Goal: Task Accomplishment & Management: Manage account settings

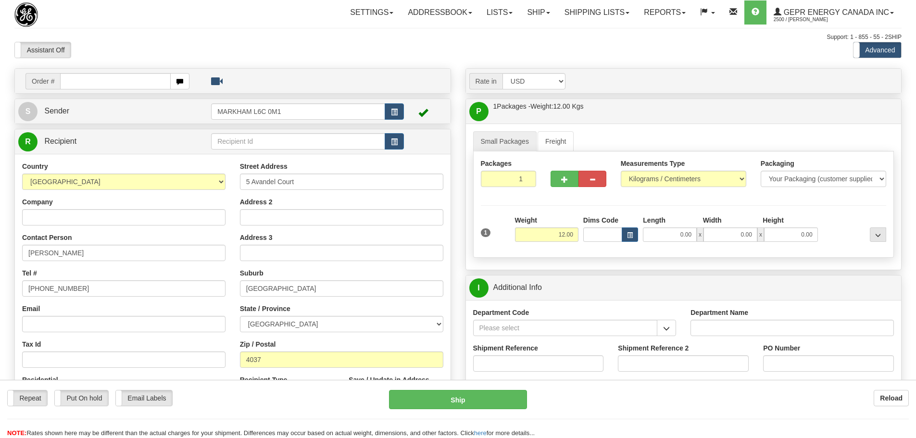
select select "AU"
select select "QLD"
select select "1"
click at [263, 34] on div "Support: 1 - 855 - 55 - 2SHIP" at bounding box center [457, 37] width 887 height 8
click at [476, 46] on div "Assistant On Assistant Off Do a return Do a return Previous Next Standard Advan…" at bounding box center [457, 50] width 901 height 16
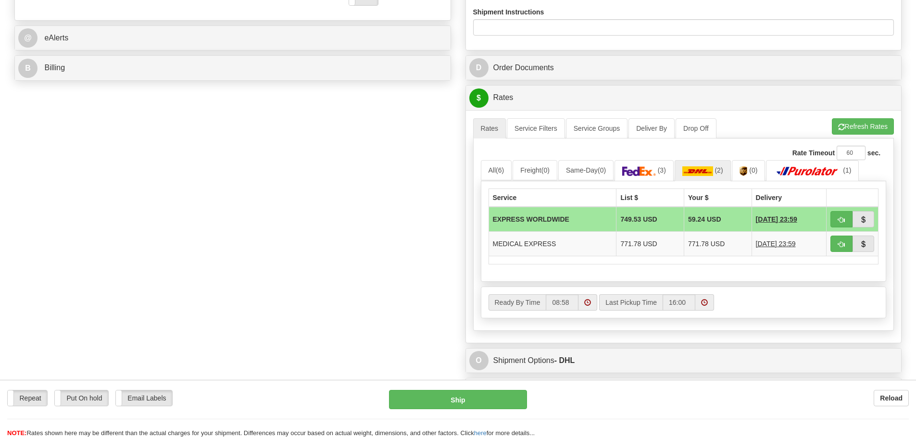
scroll to position [433, 0]
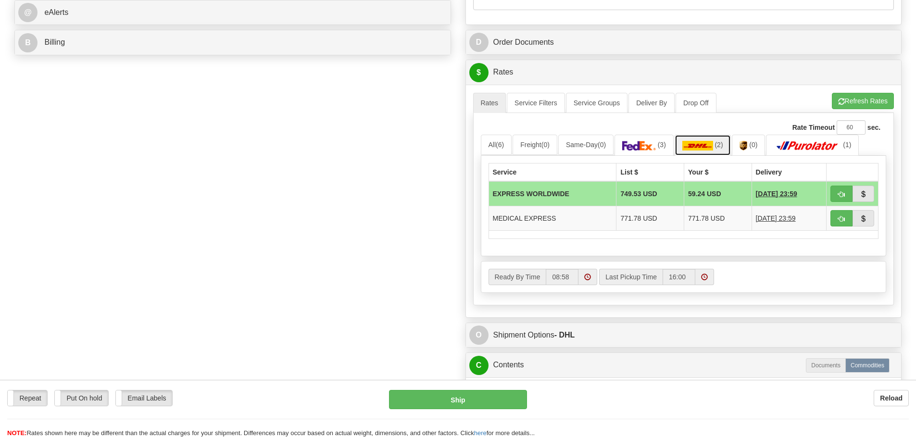
click at [700, 152] on link "(2)" at bounding box center [703, 145] width 56 height 21
click at [703, 144] on img at bounding box center [697, 146] width 31 height 10
click at [843, 198] on button "button" at bounding box center [841, 194] width 22 height 16
type input "P"
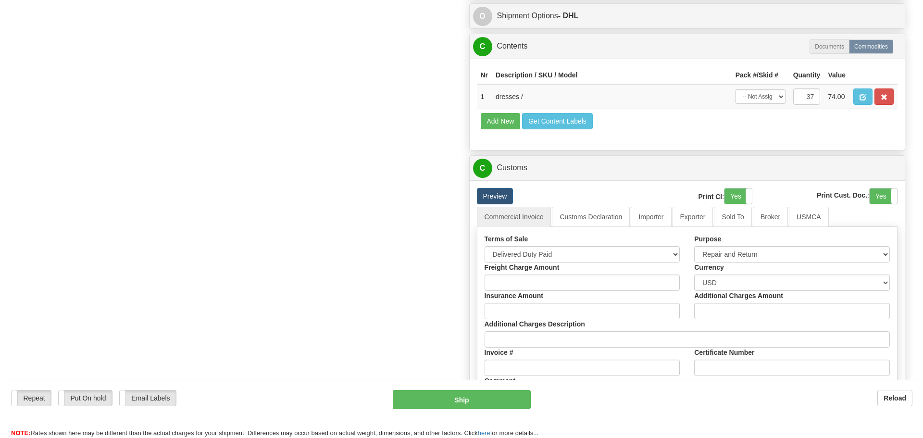
scroll to position [529, 0]
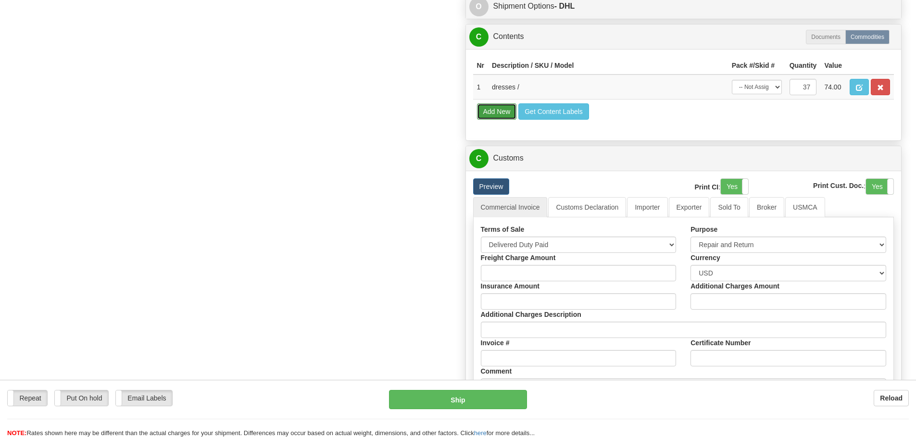
click at [489, 113] on button "Add New" at bounding box center [497, 111] width 40 height 16
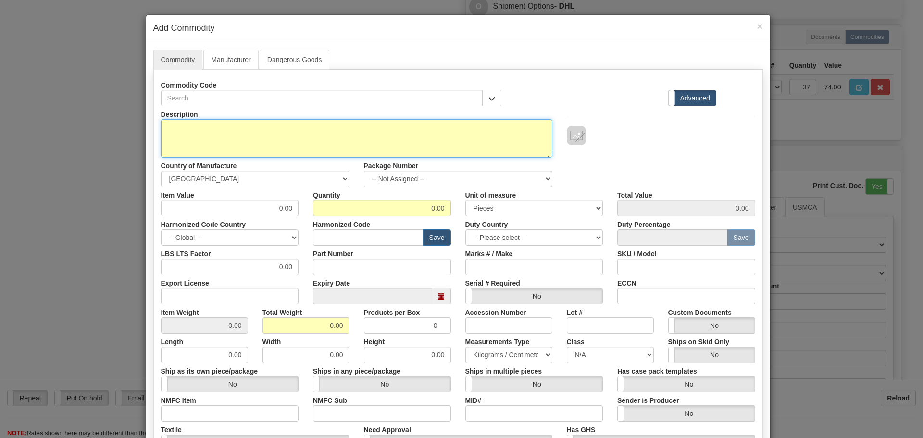
click at [194, 128] on textarea "Description" at bounding box center [356, 138] width 391 height 38
drag, startPoint x: 170, startPoint y: 130, endPoint x: 106, endPoint y: 133, distance: 64.5
click at [106, 133] on div "× Add Commodity Commodity Manufacturer Dangerous Goods Commodity Code Standard …" at bounding box center [461, 219] width 923 height 438
type textarea "Base ball cap"
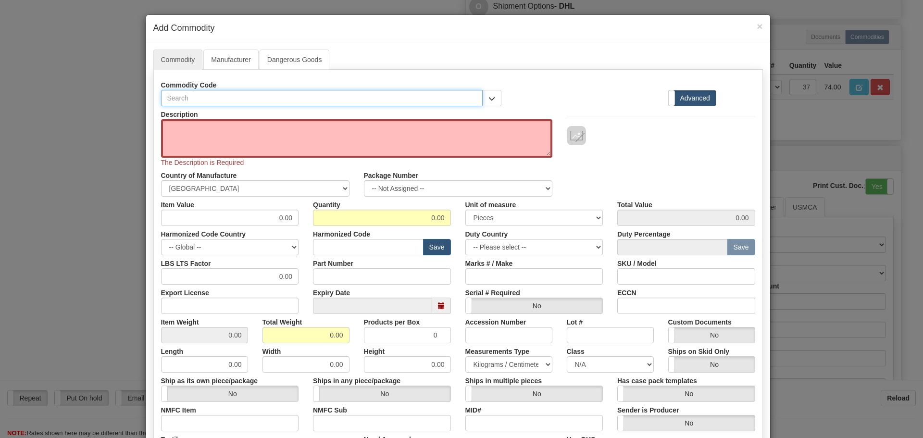
click at [211, 92] on input "text" at bounding box center [322, 98] width 322 height 16
type input "toys"
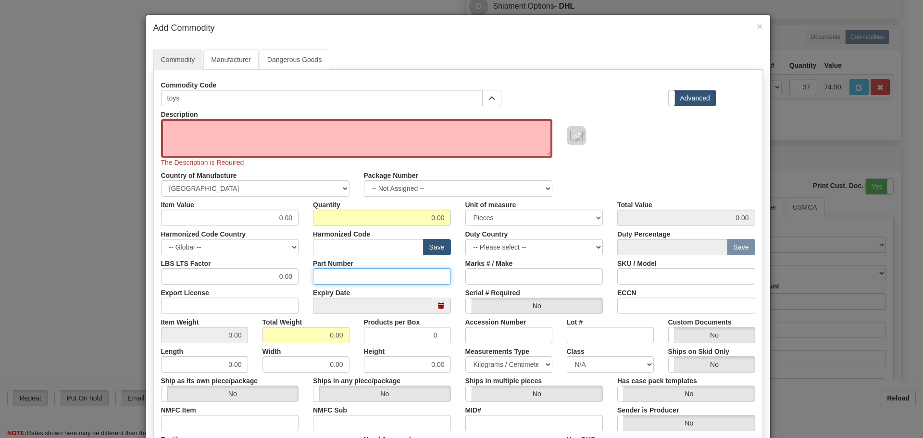
click at [337, 283] on input "Part Number" at bounding box center [382, 276] width 138 height 16
paste input "toys"
type input "toys"
click at [338, 250] on input "text" at bounding box center [368, 247] width 111 height 16
click at [353, 244] on input "text" at bounding box center [368, 247] width 111 height 16
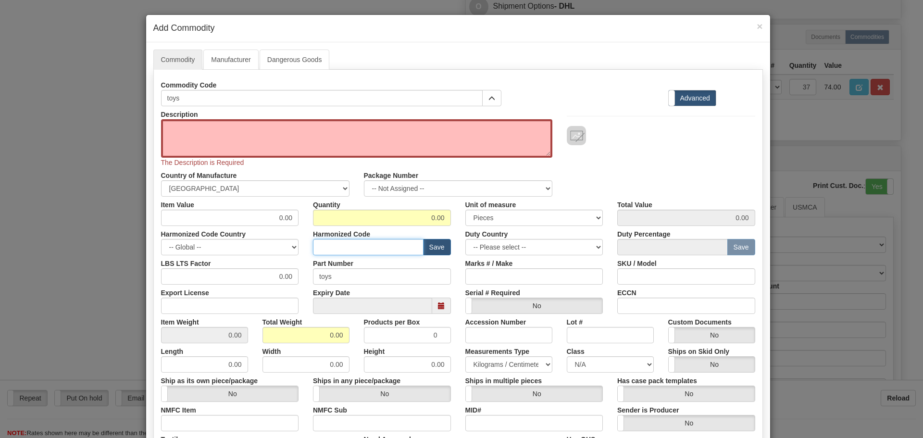
paste input "950300"
type input "950300"
drag, startPoint x: 270, startPoint y: 222, endPoint x: 293, endPoint y: 218, distance: 23.4
click at [293, 218] on input "0.00" at bounding box center [230, 218] width 138 height 16
type input "5"
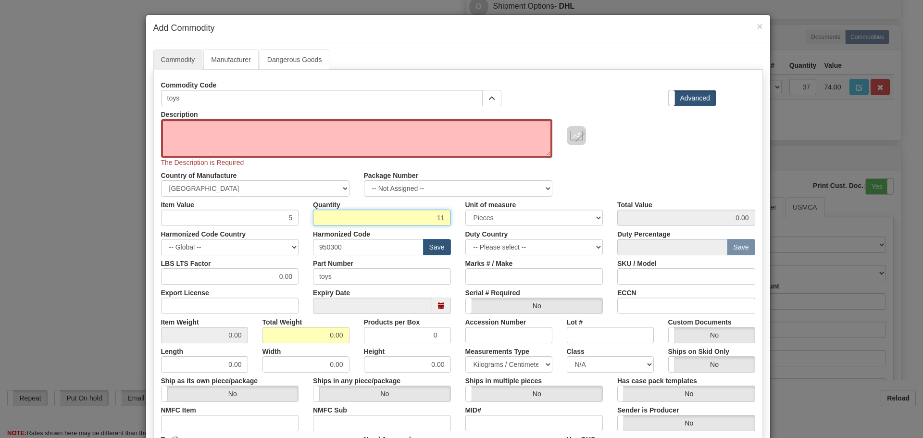
type input "11"
type input "55.00"
drag, startPoint x: 301, startPoint y: 278, endPoint x: 295, endPoint y: 278, distance: 6.3
click at [295, 278] on div "LBS LTS Factor 0.00 Part Number toys Marks # / Make SKU / Model" at bounding box center [458, 269] width 609 height 29
click at [190, 135] on textarea "Description" at bounding box center [356, 138] width 391 height 38
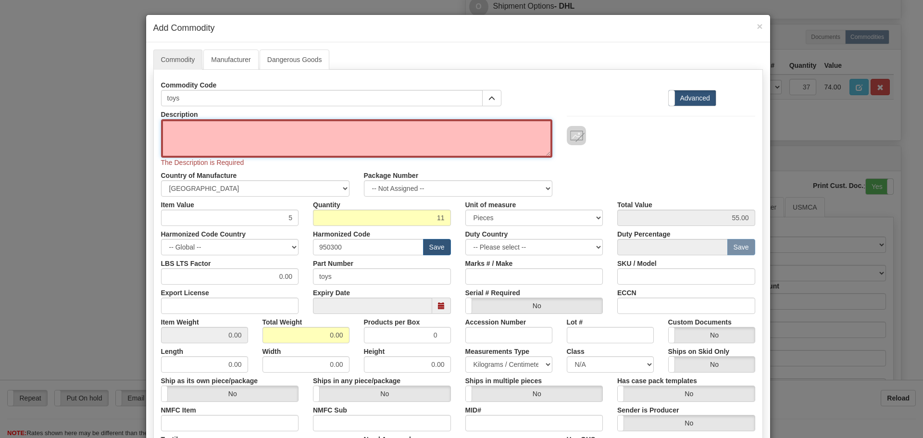
paste textarea "toys"
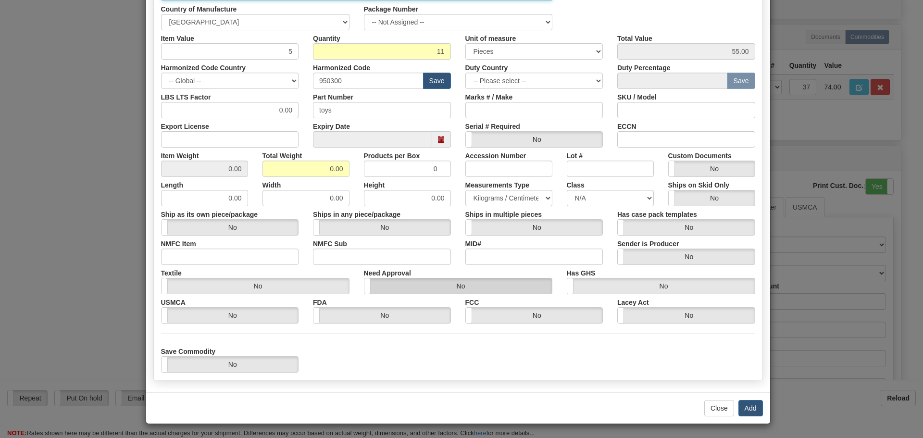
scroll to position [157, 0]
type textarea "toys"
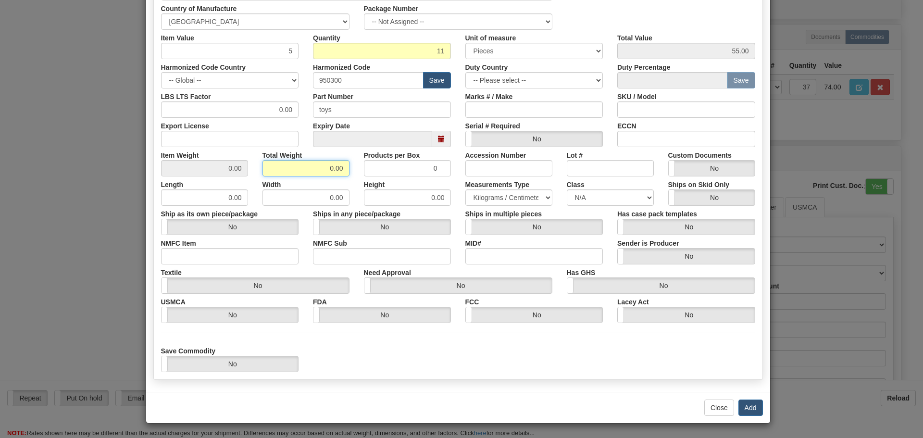
drag, startPoint x: 322, startPoint y: 172, endPoint x: 345, endPoint y: 174, distance: 23.6
click at [345, 174] on input "0.00" at bounding box center [306, 168] width 87 height 16
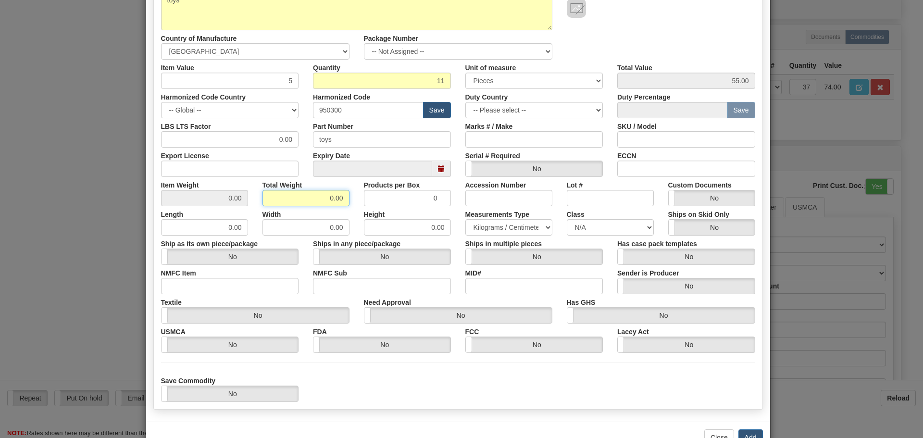
scroll to position [61, 0]
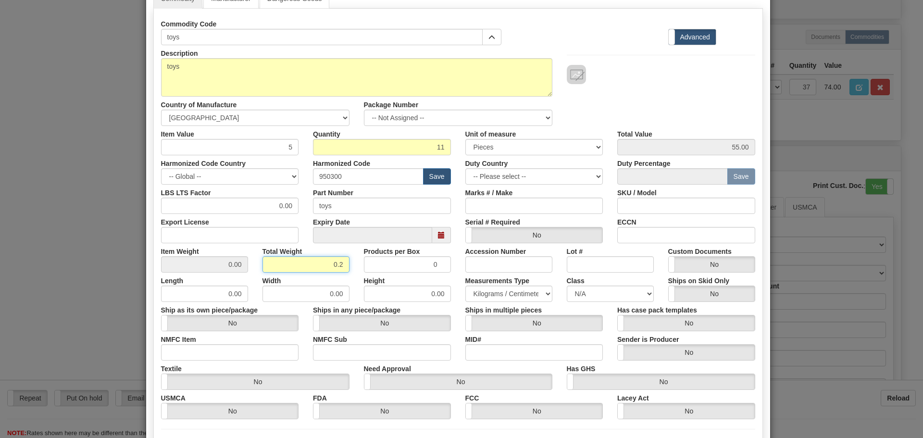
type input "0.2"
type input "0.0182"
click at [357, 258] on div "Products per Box 0" at bounding box center [407, 257] width 101 height 29
drag, startPoint x: 313, startPoint y: 260, endPoint x: 367, endPoint y: 273, distance: 55.4
click at [367, 273] on div "Description toys Country of Manufacture -- Unknown -- AFGHANISTAN ALAND ISLANDS…" at bounding box center [458, 256] width 594 height 423
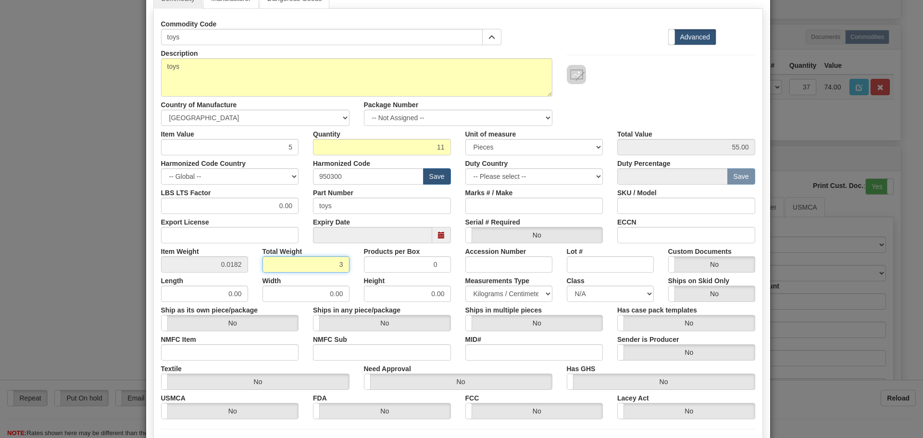
type input "3"
type input "0.2727"
click at [343, 280] on div "Width 0.00" at bounding box center [305, 287] width 101 height 29
drag, startPoint x: 338, startPoint y: 264, endPoint x: 341, endPoint y: 259, distance: 6.2
click at [341, 259] on input "3" at bounding box center [306, 264] width 87 height 16
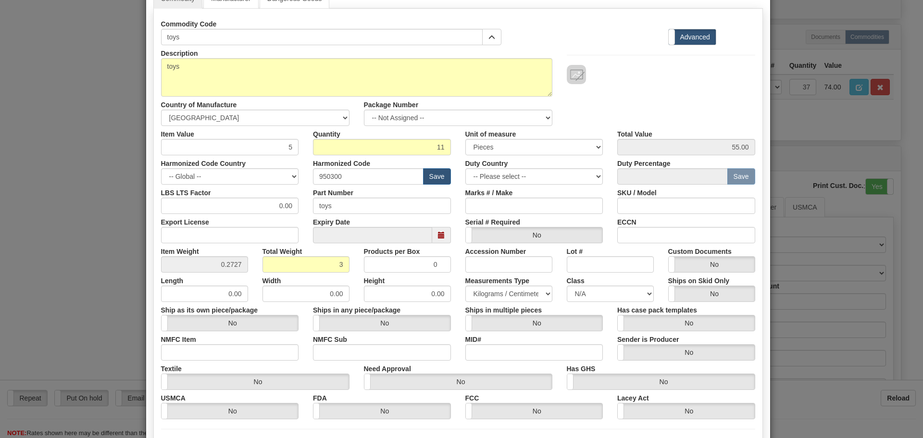
click at [349, 268] on div "Total Weight 3" at bounding box center [305, 257] width 101 height 29
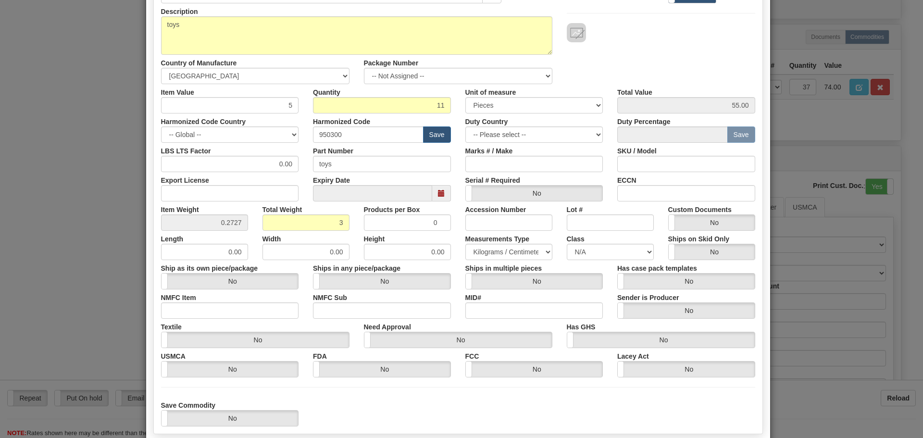
scroll to position [157, 0]
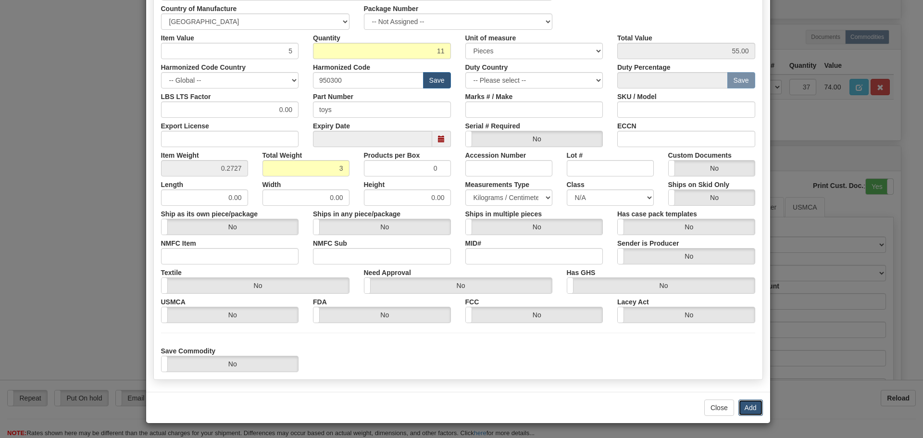
click at [754, 405] on button "Add" at bounding box center [751, 408] width 25 height 16
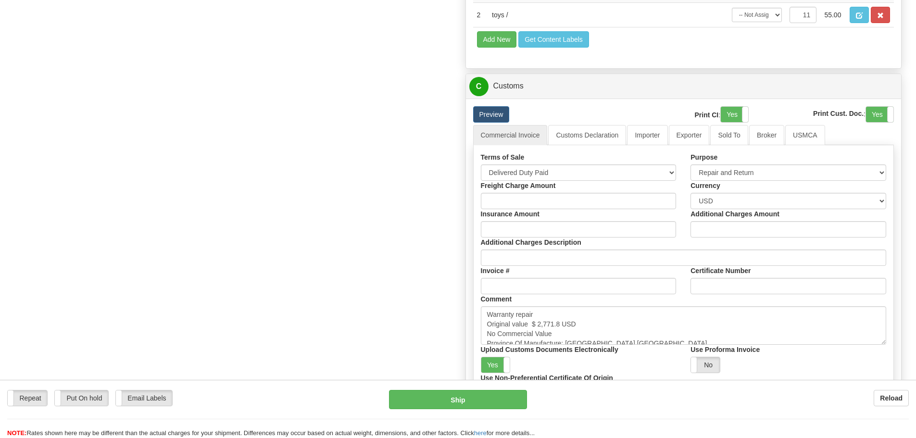
scroll to position [721, 0]
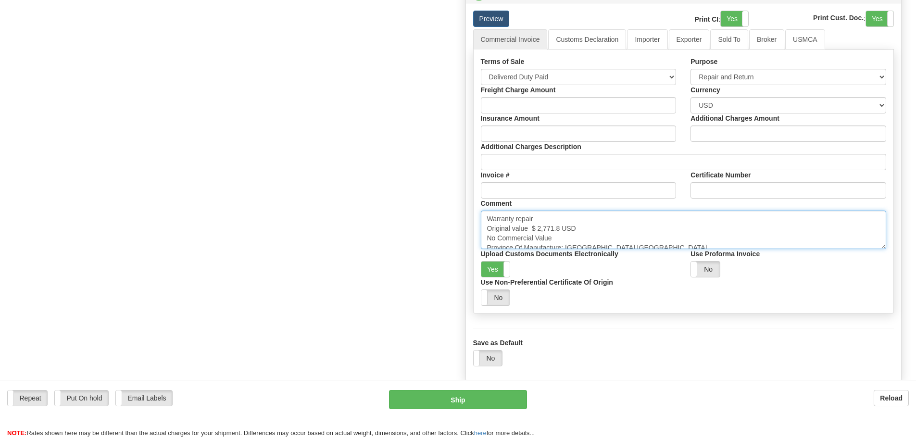
click at [648, 223] on textarea "Warranty repair Original value $ 2,771.8 USD No Commercial Value Province Of Ma…" at bounding box center [684, 230] width 406 height 38
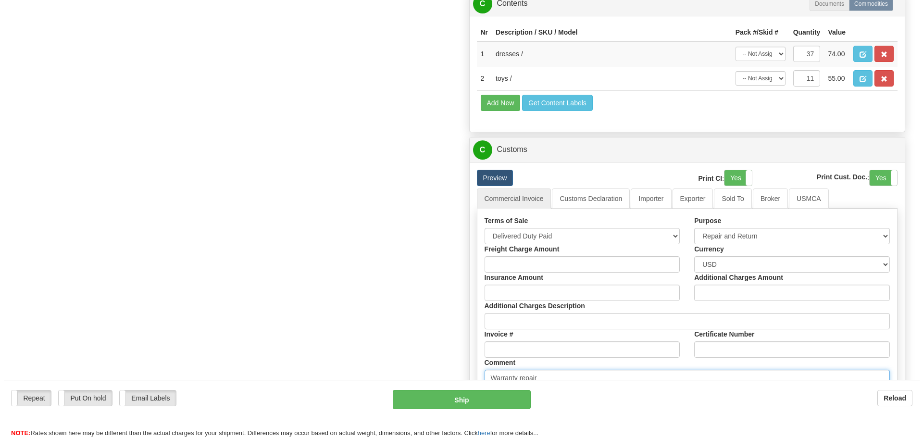
scroll to position [529, 0]
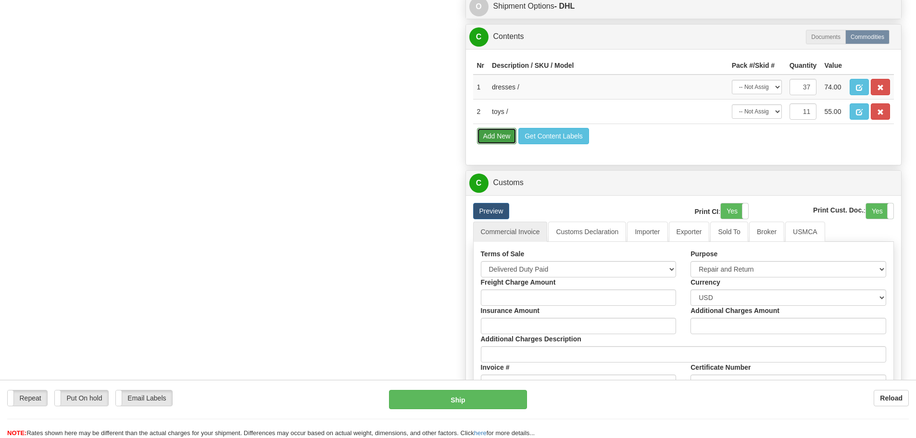
click at [496, 132] on button "Add New" at bounding box center [497, 136] width 40 height 16
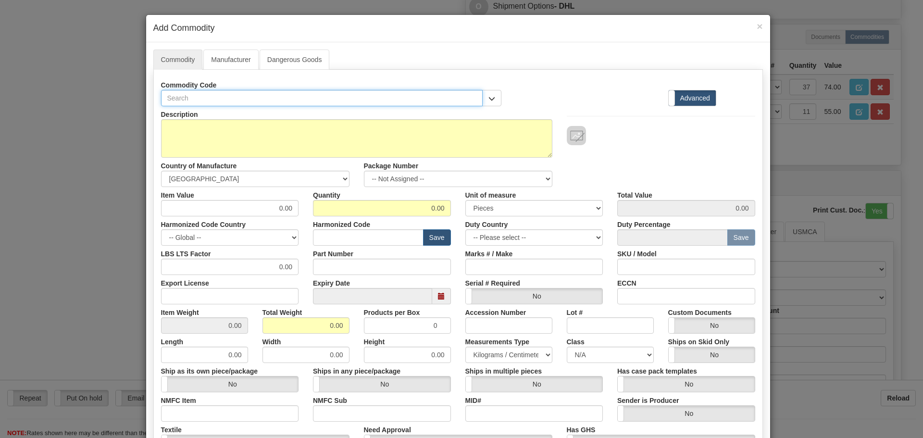
click at [167, 101] on input "text" at bounding box center [322, 98] width 322 height 16
click at [205, 96] on input "text" at bounding box center [322, 98] width 322 height 16
paste input "shoes"
type input "shoes"
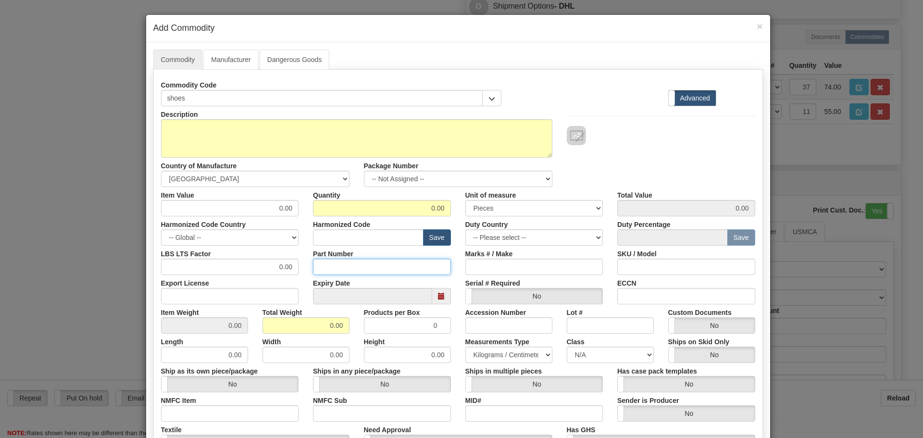
click at [332, 267] on input "Part Number" at bounding box center [382, 267] width 138 height 16
paste input "shoes"
type input "shoes"
click at [333, 240] on input "text" at bounding box center [368, 237] width 111 height 16
click at [322, 235] on input "text" at bounding box center [368, 237] width 111 height 16
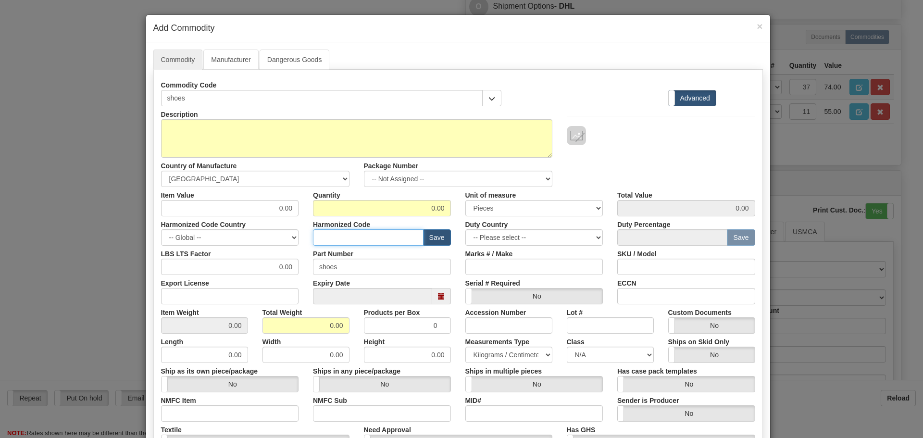
paste input "640419"
type input "640419"
drag, startPoint x: 264, startPoint y: 207, endPoint x: 287, endPoint y: 208, distance: 22.6
click at [287, 208] on input "0.00" at bounding box center [230, 208] width 138 height 16
type input "10"
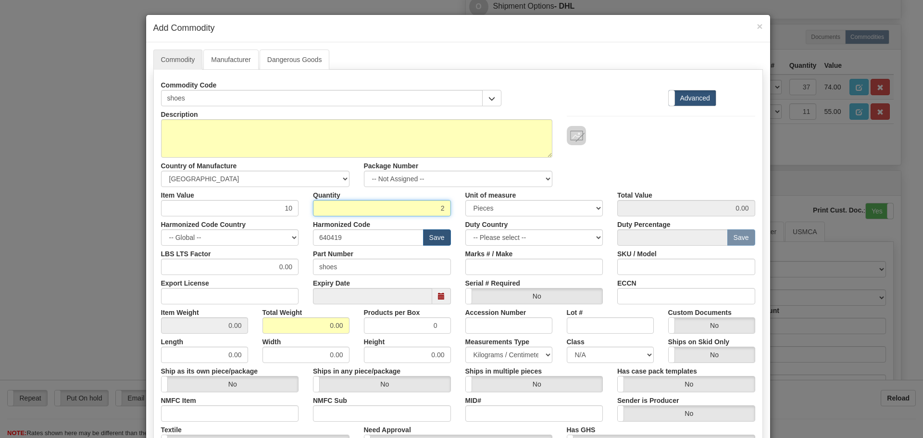
type input "2"
type input "20.00"
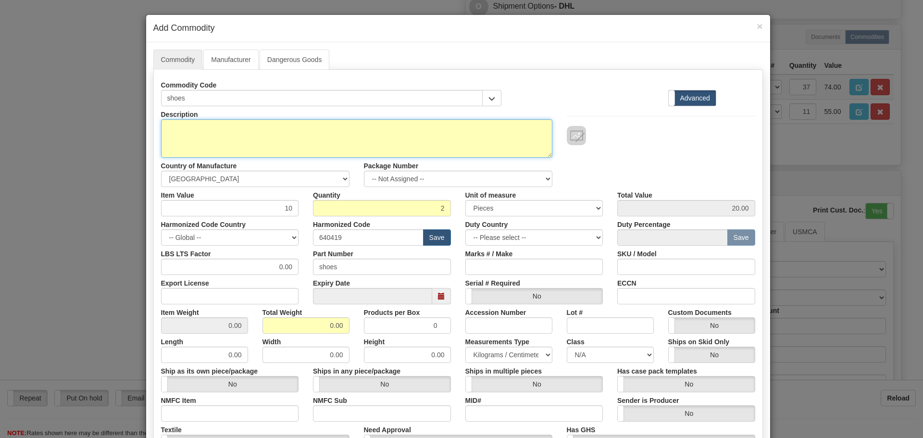
click at [317, 149] on textarea "Description" at bounding box center [356, 138] width 391 height 38
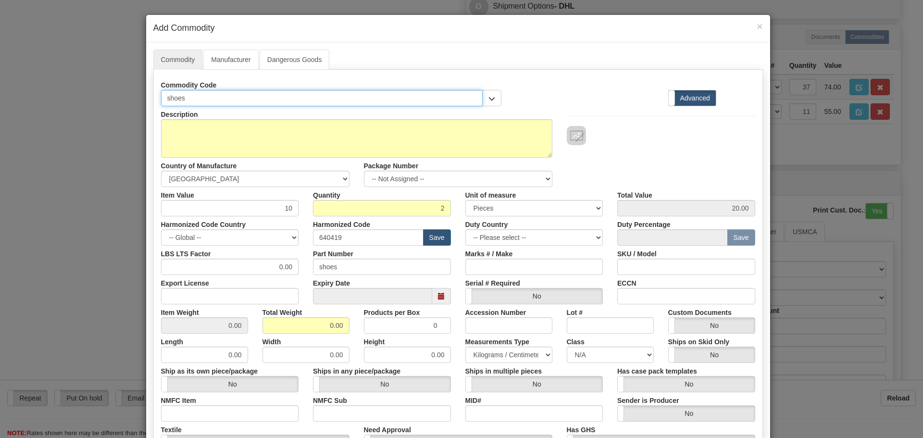
drag, startPoint x: 200, startPoint y: 101, endPoint x: 145, endPoint y: 103, distance: 54.8
click at [146, 103] on div "Commodity Manufacturer Dangerous Goods Commodity Code shoes Standard Advanced" at bounding box center [458, 295] width 624 height 507
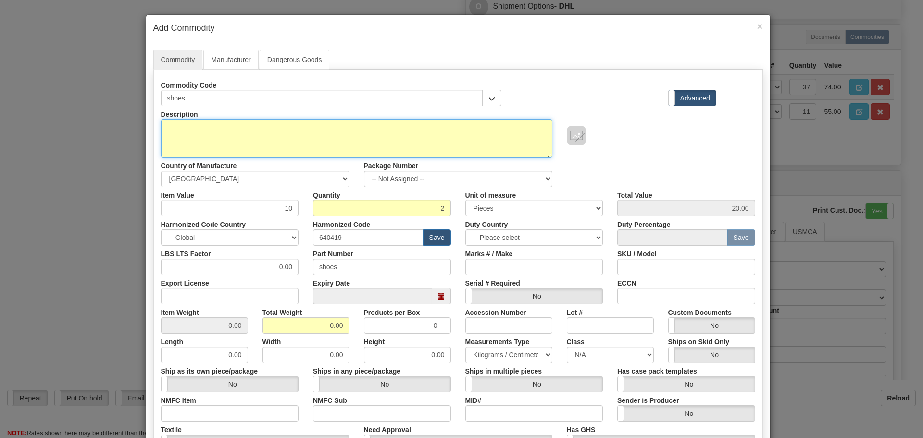
click at [256, 155] on textarea "Description" at bounding box center [356, 138] width 391 height 38
paste textarea "shoes"
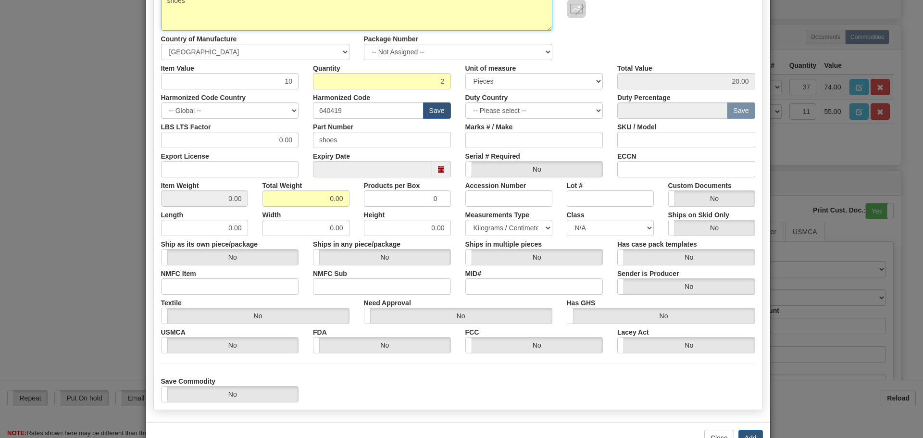
scroll to position [144, 0]
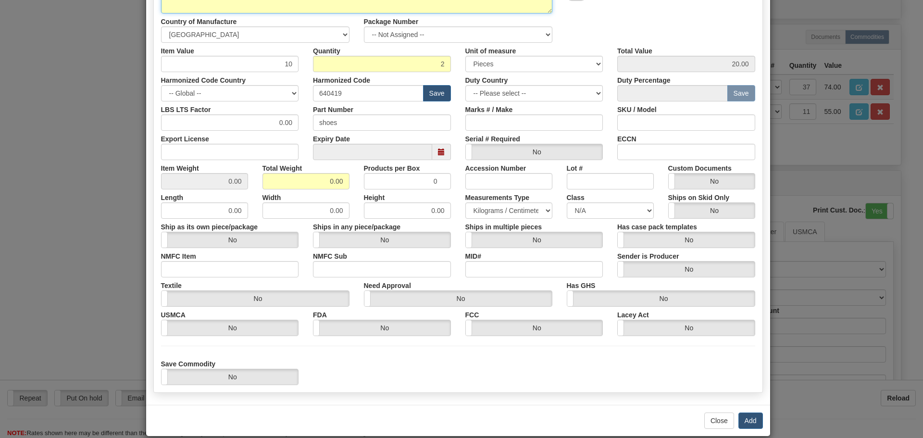
type textarea "shoes"
drag, startPoint x: 316, startPoint y: 177, endPoint x: 344, endPoint y: 180, distance: 27.5
click at [344, 180] on input "0.00" at bounding box center [306, 181] width 87 height 16
type input "2"
type input "1.0000"
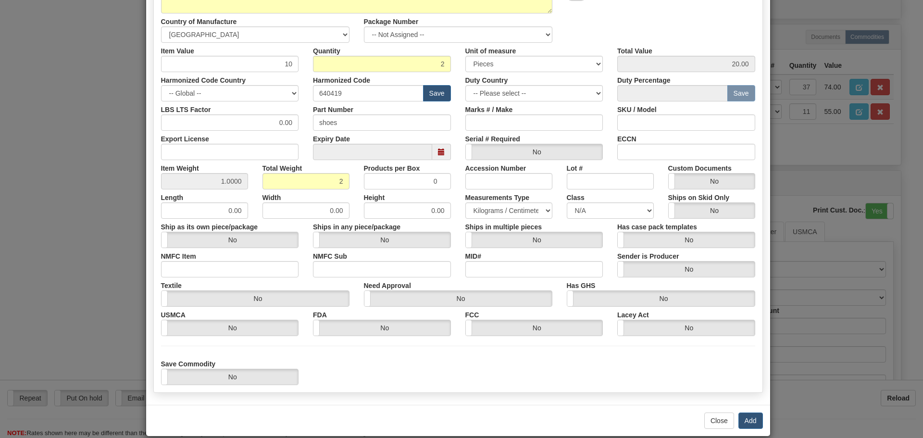
click at [346, 195] on div "Width 0.00" at bounding box center [305, 203] width 101 height 29
click at [743, 419] on button "Add" at bounding box center [751, 421] width 25 height 16
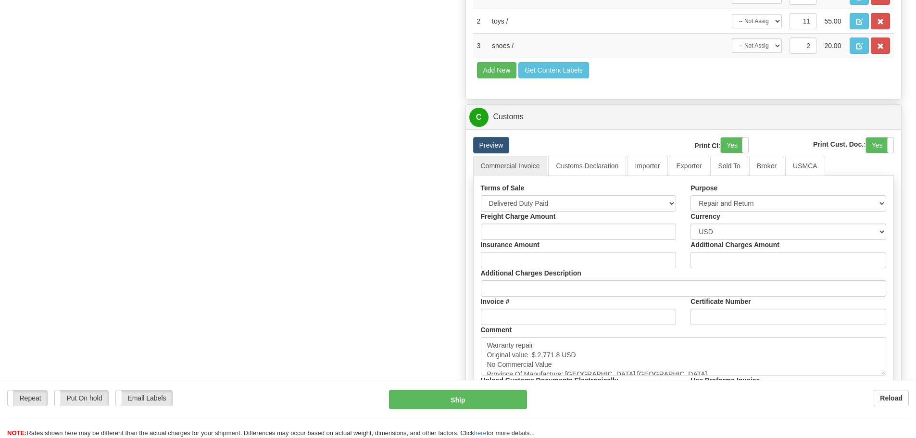
scroll to position [673, 0]
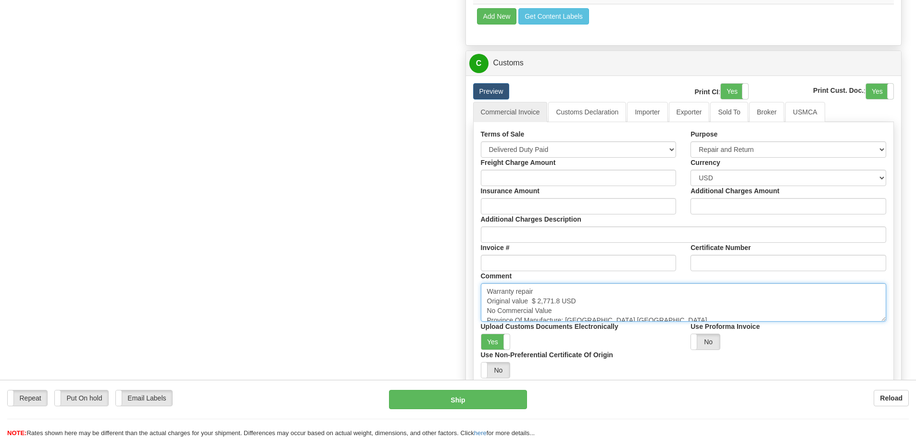
click at [635, 311] on textarea "Warranty repair Original value $ 2,771.8 USD No Commercial Value Province Of Ma…" at bounding box center [684, 302] width 406 height 38
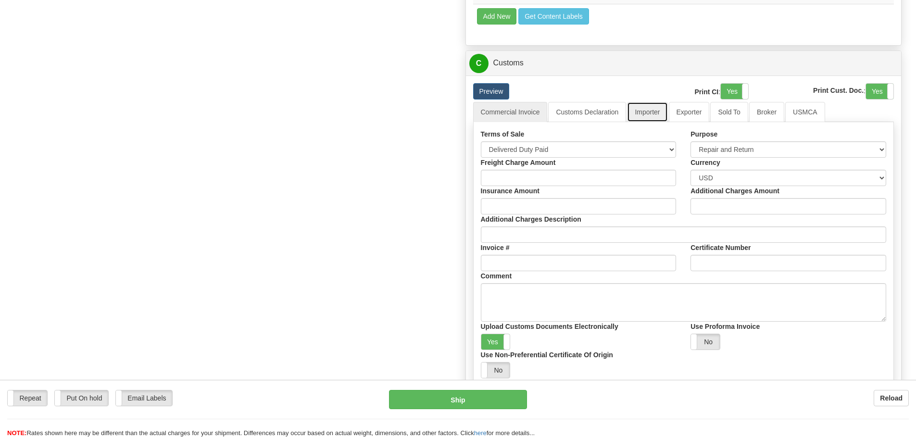
click at [650, 120] on link "Importer" at bounding box center [647, 112] width 40 height 20
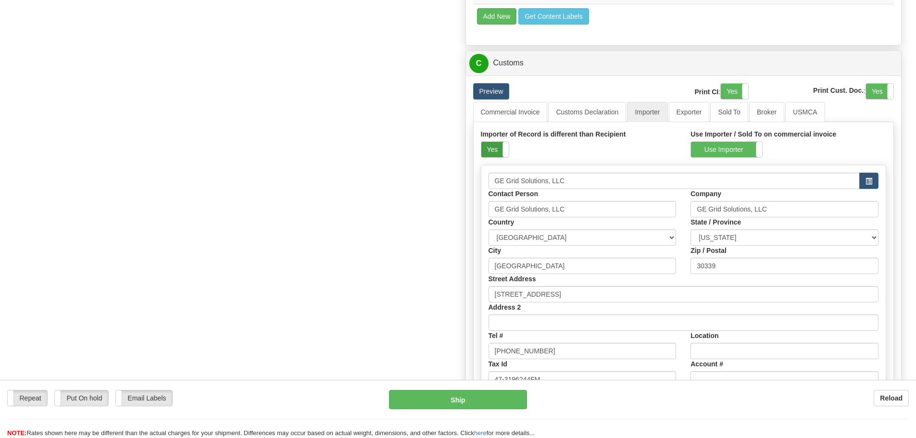
click at [498, 157] on label "Yes" at bounding box center [494, 149] width 27 height 15
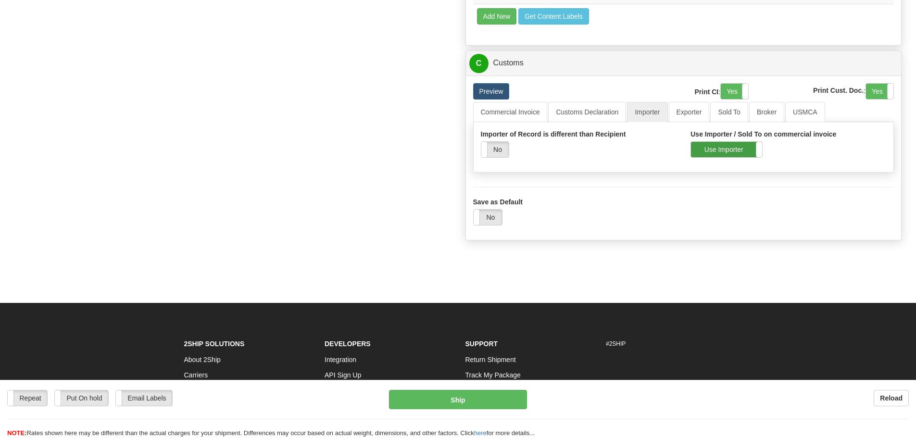
click at [708, 156] on label "Use Importer" at bounding box center [726, 149] width 71 height 15
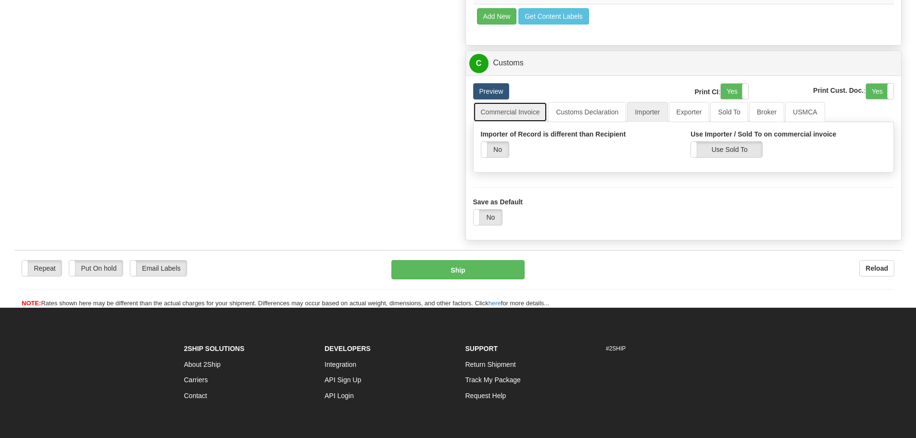
click at [515, 118] on link "Commercial Invoice" at bounding box center [510, 112] width 75 height 20
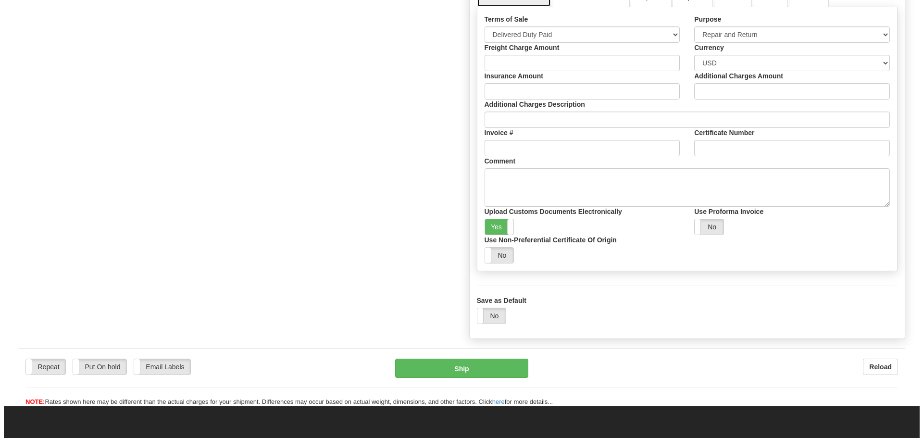
scroll to position [865, 0]
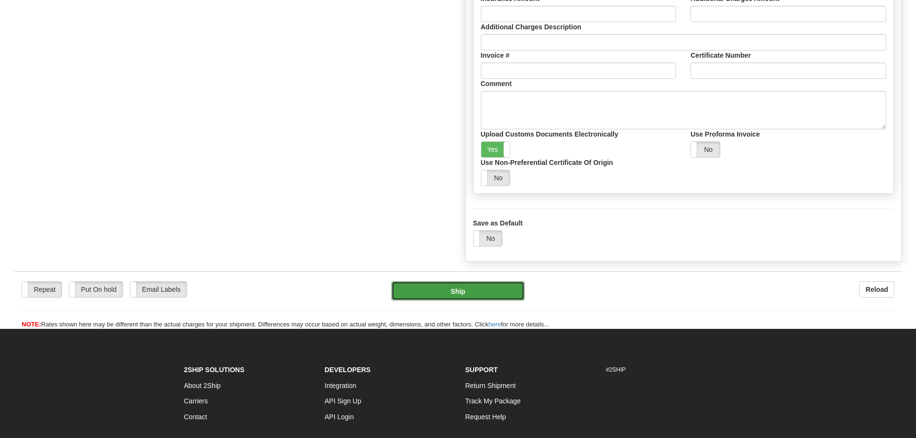
click at [450, 290] on button "Ship" at bounding box center [457, 290] width 133 height 19
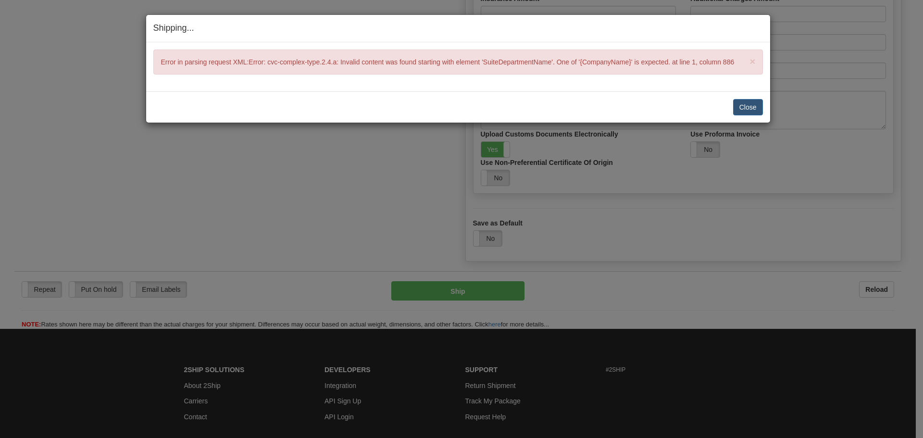
click at [751, 116] on div "Close Cancel Cancel Shipment and Quit Pickup Quit Pickup ONLY" at bounding box center [458, 106] width 624 height 31
click at [751, 113] on button "Close" at bounding box center [748, 107] width 30 height 16
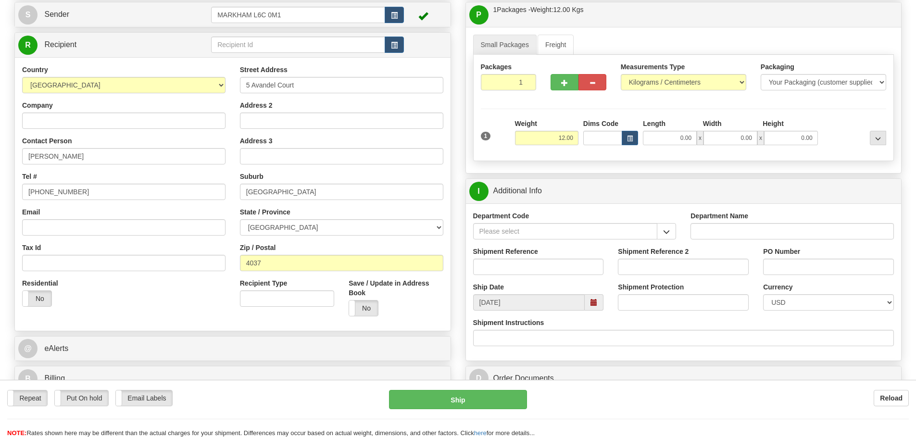
scroll to position [96, 0]
drag, startPoint x: 102, startPoint y: 159, endPoint x: 14, endPoint y: 167, distance: 87.9
click at [14, 167] on div "R Recipient" at bounding box center [232, 182] width 437 height 299
click at [39, 125] on input "Company" at bounding box center [123, 121] width 203 height 16
paste input "Karolina Stafford"
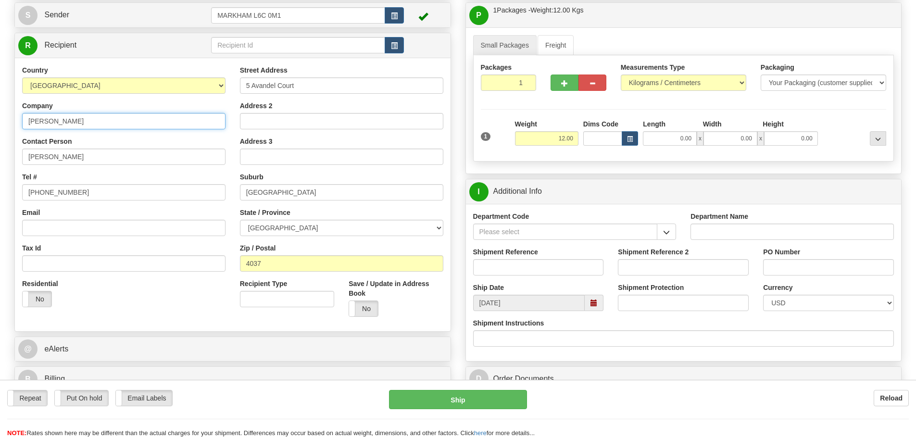
type input "Karolina Stafford"
click at [217, 142] on div "Contact Person Karolina Stafford" at bounding box center [123, 151] width 203 height 28
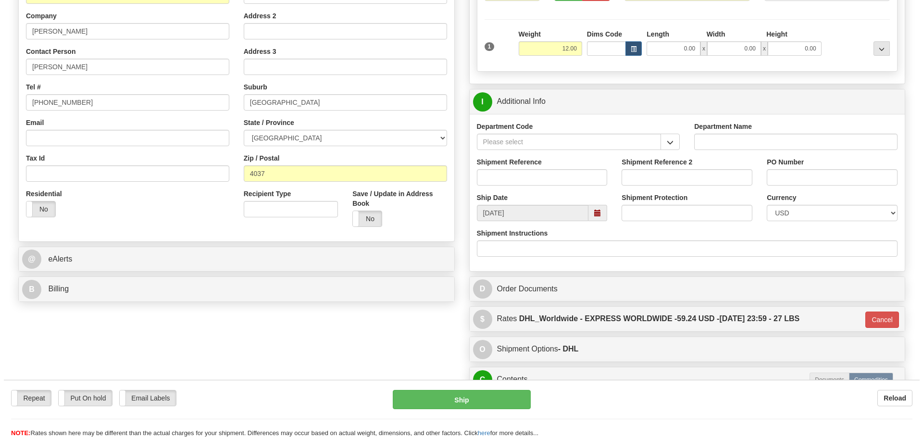
scroll to position [240, 0]
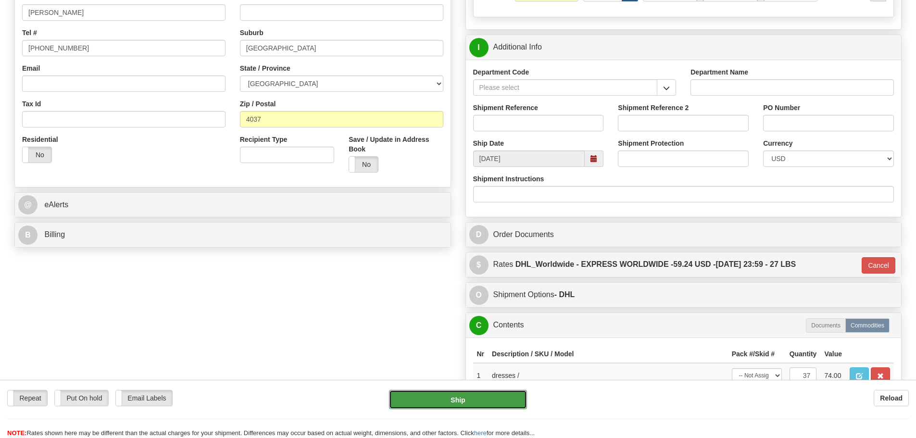
click at [399, 395] on button "Ship" at bounding box center [458, 399] width 138 height 19
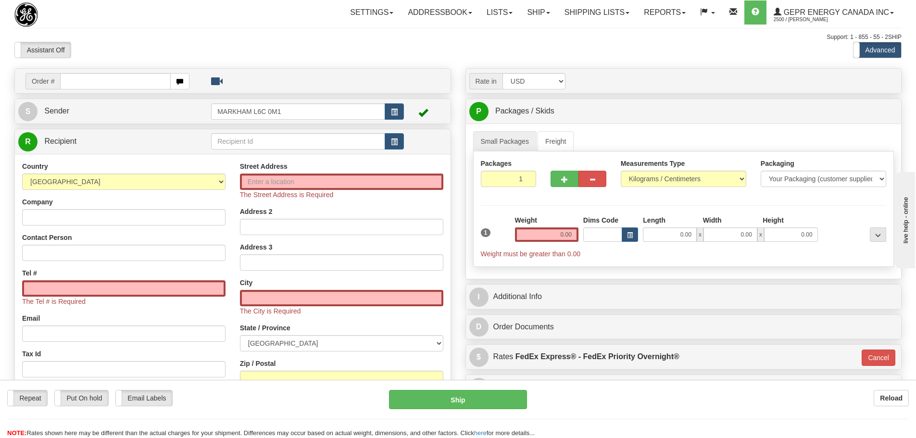
click at [197, 57] on div "Assistant On Assistant Off Do a return Do a return" at bounding box center [195, 50] width 376 height 16
click at [129, 89] on td "Order #" at bounding box center [232, 81] width 429 height 20
click at [129, 81] on input "text" at bounding box center [115, 81] width 111 height 16
paste input "86684037"
type input "86684037"
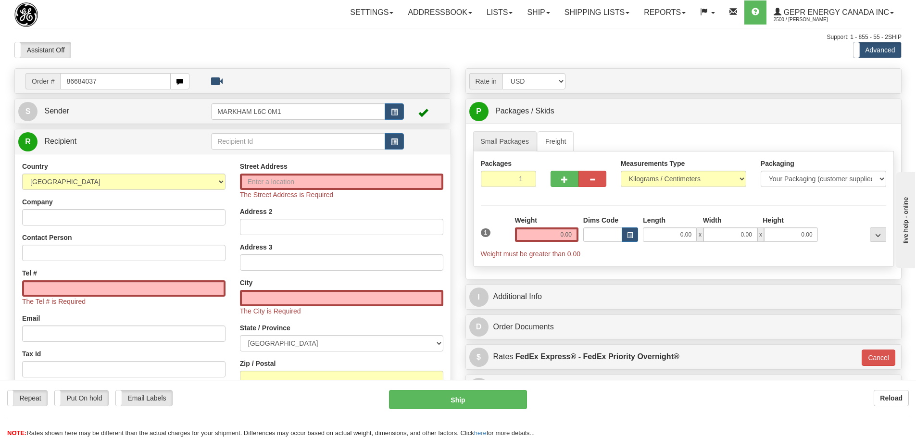
click at [151, 52] on body "Training Course Close Toggle navigation Settings Shipping Preferences New Recip…" at bounding box center [458, 219] width 916 height 438
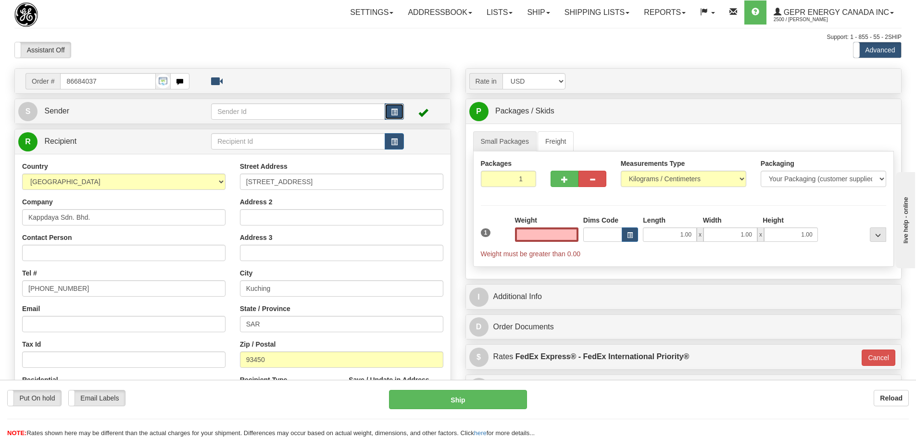
type input "0.00"
click at [396, 112] on span "button" at bounding box center [394, 112] width 7 height 6
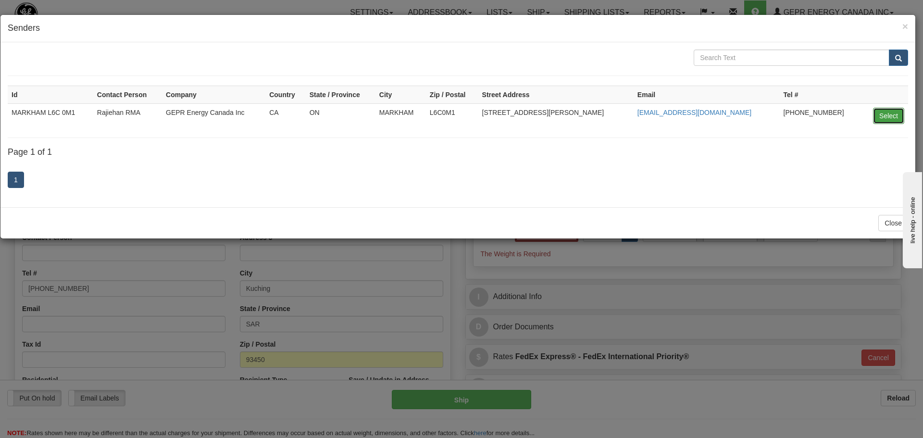
click at [886, 119] on button "Select" at bounding box center [888, 116] width 31 height 16
type input "MARKHAM L6C 0M1"
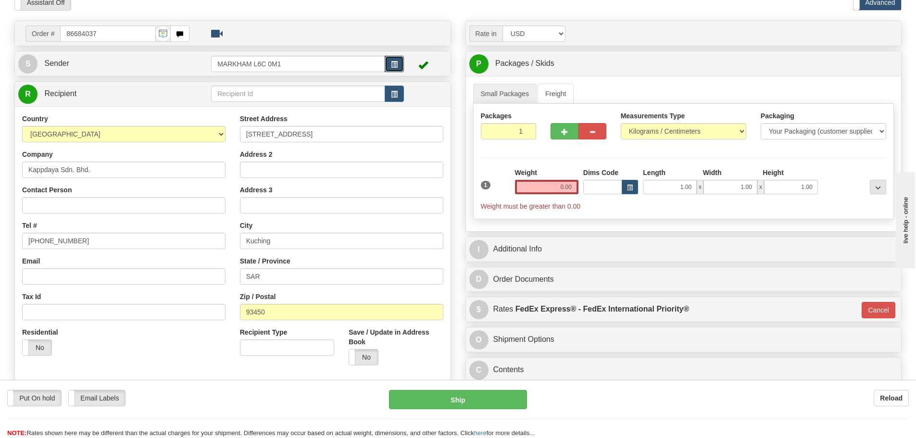
scroll to position [48, 0]
click at [93, 209] on input "Contact Person" at bounding box center [123, 205] width 203 height 16
click at [81, 207] on input "Contact Person" at bounding box center [123, 205] width 203 height 16
paste input "Chan Seng Hai"
type input "Chan Seng Hai"
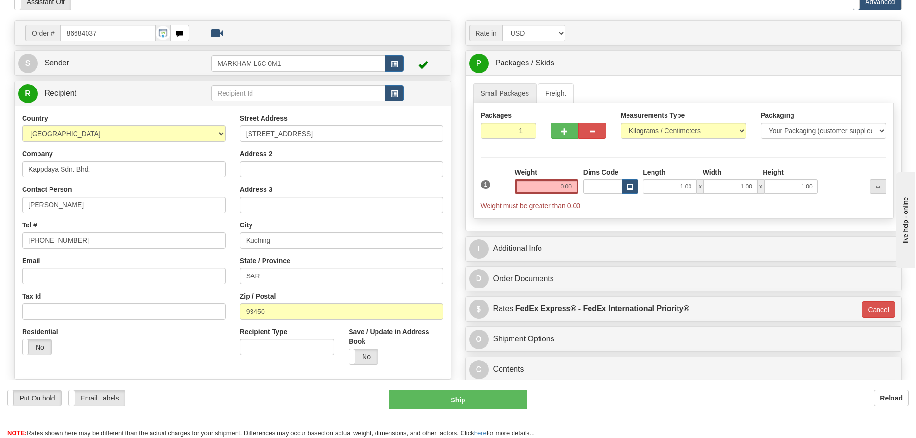
click at [89, 192] on div "Contact Person Chan Seng Hai" at bounding box center [123, 199] width 203 height 28
drag, startPoint x: 79, startPoint y: 234, endPoint x: -25, endPoint y: 238, distance: 104.9
click at [0, 238] on html "Training Course Close Toggle navigation Settings Shipping Preferences New Sende…" at bounding box center [458, 171] width 916 height 438
paste input "+6019 8865588"
type input "+6019 8865588"
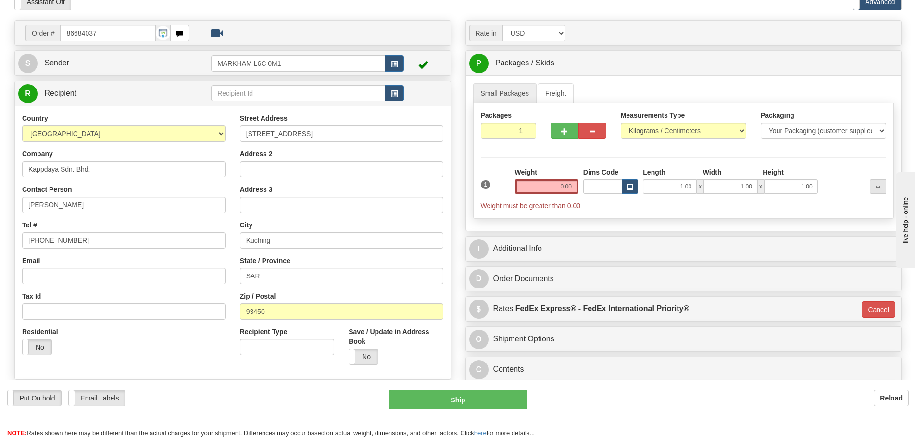
click at [73, 224] on div "Tel # +6019 8865588" at bounding box center [123, 234] width 203 height 28
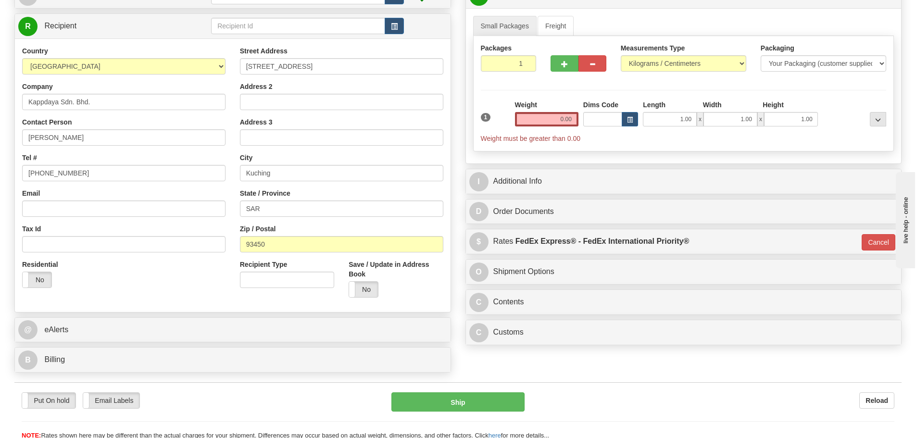
scroll to position [144, 0]
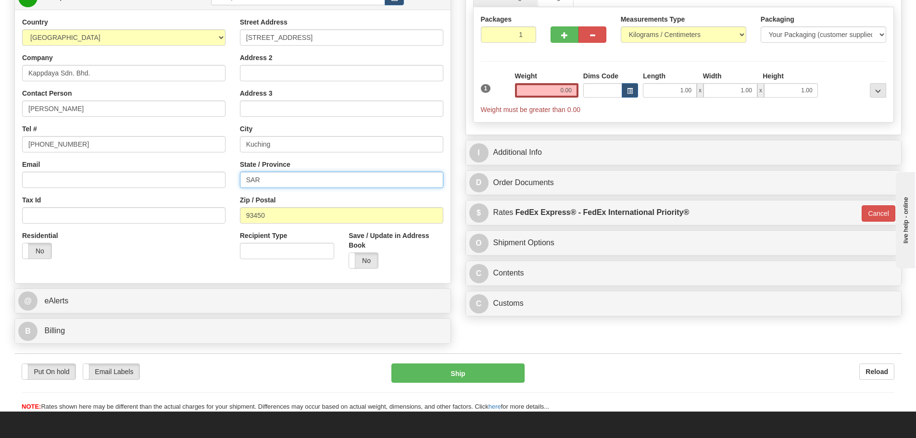
drag, startPoint x: 283, startPoint y: 177, endPoint x: 193, endPoint y: 186, distance: 90.3
click at [193, 186] on div "Country AFGHANISTAN ALAND ISLANDS ALBANIA ALGERIA AMERICAN SAMOA ANDORRA ANGOLA…" at bounding box center [233, 146] width 436 height 259
paste input "arawak"
type input "Sarawak"
click at [225, 165] on div "Email" at bounding box center [123, 174] width 203 height 28
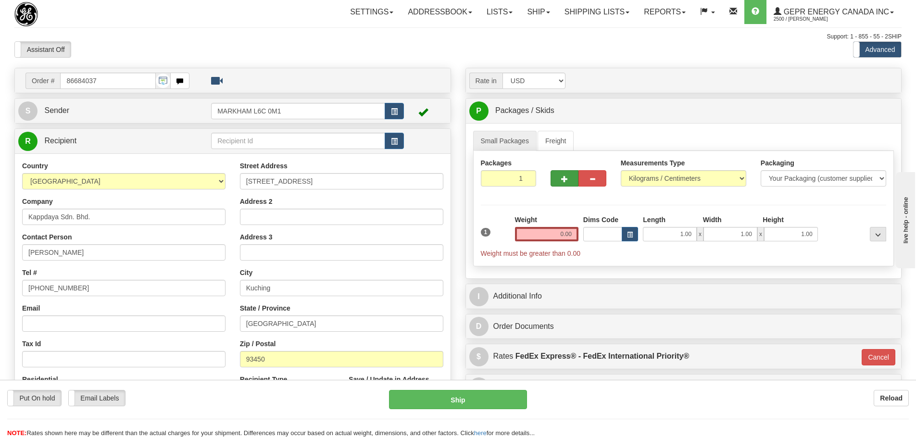
scroll to position [0, 0]
click at [543, 236] on input "0.00" at bounding box center [546, 234] width 63 height 14
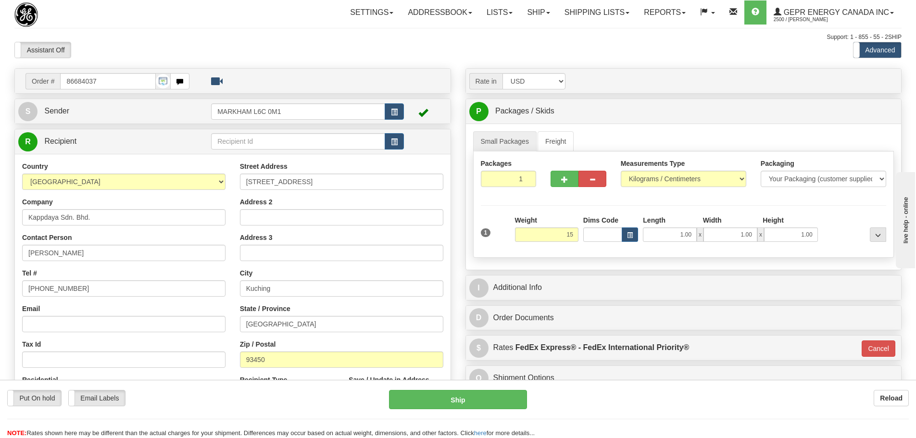
type input "15.00"
type input "01"
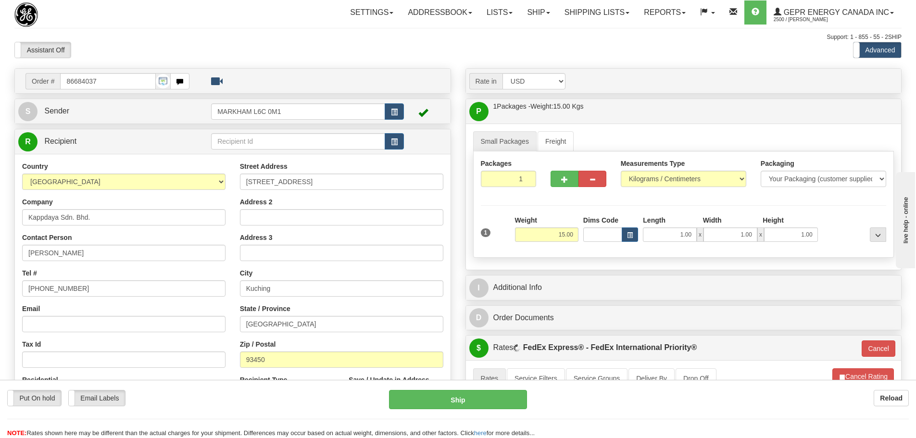
click at [540, 211] on div "Packages 1 1 Measurements Type" at bounding box center [683, 204] width 421 height 106
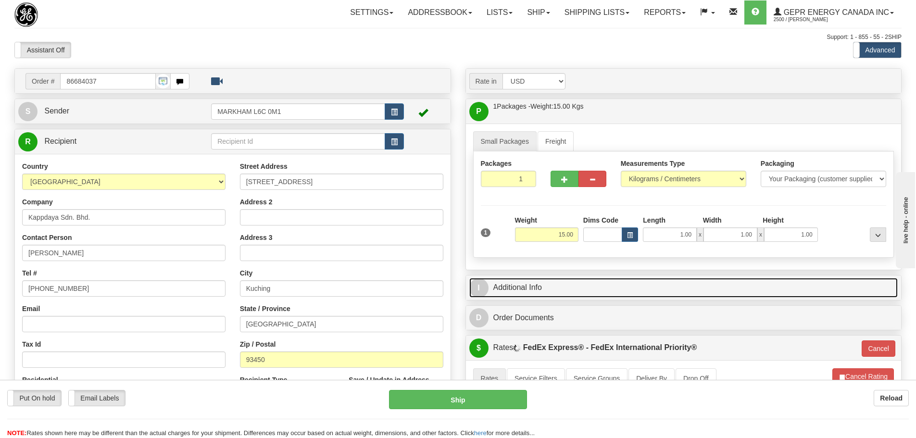
click at [563, 281] on link "I Additional Info" at bounding box center [683, 288] width 429 height 20
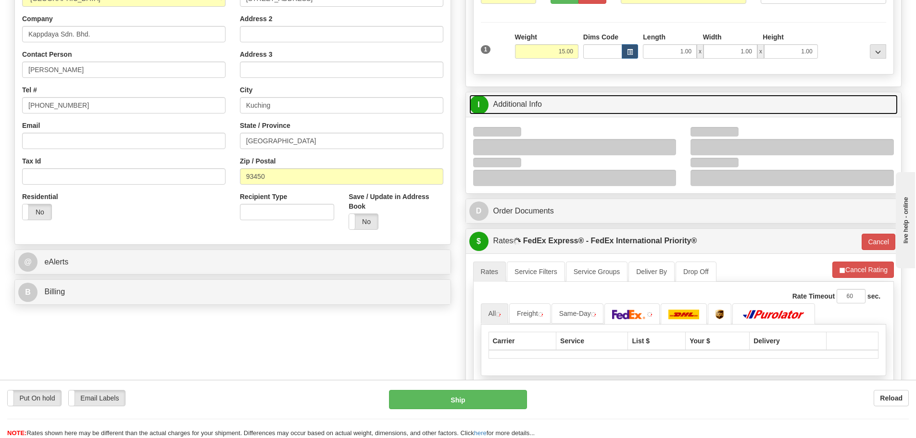
scroll to position [192, 0]
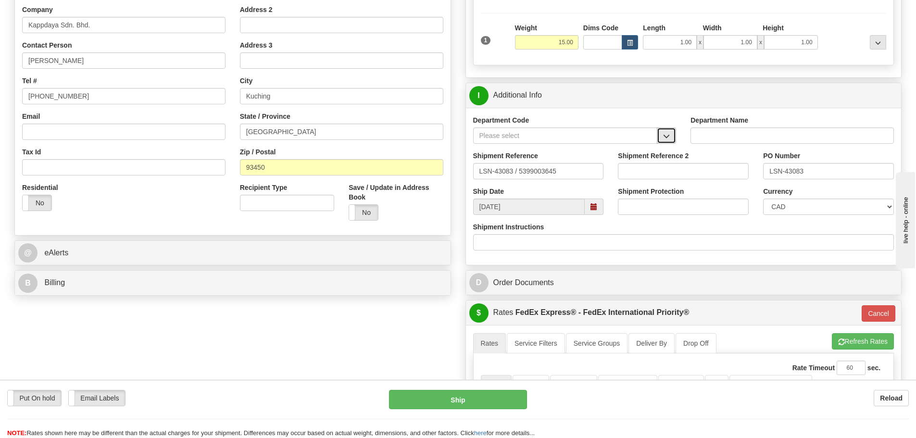
click at [665, 138] on span "button" at bounding box center [666, 136] width 7 height 6
click at [637, 147] on div "SER" at bounding box center [563, 150] width 175 height 11
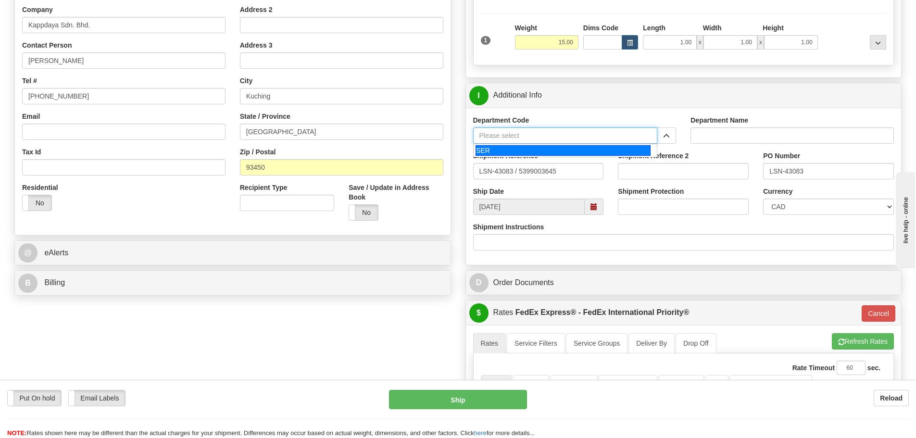
type input "SER"
type input "SERVICE DEPARTMENT"
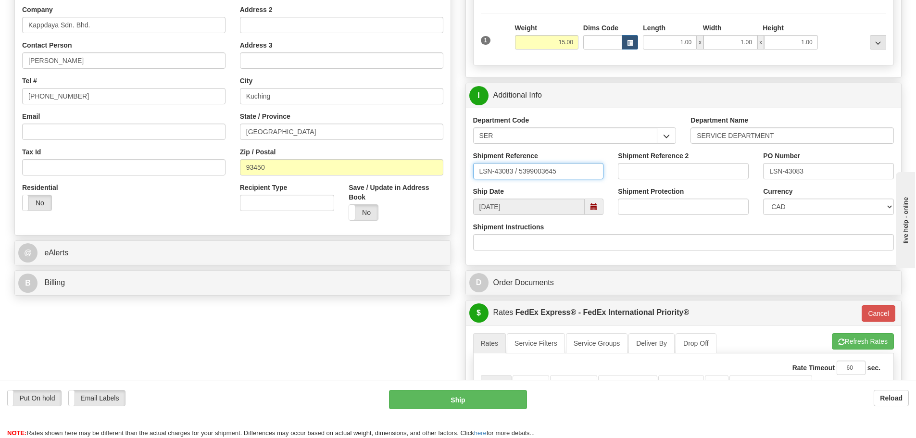
click at [516, 176] on input "LSN-43083 / 5399003645" at bounding box center [538, 171] width 131 height 16
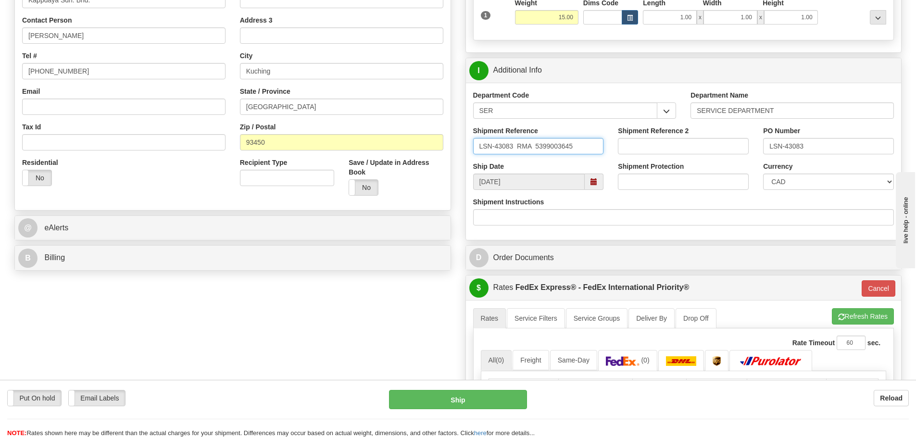
scroll to position [240, 0]
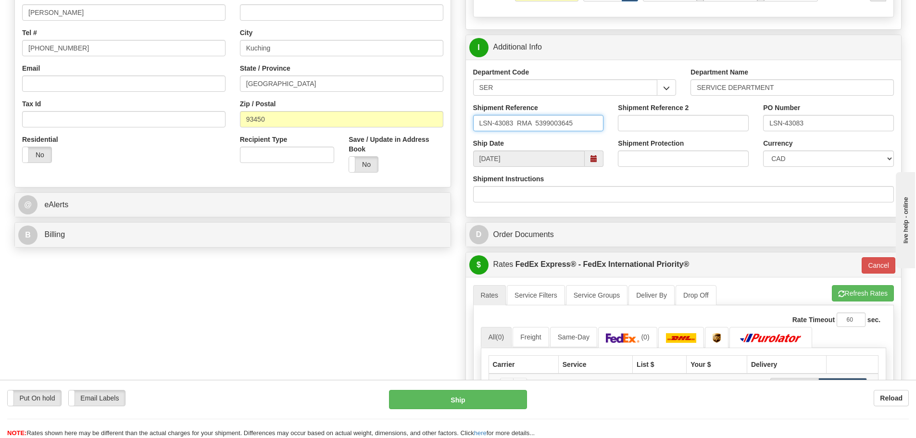
type input "LSN-43083 RMA 5399003645"
click at [851, 169] on div "Currency CAD USD EUR ZAR RON ANG ARN AUD AUS AWG BBD BFR BGN BHD BMD BND BRC BR…" at bounding box center [828, 156] width 145 height 36
click at [831, 160] on select "CAD USD EUR ZAR RON ANG ARN AUD AUS AWG BBD BFR BGN BHD BMD BND BRC BRL CHP CKZ…" at bounding box center [828, 158] width 131 height 16
select select "1"
click at [763, 150] on select "CAD USD EUR ZAR RON ANG ARN AUD AUS AWG BBD BFR BGN BHD BMD BND BRC BRL CHP CKZ…" at bounding box center [828, 158] width 131 height 16
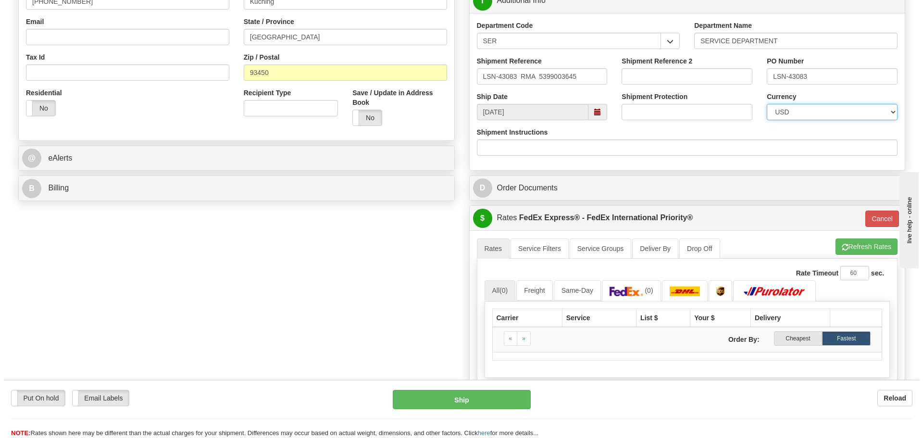
scroll to position [385, 0]
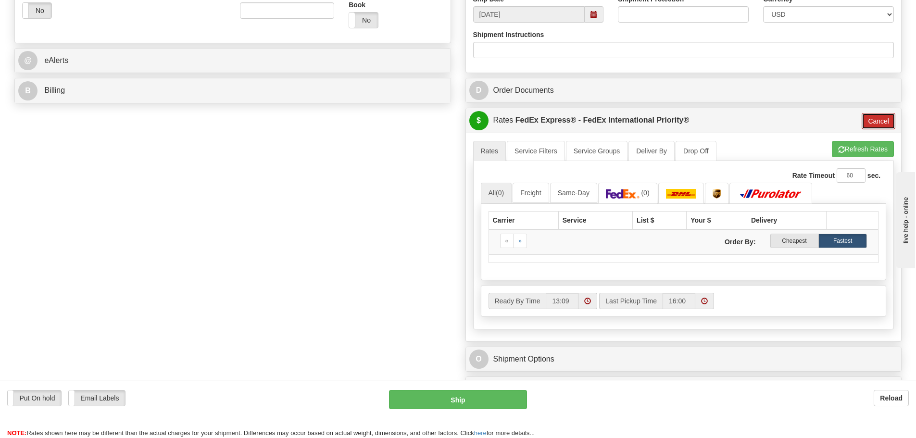
click at [868, 122] on button "Cancel" at bounding box center [879, 121] width 34 height 16
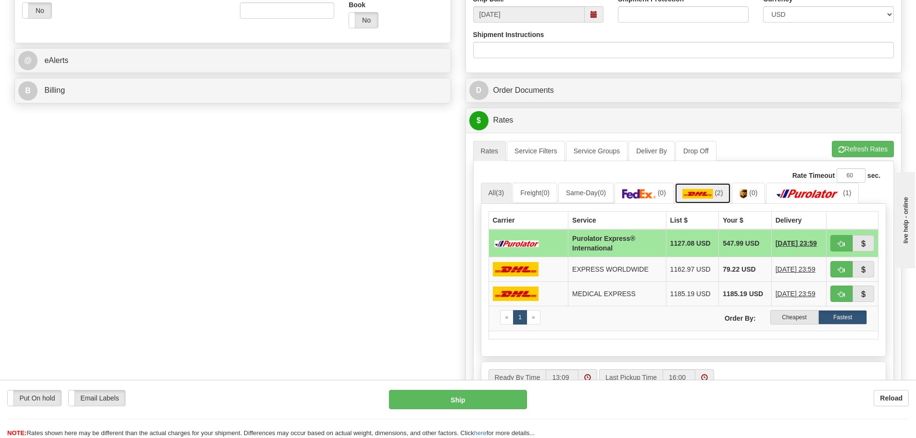
click at [708, 199] on link "(2)" at bounding box center [703, 193] width 56 height 21
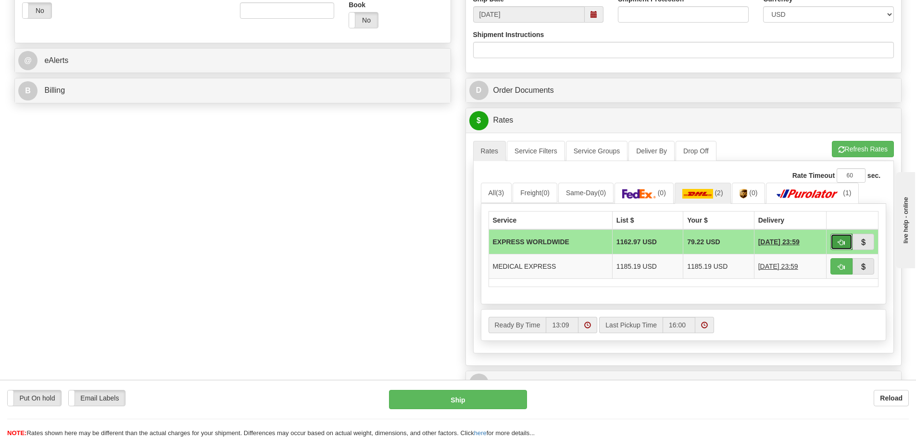
click at [847, 247] on button "button" at bounding box center [841, 242] width 22 height 16
type input "P"
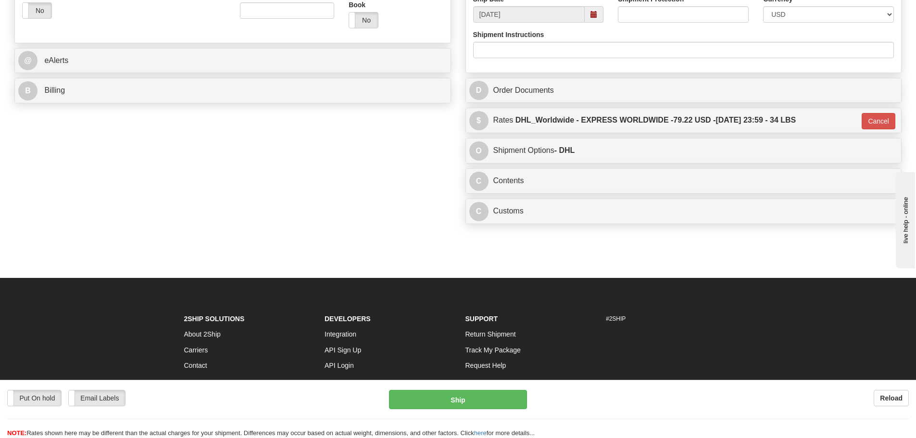
click at [498, 192] on div "C Contents Documents Commodities" at bounding box center [684, 181] width 436 height 25
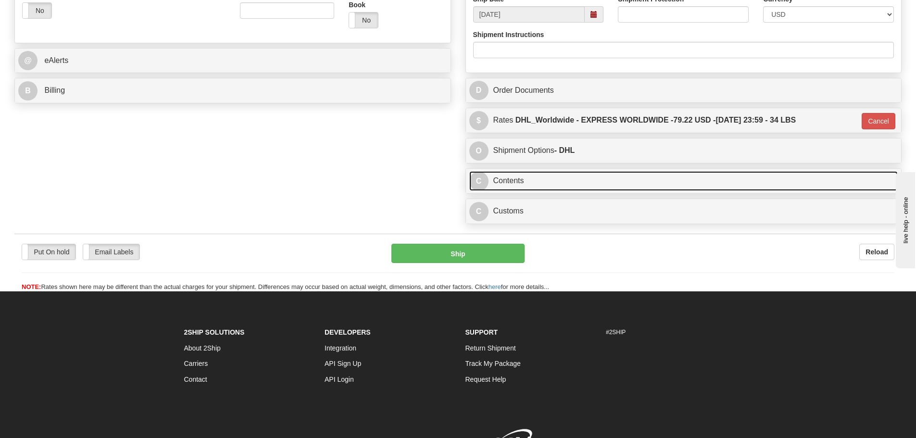
click at [499, 189] on link "C Contents" at bounding box center [683, 181] width 429 height 20
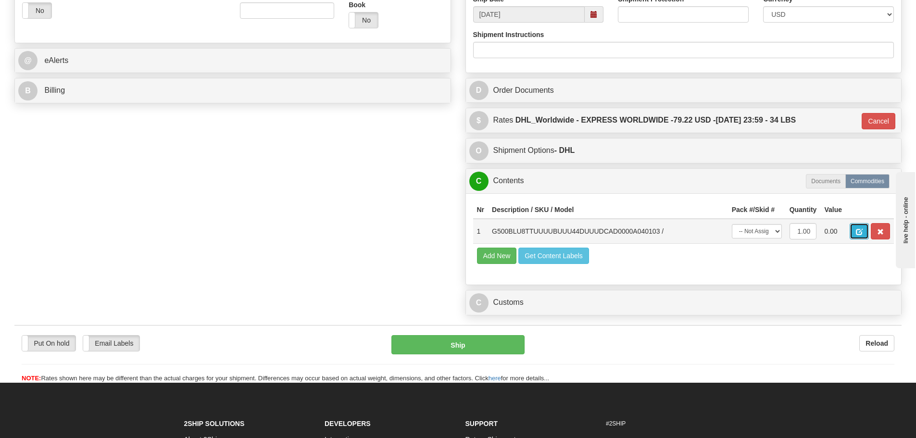
click at [866, 235] on button "button" at bounding box center [859, 231] width 19 height 16
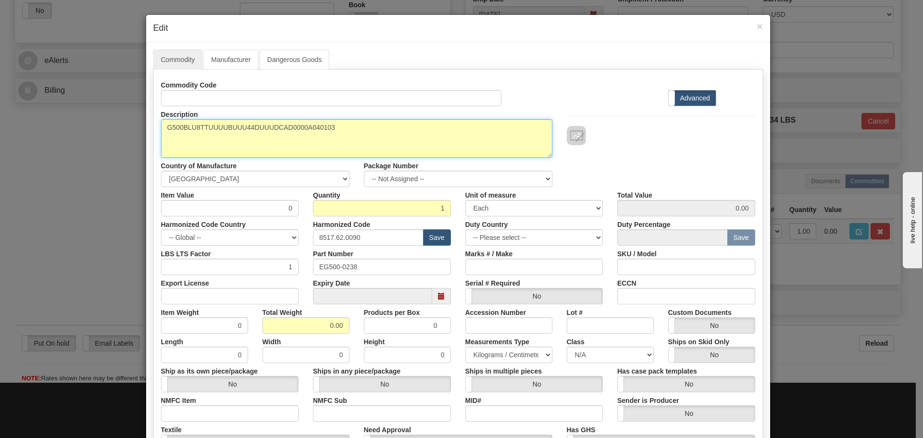
drag, startPoint x: 377, startPoint y: 133, endPoint x: 137, endPoint y: 158, distance: 241.7
click at [137, 158] on div "× Edit Commodity Manufacturer Dangerous Goods Commodity Code Standard Advanced …" at bounding box center [461, 219] width 923 height 438
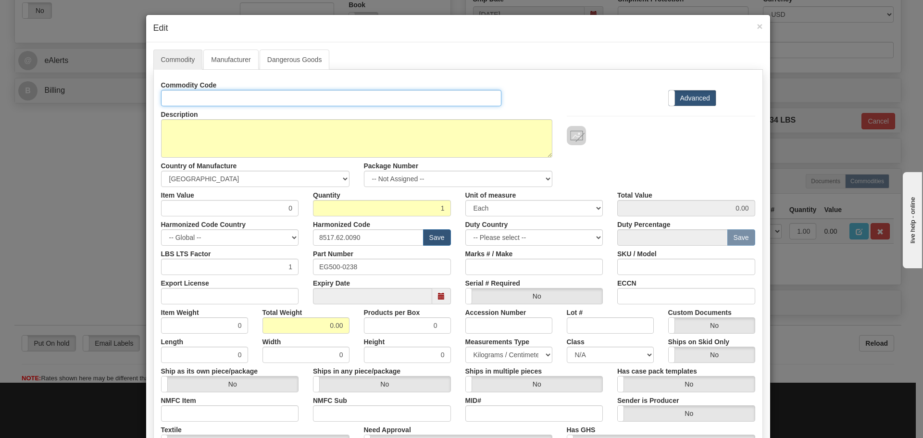
click at [179, 103] on input "Id" at bounding box center [331, 98] width 341 height 16
paste input "G500BLU8TTUUUUBUUU44DUUUDCAD0000A040103"
type input "G500BLU8TTUUUUBUUU44DUUUDCAD0000A040103"
drag, startPoint x: 377, startPoint y: 267, endPoint x: 271, endPoint y: 267, distance: 106.3
click at [271, 267] on div "LBS LTS Factor 1 Part Number EG500-0238 Marks # / Make SKU / Model" at bounding box center [458, 260] width 609 height 29
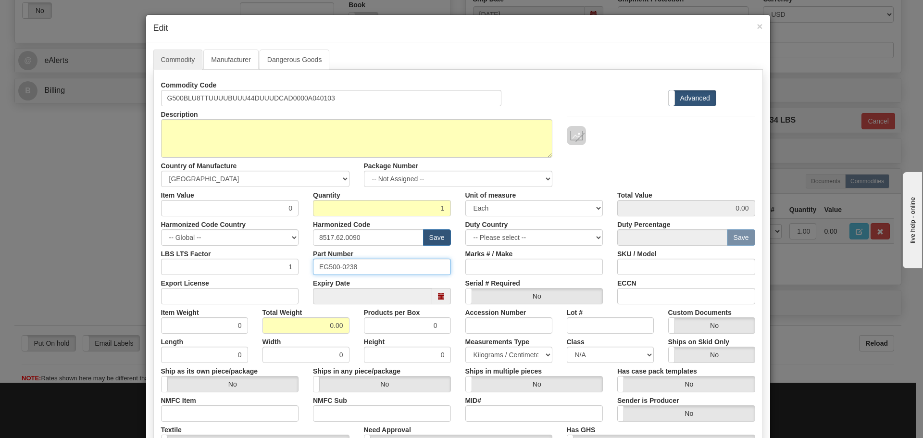
paste input "G500BLU8TTUUUUBUUU44DUUUDCAD0000A040103"
type input "G500BLU8TTUUUUBUUU44DUUUDCAD0000A040103"
drag, startPoint x: 406, startPoint y: 240, endPoint x: 208, endPoint y: 239, distance: 198.1
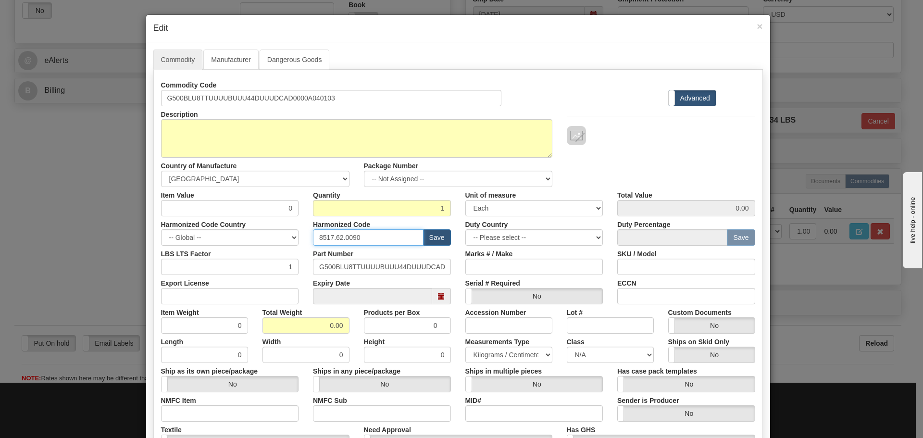
click at [208, 239] on div "Harmonized Code Country -- Global -- AFGHANISTAN ALAND ISLANDS ALBANIA ALGERIA …" at bounding box center [458, 230] width 609 height 29
click at [338, 240] on input "text" at bounding box center [368, 237] width 111 height 16
type input "8536.49.0080"
drag, startPoint x: 277, startPoint y: 211, endPoint x: 294, endPoint y: 215, distance: 17.4
click at [294, 215] on input "0" at bounding box center [230, 208] width 138 height 16
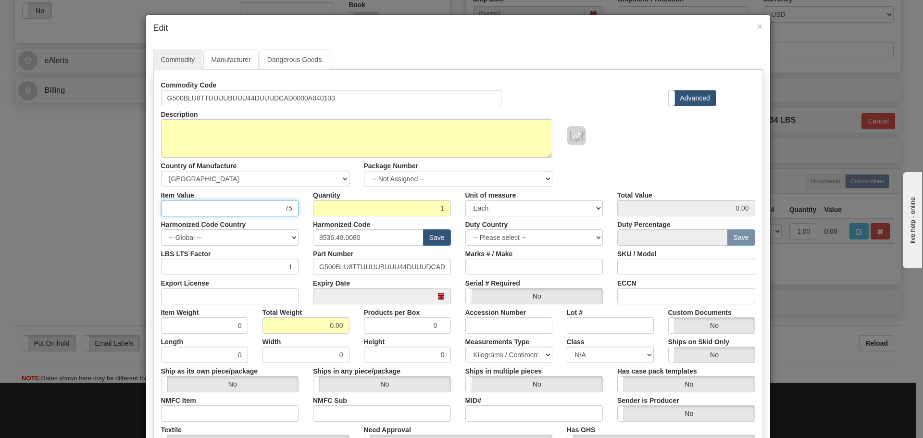
type input "75"
type input "75.00"
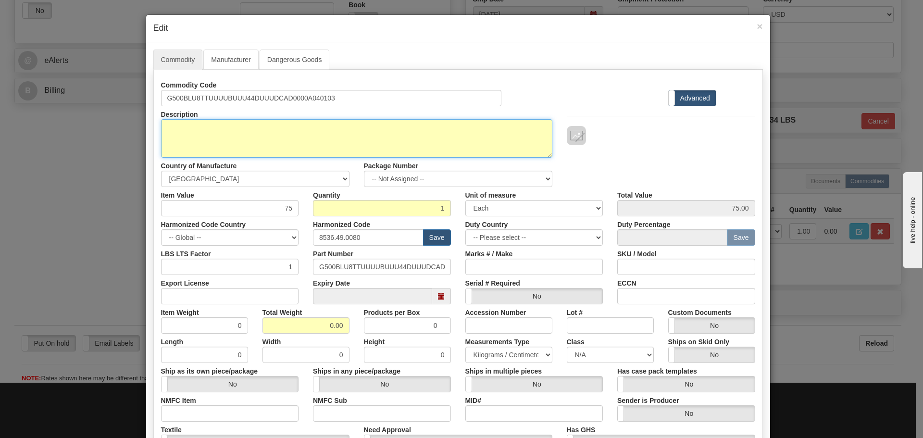
drag, startPoint x: 273, startPoint y: 124, endPoint x: 283, endPoint y: 120, distance: 10.4
click at [274, 124] on textarea "G500BLU8TTUUUUBUUU44DUUUDCAD0000A040103" at bounding box center [356, 138] width 391 height 38
click at [276, 137] on textarea "G500BLU8TTUUUUBUUU44DUUUDCAD0000A040103" at bounding box center [356, 138] width 391 height 38
paste textarea "G500 Substation Gateway with embedded HMI"
type textarea "G500 Substation Gateway with embedded HMI"
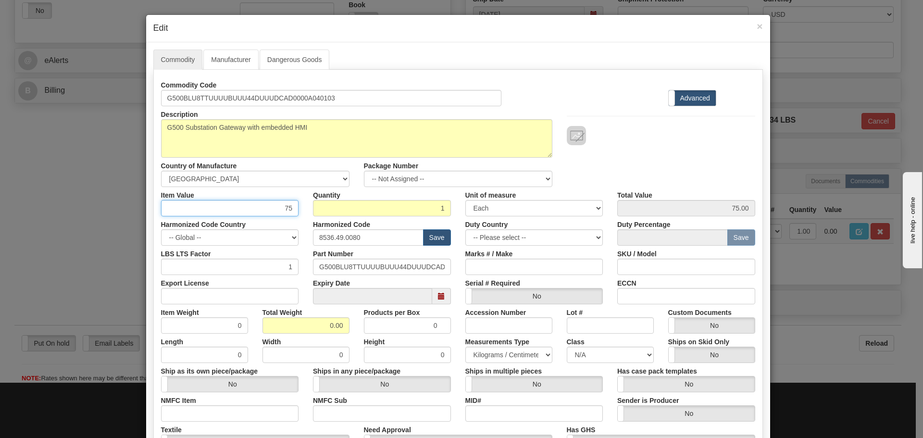
click at [263, 201] on input "75" at bounding box center [230, 208] width 138 height 16
click at [301, 229] on div "Harmonized Code Country -- Global -- AFGHANISTAN ALAND ISLANDS ALBANIA ALGERIA …" at bounding box center [230, 230] width 152 height 29
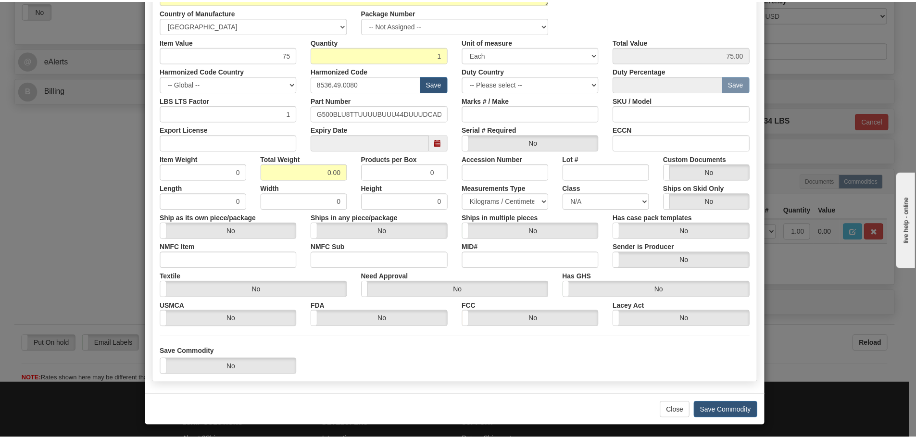
scroll to position [156, 0]
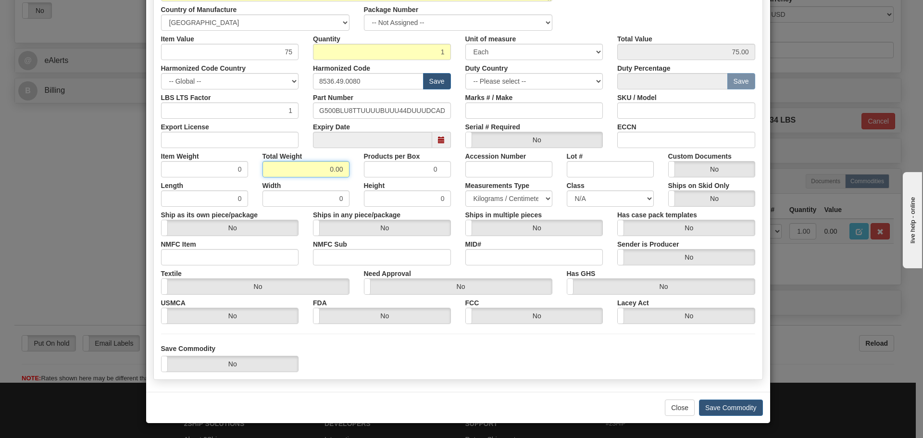
drag, startPoint x: 311, startPoint y: 174, endPoint x: 361, endPoint y: 182, distance: 50.3
click at [361, 182] on div "Commodity Code G500BLU8TTUUUUBUUU44DUUUDCAD0000A040103 Standard Advanced Descri…" at bounding box center [458, 122] width 594 height 403
type input "15"
type input "15.0000"
click at [364, 182] on label "Height" at bounding box center [374, 183] width 21 height 13
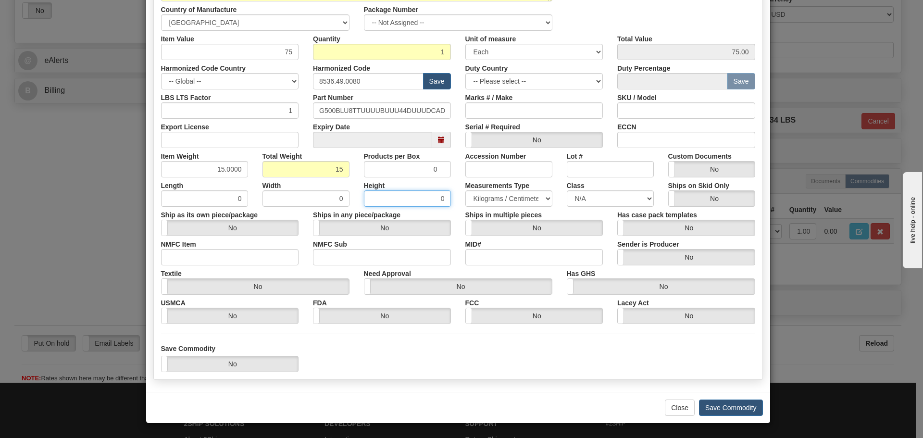
click at [364, 190] on input "0" at bounding box center [407, 198] width 87 height 16
click at [740, 402] on button "Save Commodity" at bounding box center [731, 408] width 64 height 16
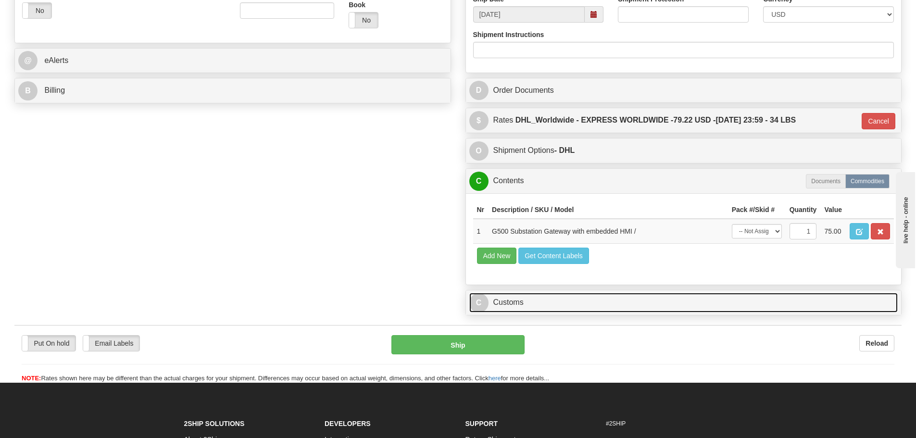
click at [595, 305] on link "C Customs" at bounding box center [683, 303] width 429 height 20
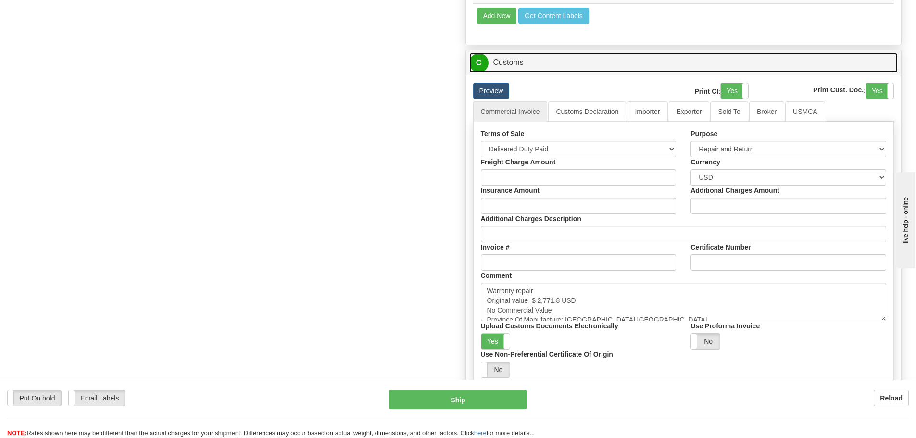
scroll to position [625, 0]
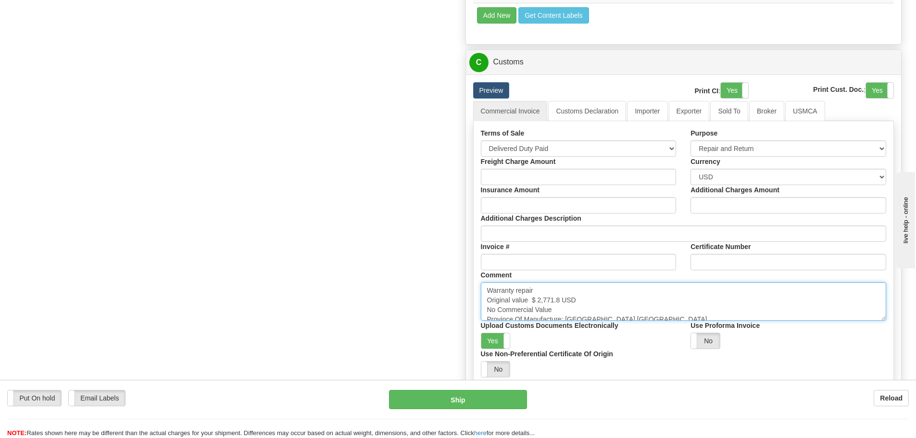
click at [579, 305] on textarea "Warranty repair Original value $ 2,771.8 USD No Commercial Value Province Of Ma…" at bounding box center [684, 301] width 406 height 38
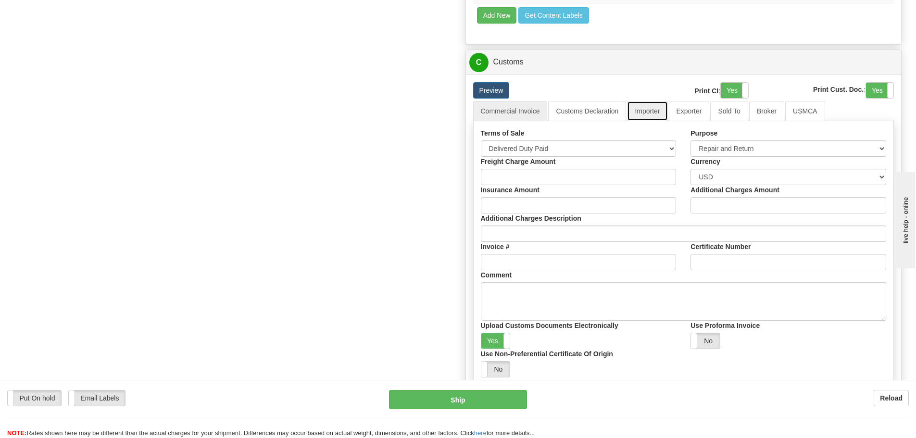
click at [642, 111] on link "Importer" at bounding box center [647, 111] width 40 height 20
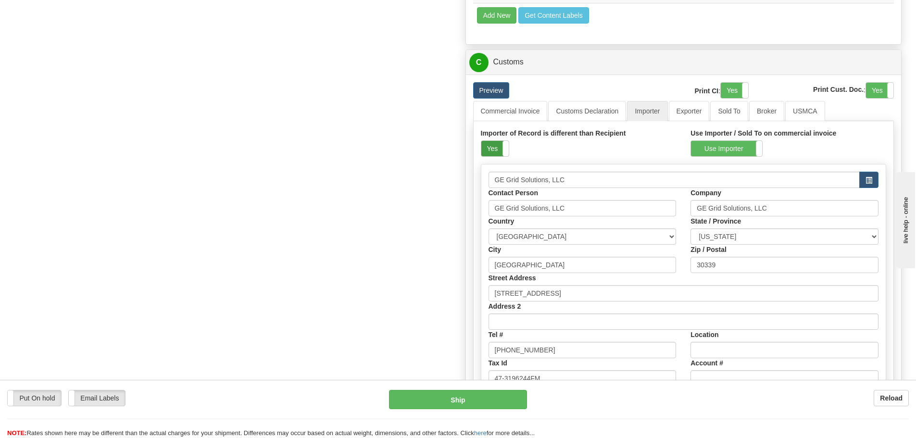
click at [489, 145] on label "Yes" at bounding box center [494, 148] width 27 height 15
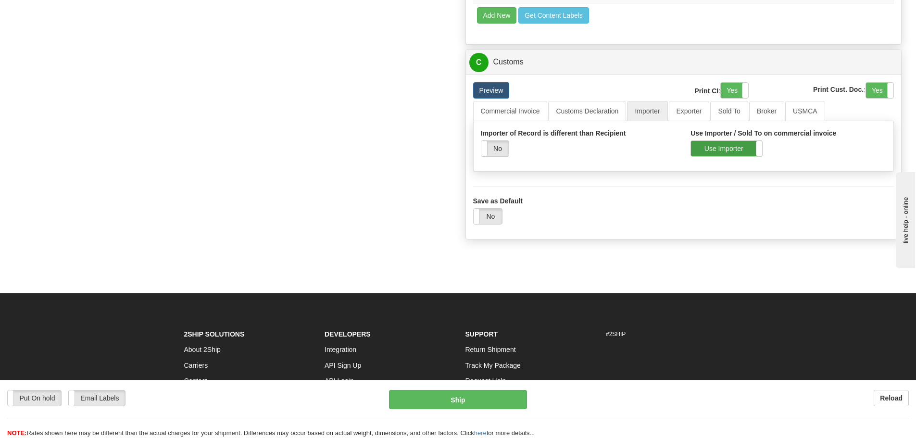
click at [713, 152] on label "Use Importer" at bounding box center [726, 148] width 71 height 15
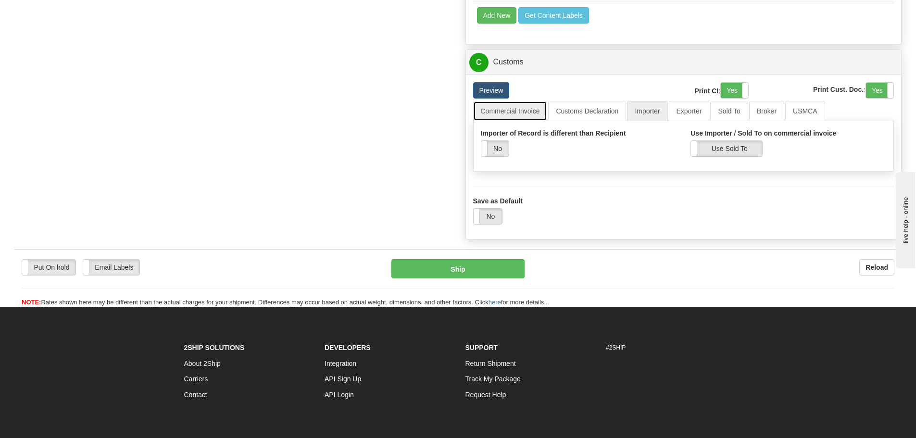
click at [524, 106] on link "Commercial Invoice" at bounding box center [510, 111] width 75 height 20
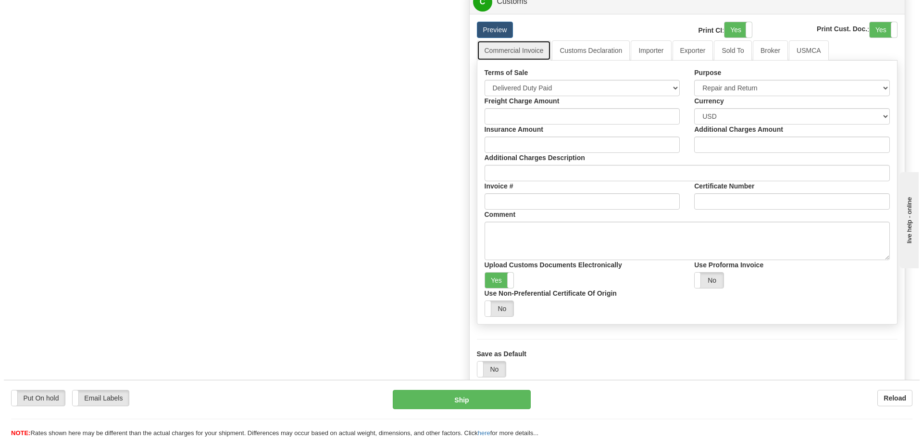
scroll to position [721, 0]
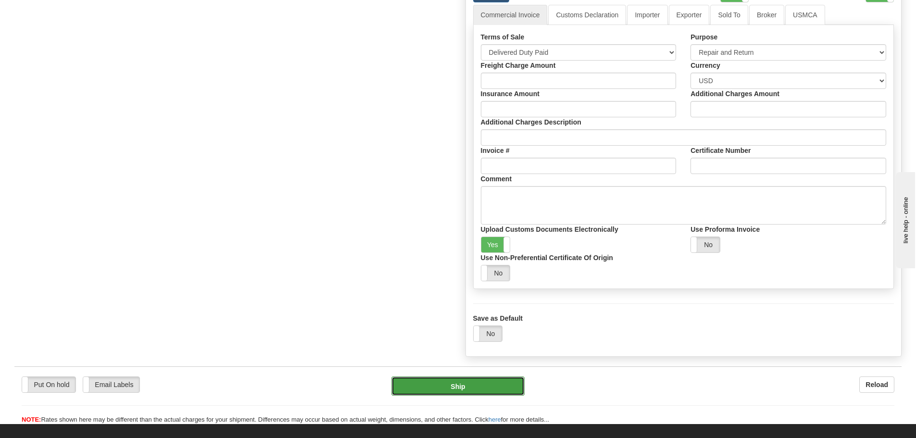
click at [463, 391] on button "Ship" at bounding box center [457, 385] width 133 height 19
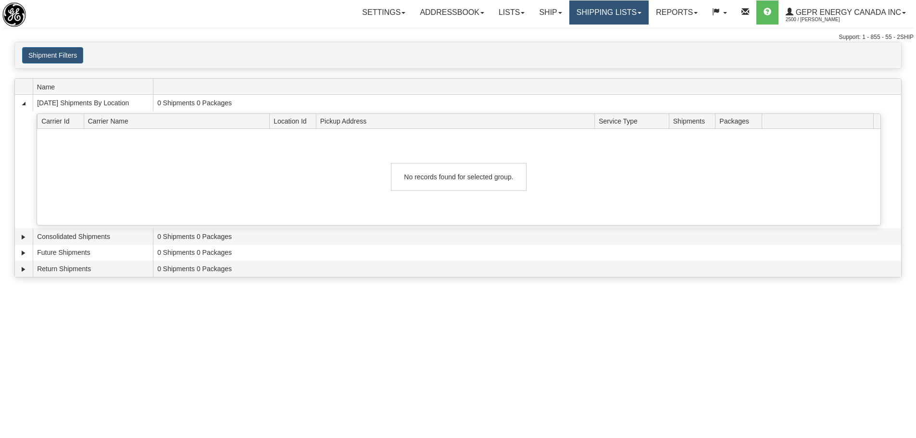
click at [609, 7] on link "Shipping lists" at bounding box center [608, 12] width 79 height 24
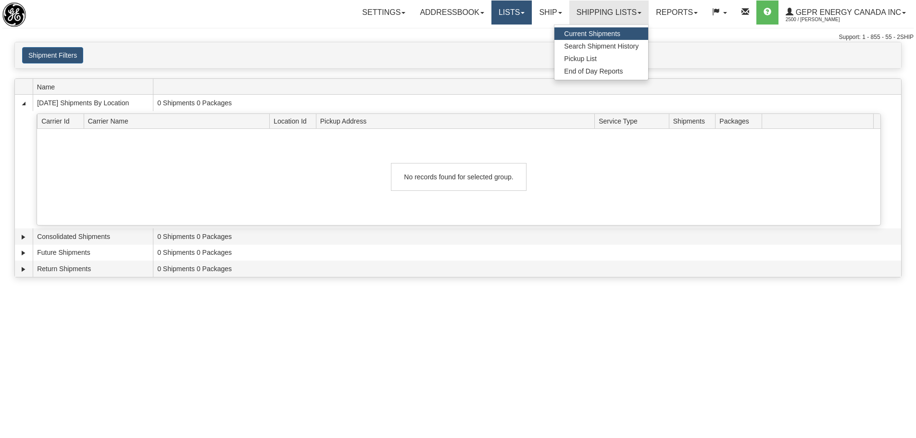
click at [508, 21] on link "Lists" at bounding box center [511, 12] width 40 height 24
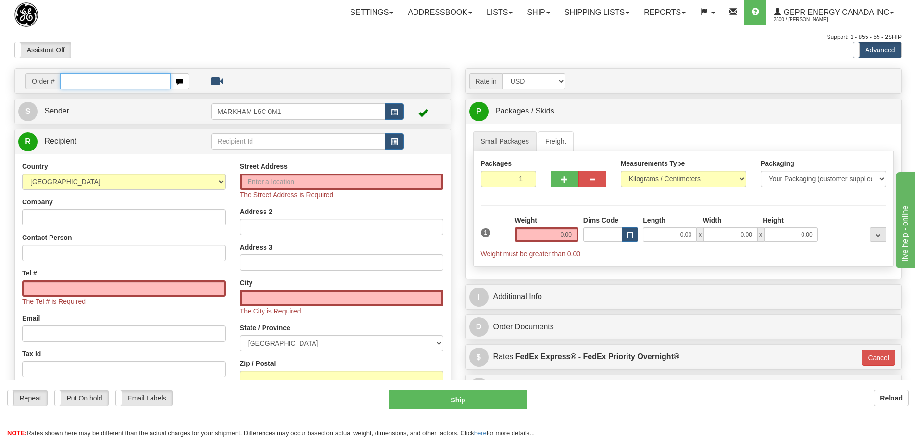
click at [86, 82] on input "text" at bounding box center [115, 81] width 111 height 16
paste input "0086684044"
drag, startPoint x: 72, startPoint y: 81, endPoint x: 40, endPoint y: 81, distance: 31.7
click at [40, 81] on div "Order # 0086684044" at bounding box center [107, 81] width 164 height 16
type input "86684044"
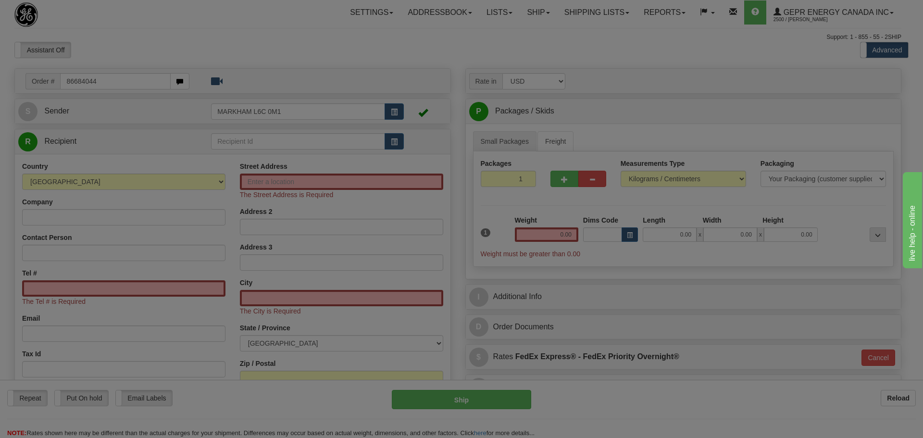
click at [155, 26] on body "Training Course Close Toggle navigation Settings Shipping Preferences New Recip…" at bounding box center [461, 219] width 923 height 438
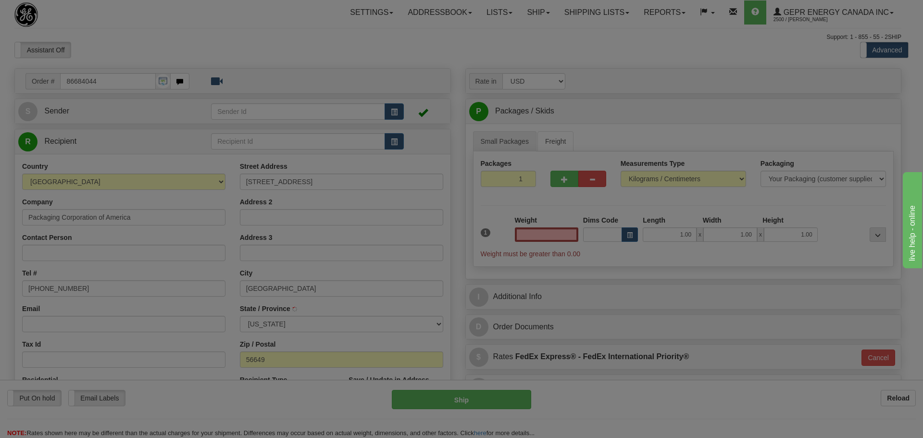
type input "INTERNATIONAL FALLS"
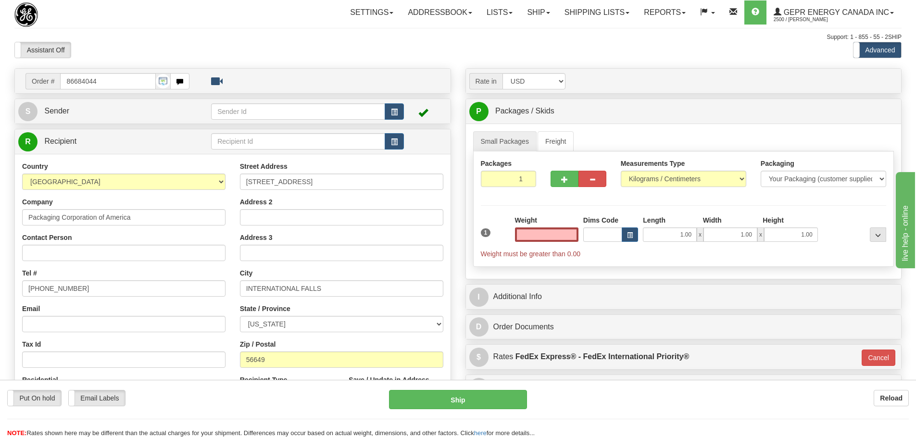
type input "0.00"
click at [394, 121] on td at bounding box center [307, 111] width 193 height 20
click at [394, 114] on span "button" at bounding box center [394, 112] width 7 height 6
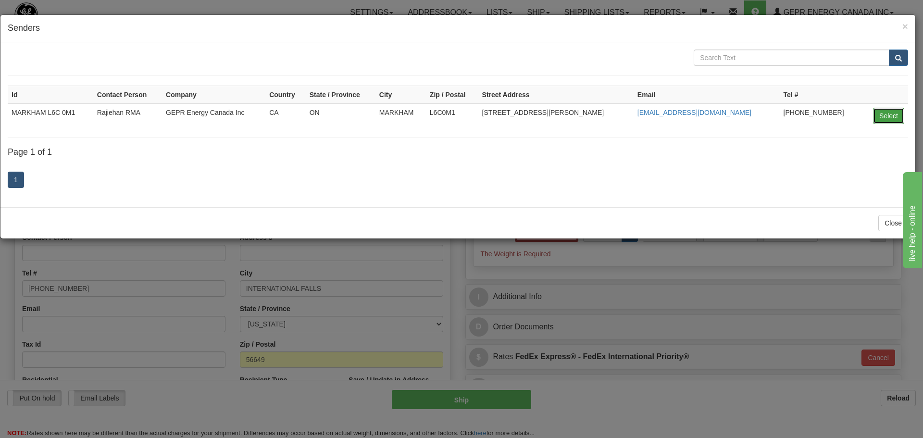
click at [893, 114] on button "Select" at bounding box center [888, 116] width 31 height 16
type input "MARKHAM L6C 0M1"
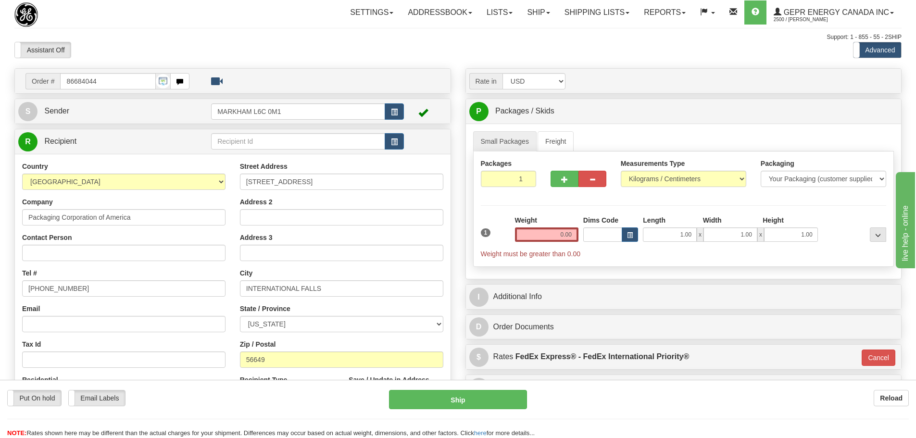
click at [430, 47] on div "Assistant On Assistant Off Do a return Do a return Previous Next Standard Advan…" at bounding box center [457, 50] width 901 height 16
click at [101, 246] on input "Contact Person" at bounding box center [123, 253] width 203 height 16
paste input "Broc Friend"
type input "Broc Friend"
drag, startPoint x: 100, startPoint y: 287, endPoint x: -23, endPoint y: 285, distance: 123.1
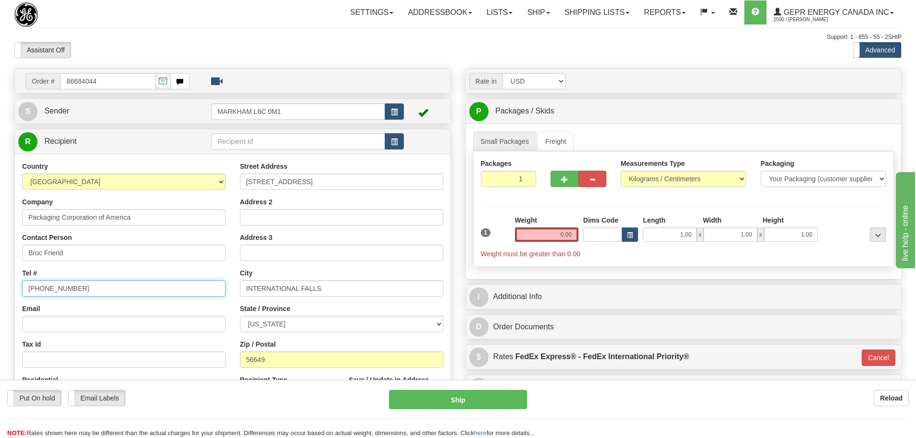
click at [0, 285] on html "Training Course Close Toggle navigation Settings Shipping Preferences New Sende…" at bounding box center [458, 219] width 916 height 438
paste input "218-324-1848"
type input "218-324-1848"
click at [68, 272] on div "Tel # 218-324-1848" at bounding box center [123, 282] width 203 height 28
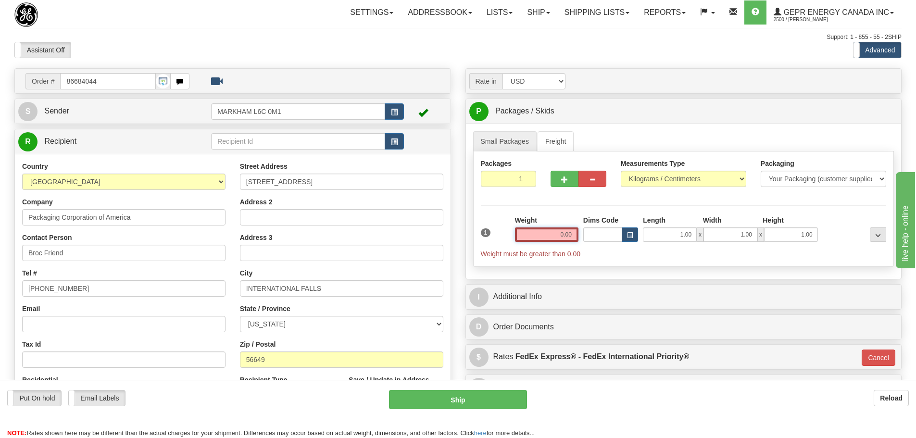
click at [568, 235] on input "0.00" at bounding box center [546, 234] width 63 height 14
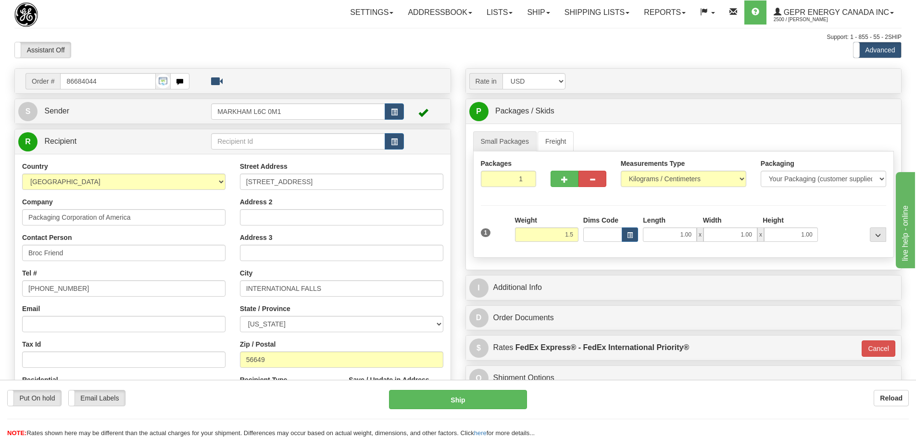
type input "1.50"
type input "01"
click at [541, 224] on div "Weight 1.50" at bounding box center [546, 228] width 63 height 26
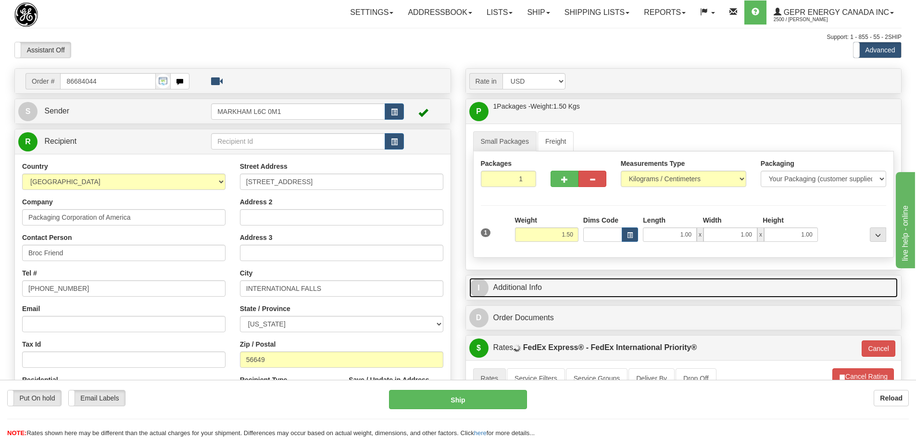
click at [547, 288] on link "I Additional Info" at bounding box center [683, 288] width 429 height 20
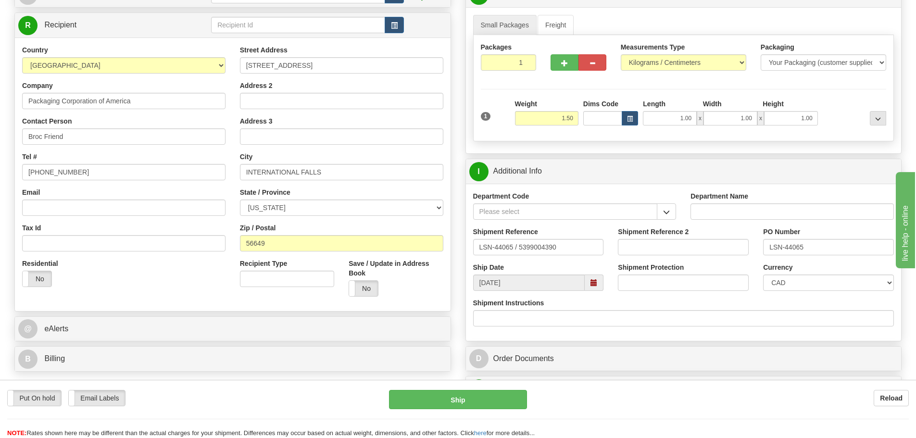
scroll to position [144, 0]
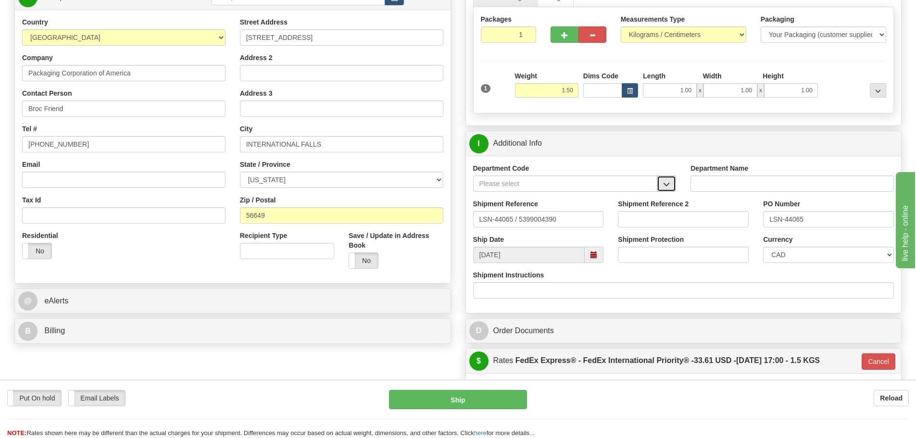
click at [663, 178] on button "button" at bounding box center [666, 183] width 19 height 16
click at [588, 194] on div "SER" at bounding box center [563, 198] width 175 height 11
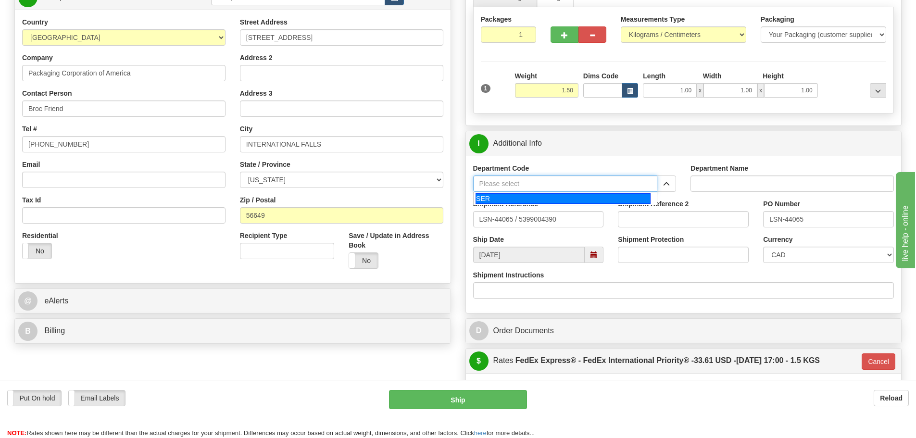
type input "SER"
type input "SERVICE DEPARTMENT"
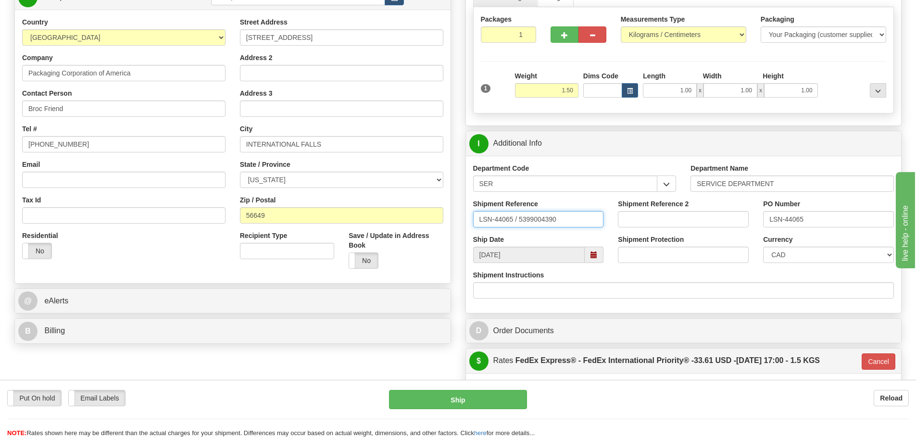
click at [517, 225] on input "LSN-44065 / 5399004390" at bounding box center [538, 219] width 131 height 16
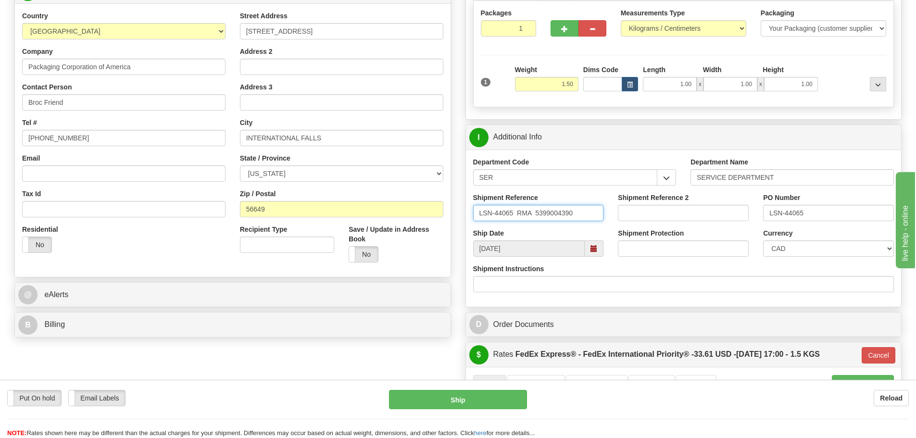
scroll to position [192, 0]
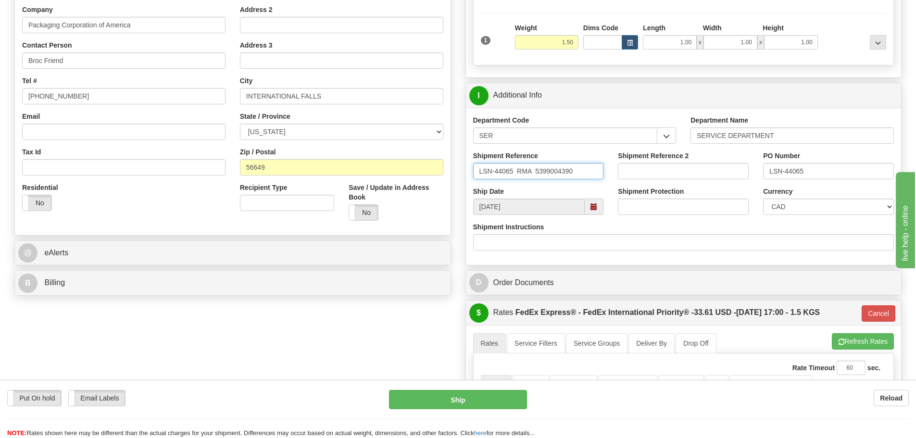
type input "LSN-44065 RMA 5399004390"
click at [794, 209] on select "CAD USD EUR ZAR RON ANG ARN AUD AUS AWG BBD BFR BGN BHD BMD BND BRC BRL CHP CKZ…" at bounding box center [828, 207] width 131 height 16
select select "1"
click at [763, 199] on select "CAD USD EUR ZAR RON ANG ARN AUD AUS AWG BBD BFR BGN BHD BMD BND BRC BRL CHP CKZ…" at bounding box center [828, 207] width 131 height 16
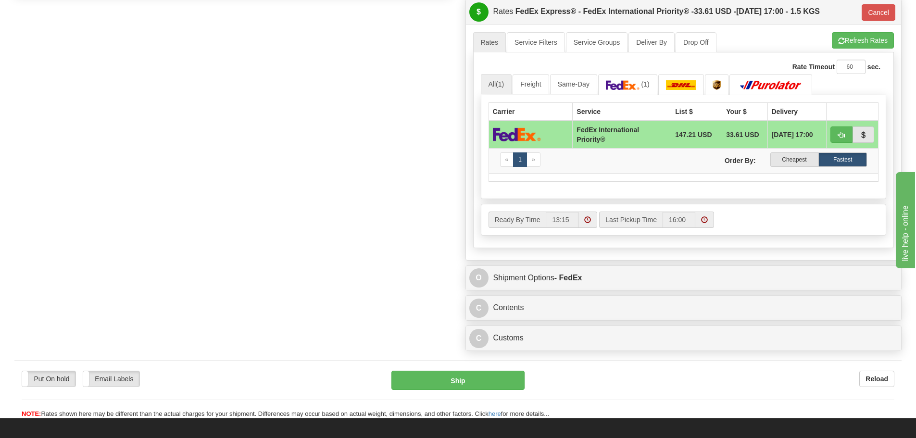
scroll to position [529, 0]
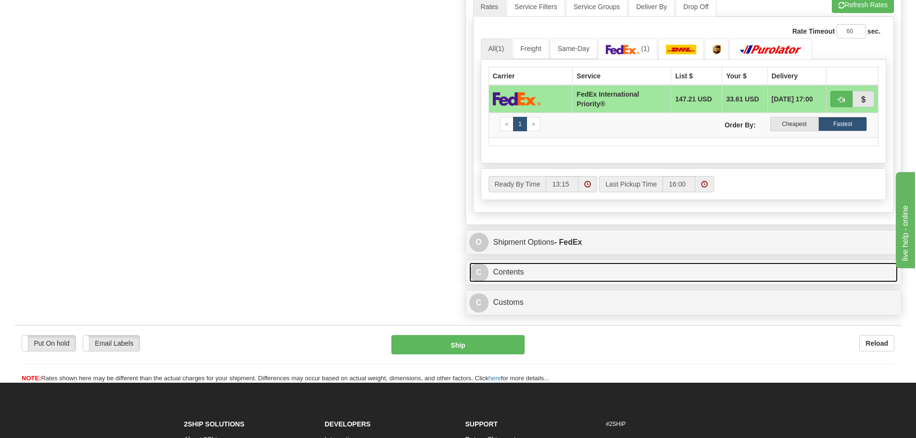
click at [559, 267] on link "C Contents" at bounding box center [683, 273] width 429 height 20
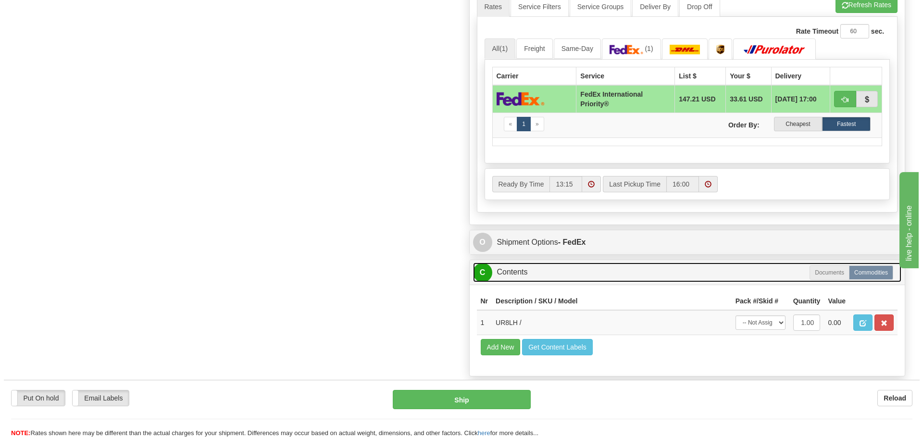
scroll to position [625, 0]
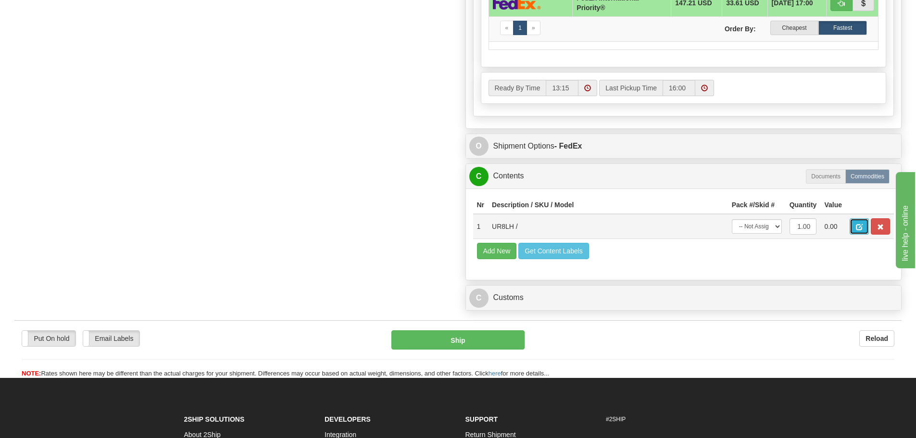
click at [862, 222] on button "button" at bounding box center [859, 226] width 19 height 16
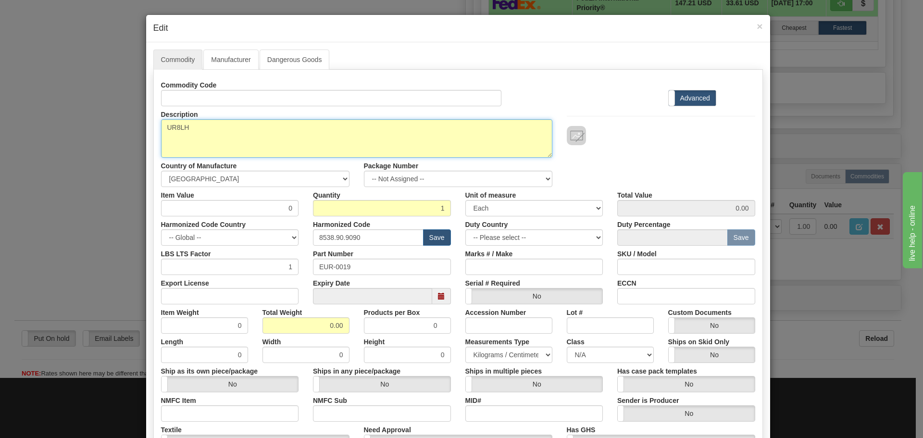
drag, startPoint x: 167, startPoint y: 136, endPoint x: 139, endPoint y: 145, distance: 28.9
click at [139, 145] on div "× Edit Commodity Manufacturer Dangerous Goods Commodity Code Standard Advanced …" at bounding box center [461, 219] width 923 height 438
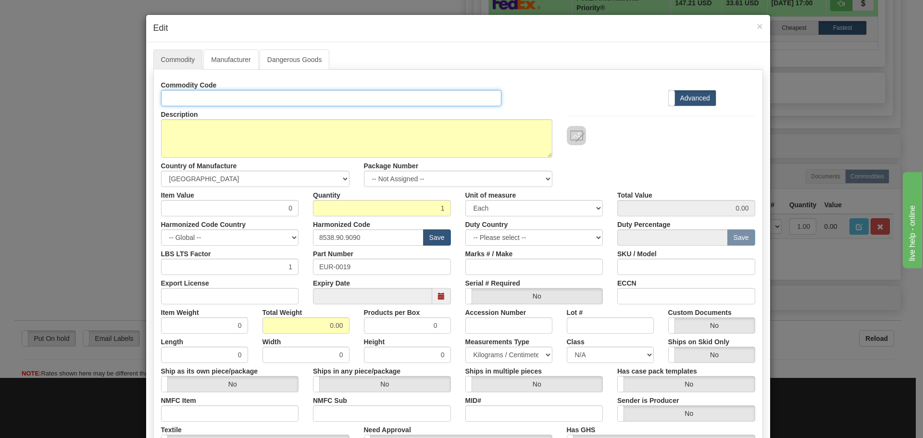
click at [192, 102] on input "Id" at bounding box center [331, 98] width 341 height 16
paste input "UR8LH"
type input "UR8LH"
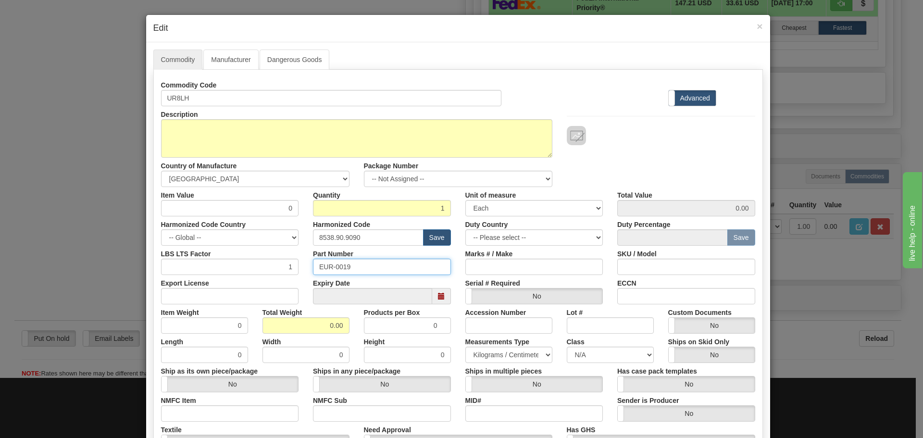
drag, startPoint x: 401, startPoint y: 263, endPoint x: 231, endPoint y: 269, distance: 170.3
click at [231, 269] on div "LBS LTS Factor 1 Part Number EUR-0019 Marks # / Make SKU / Model" at bounding box center [458, 260] width 609 height 29
paste input "UR8LH"
type input "UR8LH"
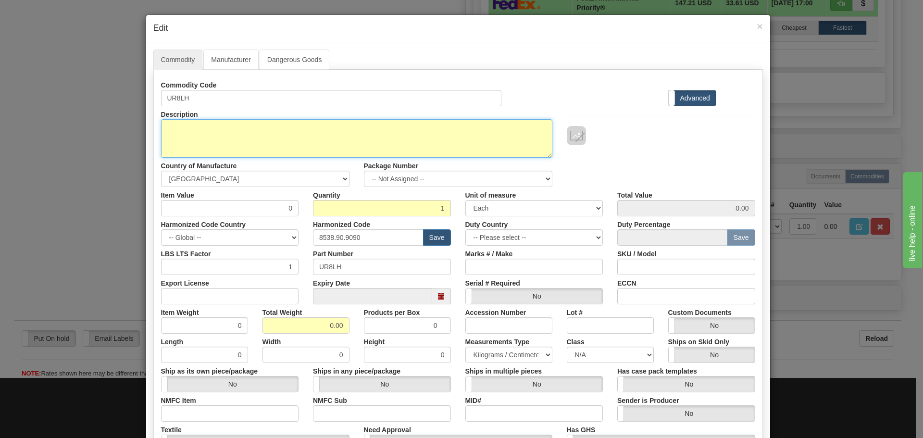
click at [230, 137] on textarea "UR8LH" at bounding box center [356, 138] width 391 height 38
paste textarea "UR CT/VT Module"
type textarea "UR CT/VT Module"
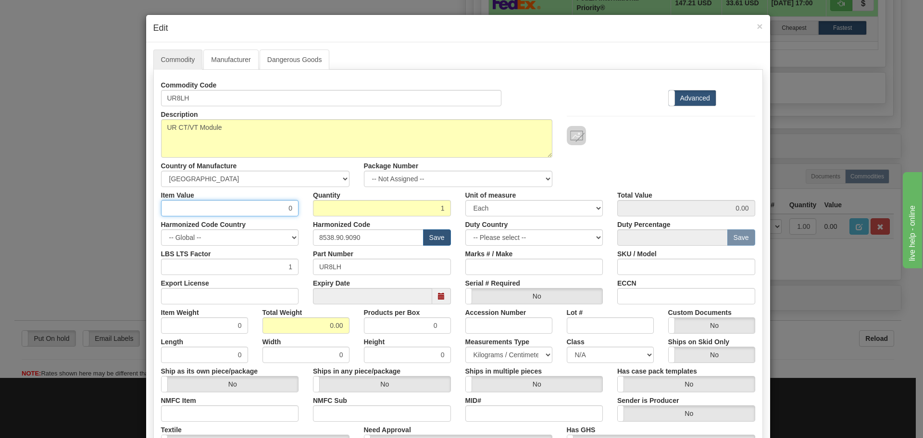
drag, startPoint x: 262, startPoint y: 205, endPoint x: 313, endPoint y: 212, distance: 51.4
click at [313, 212] on div "Item Value 0 Quantity 1 Unit of measure 3 Thousand Square Inches Adjustments 56…" at bounding box center [458, 201] width 609 height 29
type input "75"
type input "75.00"
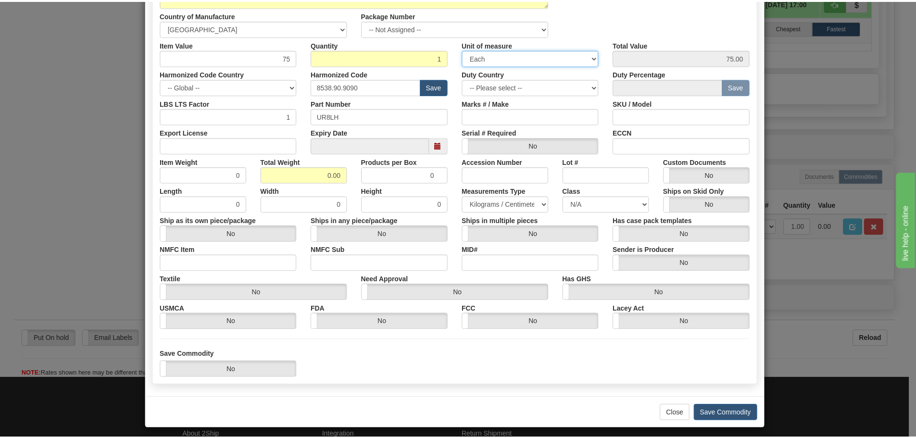
scroll to position [156, 0]
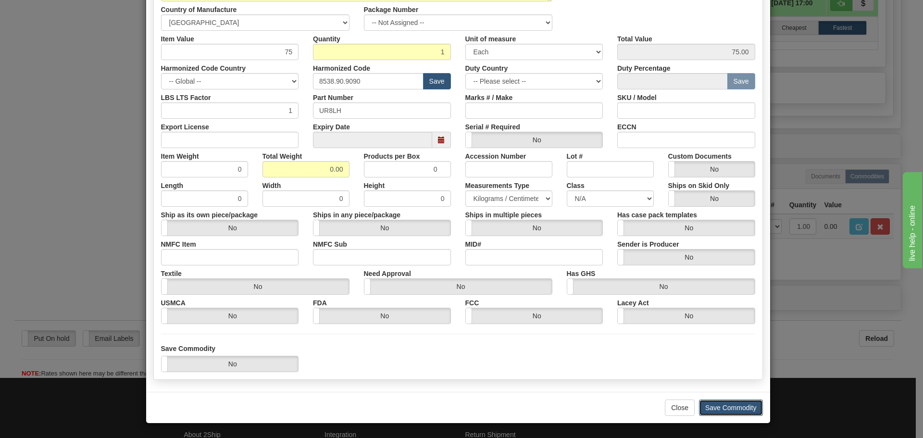
click at [708, 413] on button "Save Commodity" at bounding box center [731, 408] width 64 height 16
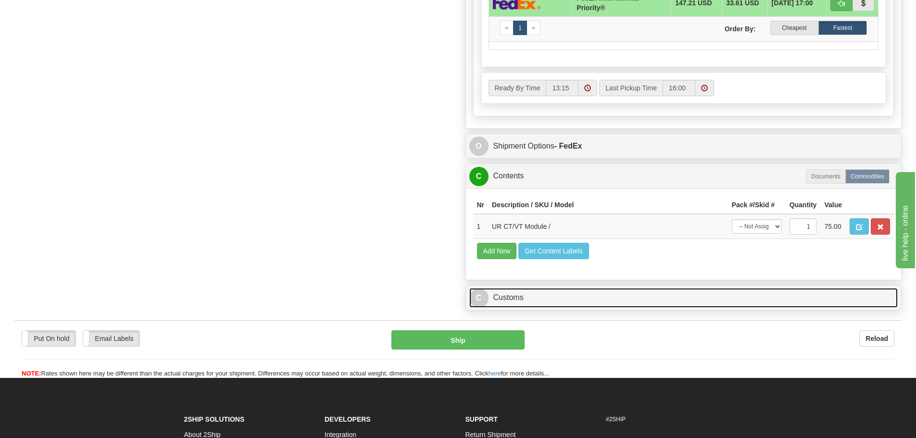
click at [629, 290] on link "C Customs" at bounding box center [683, 298] width 429 height 20
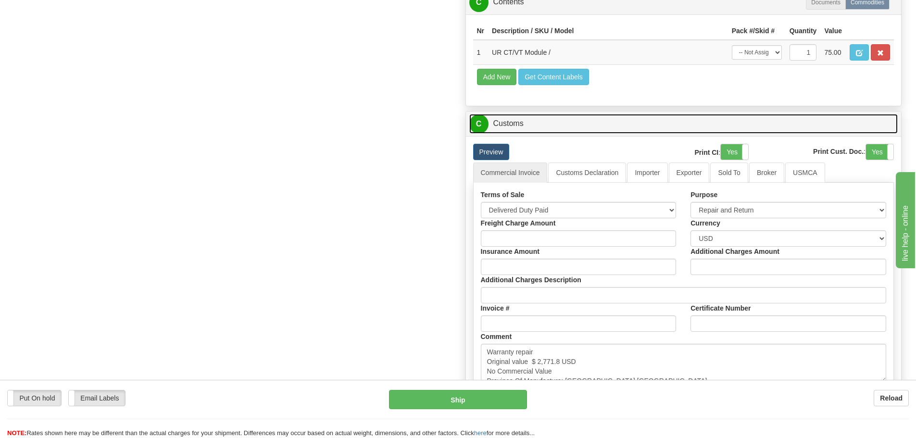
scroll to position [914, 0]
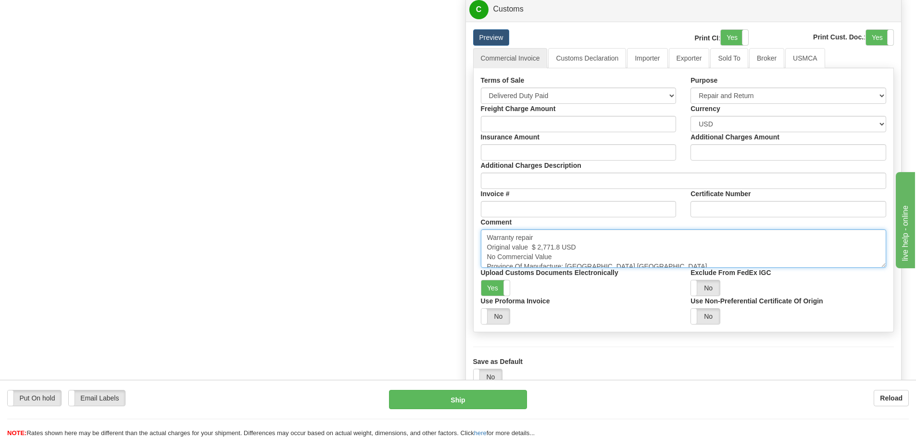
drag, startPoint x: 559, startPoint y: 250, endPoint x: 531, endPoint y: 246, distance: 27.6
click at [531, 246] on textarea "Warranty repair Original value $ 2,771.8 USD No Commercial Value Province Of Ma…" at bounding box center [684, 248] width 406 height 38
paste textarea "905.24"
click at [651, 259] on textarea "Warranty repair Original value $ 2,771.8 USD No Commercial Value Province Of Ma…" at bounding box center [684, 248] width 406 height 38
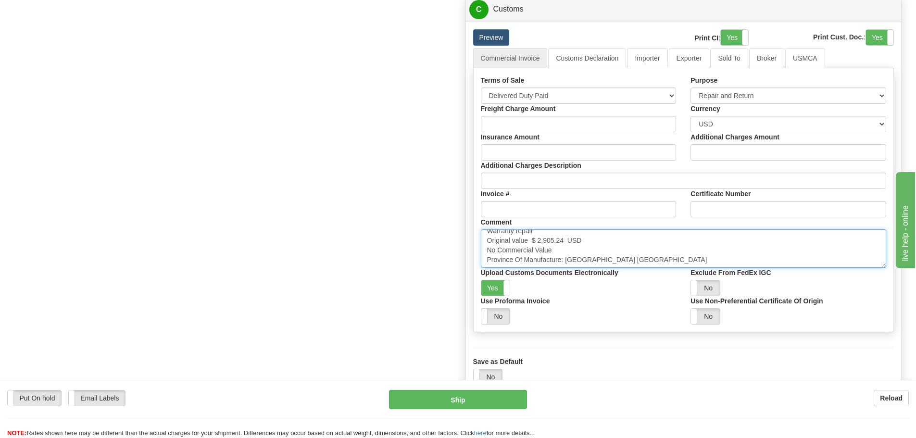
drag, startPoint x: 651, startPoint y: 259, endPoint x: 420, endPoint y: 274, distance: 230.8
click at [692, 258] on textarea "Warranty repair Original value $ 2,771.8 USD No Commercial Value Province Of Ma…" at bounding box center [684, 248] width 406 height 38
drag, startPoint x: 692, startPoint y: 258, endPoint x: 453, endPoint y: 275, distance: 240.0
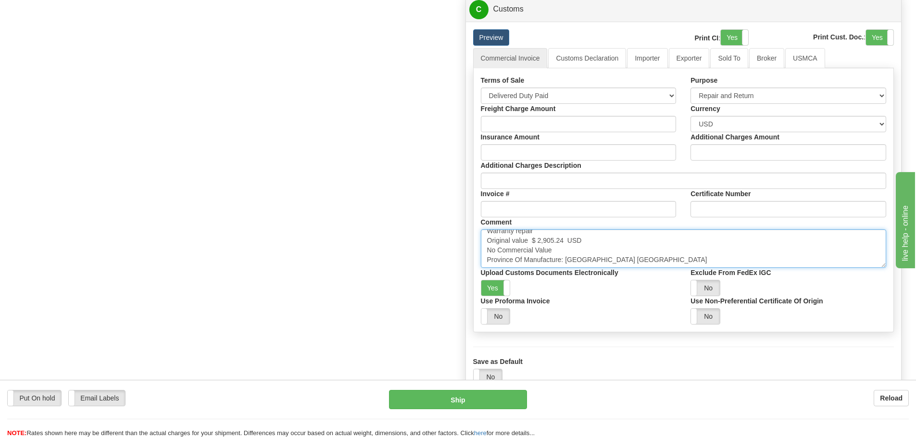
click at [605, 260] on textarea "Warranty repair Original value $ 2,771.8 USD No Commercial Value Province Of Ma…" at bounding box center [684, 248] width 406 height 38
type textarea "Warranty repair Original value $ 2,905.24 USD No Commercial Value Province Of M…"
click at [485, 399] on button "Ship" at bounding box center [458, 399] width 138 height 19
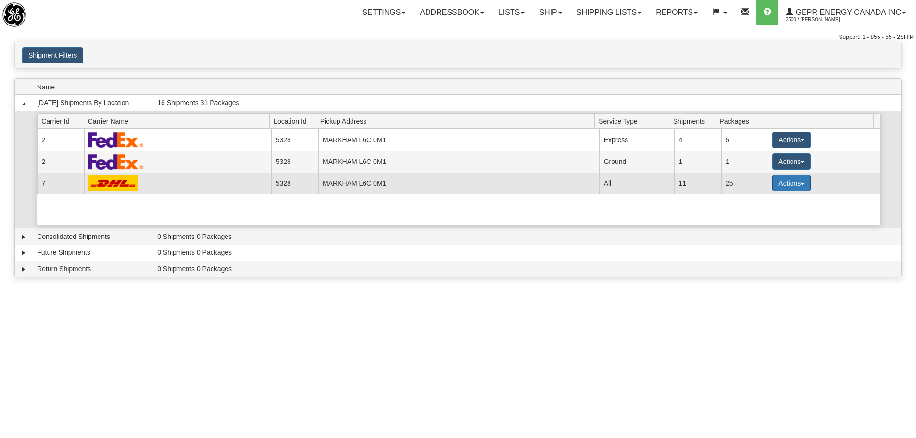
click at [800, 188] on button "Actions" at bounding box center [791, 183] width 38 height 16
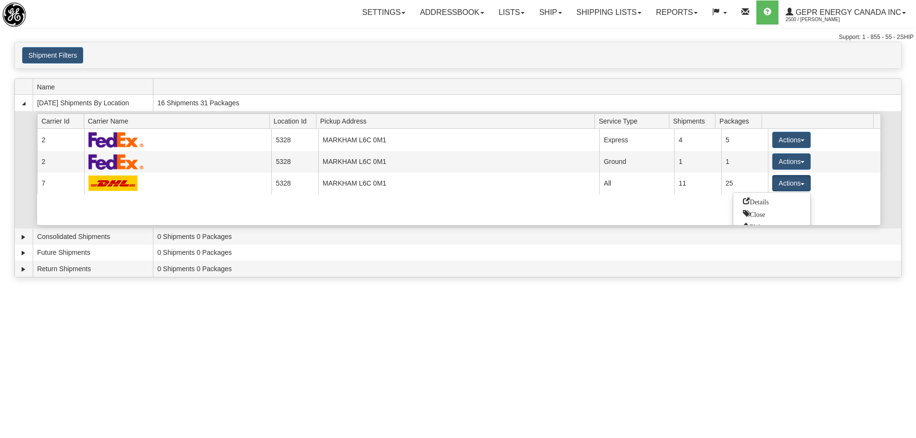
click at [761, 203] on span "Details" at bounding box center [756, 201] width 26 height 7
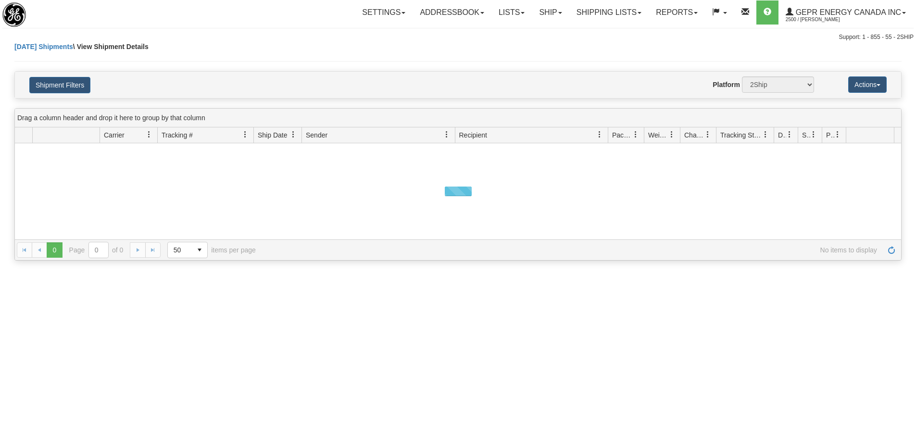
select select "5328"
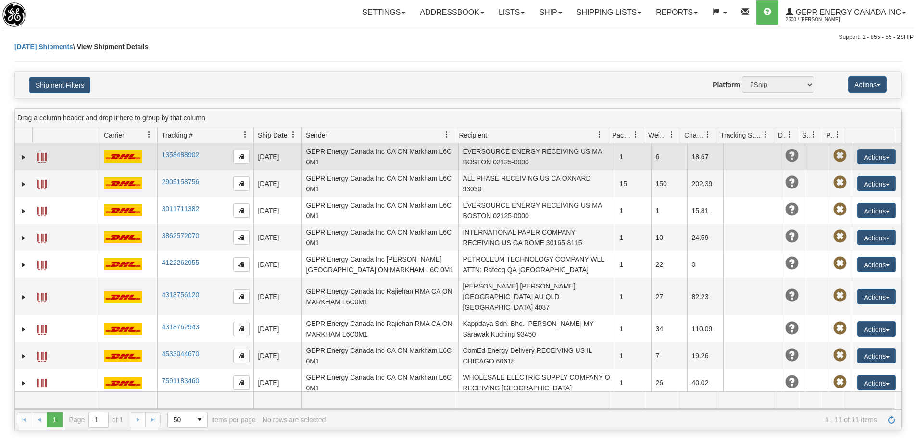
select select "7"
select select "12418"
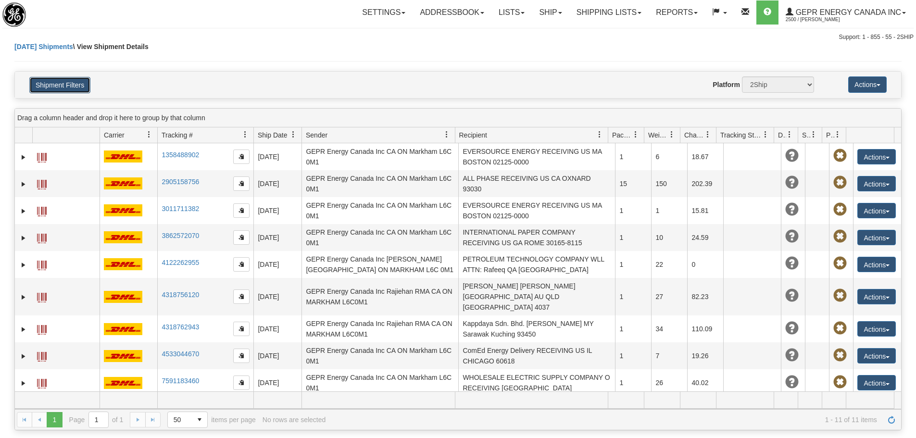
click at [79, 85] on button "Shipment Filters" at bounding box center [59, 85] width 61 height 16
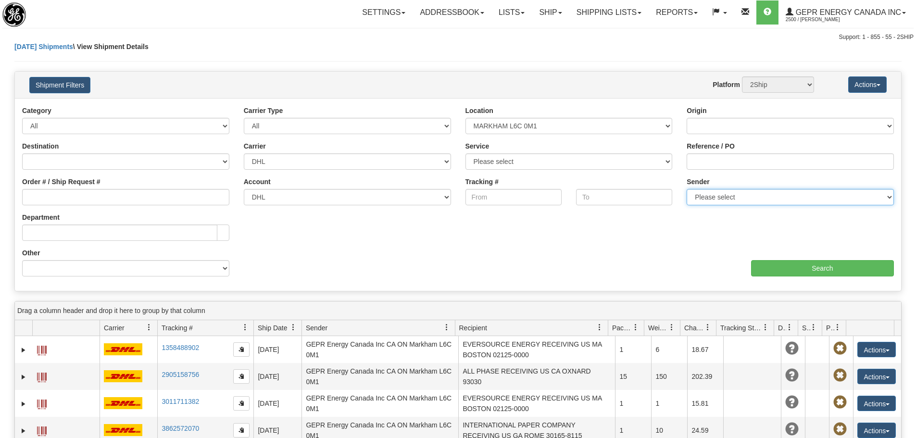
click at [789, 193] on select "Please select GEPR Energy Canada Inc , Rajiehan RMA, ([GEOGRAPHIC_DATA])" at bounding box center [790, 197] width 207 height 16
select select "206864"
click at [687, 189] on select "Please select GEPR Energy Canada Inc , Rajiehan RMA, ([GEOGRAPHIC_DATA])" at bounding box center [790, 197] width 207 height 16
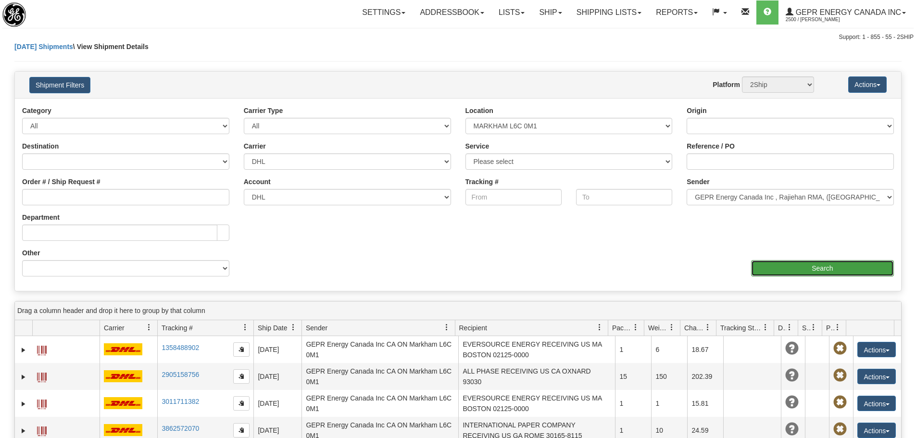
click at [776, 263] on input "Search" at bounding box center [822, 268] width 143 height 16
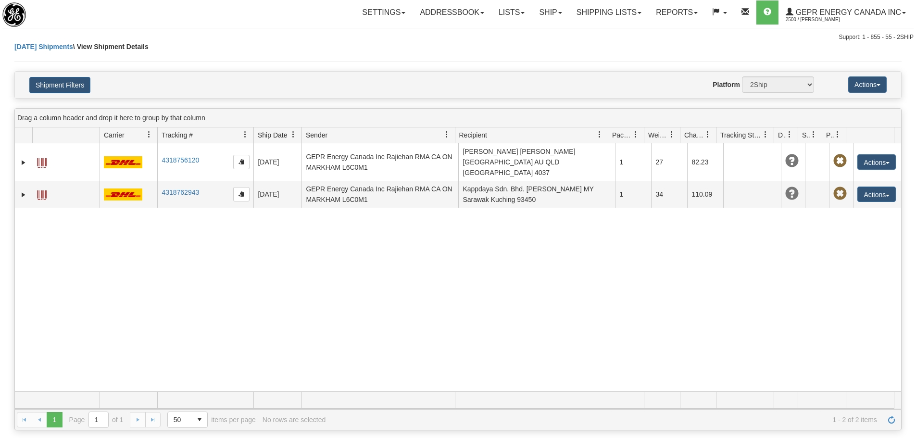
click at [839, 138] on link at bounding box center [837, 134] width 16 height 16
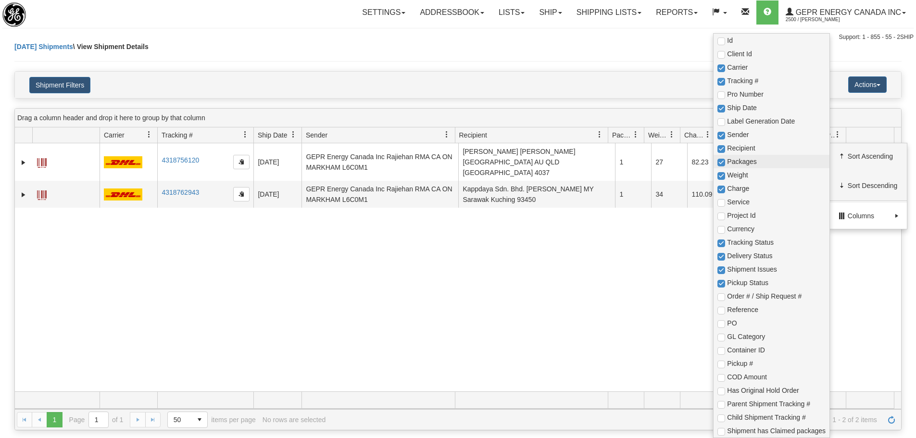
click at [760, 162] on span "Packages" at bounding box center [776, 162] width 99 height 10
checkbox input "true"
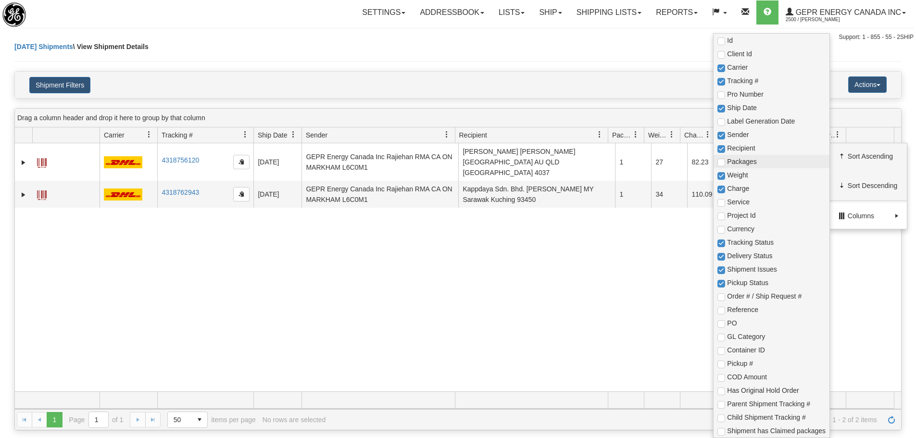
checkbox input "true"
checkbox input "false"
checkbox input "true"
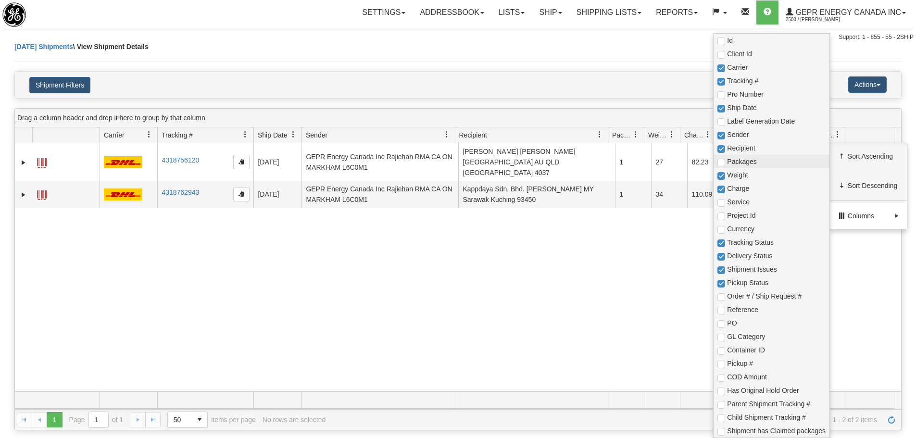
checkbox input "true"
click at [760, 173] on span "Weight" at bounding box center [776, 175] width 99 height 10
checkbox input "true"
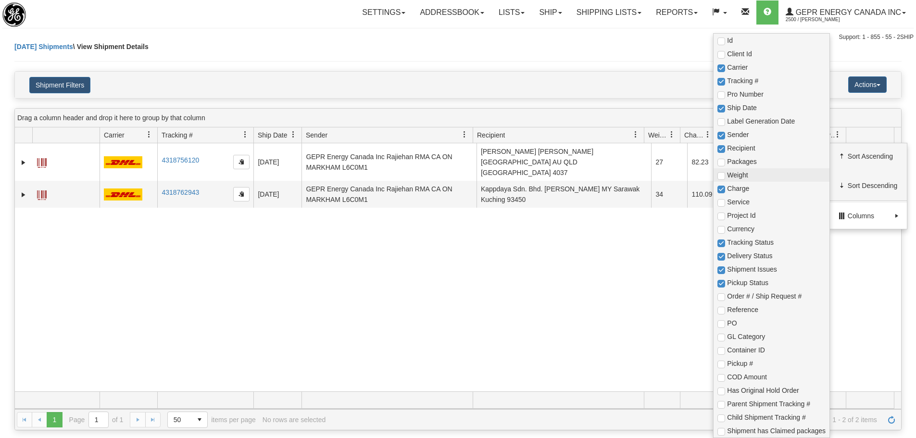
checkbox input "true"
checkbox input "false"
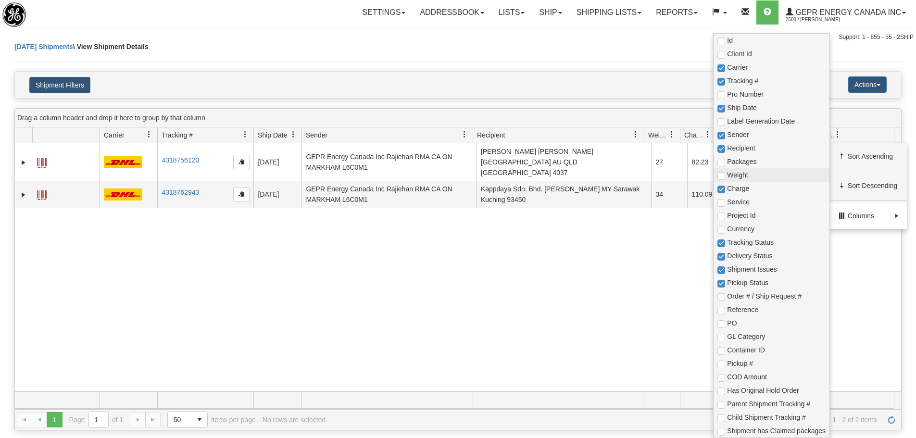
checkbox input "true"
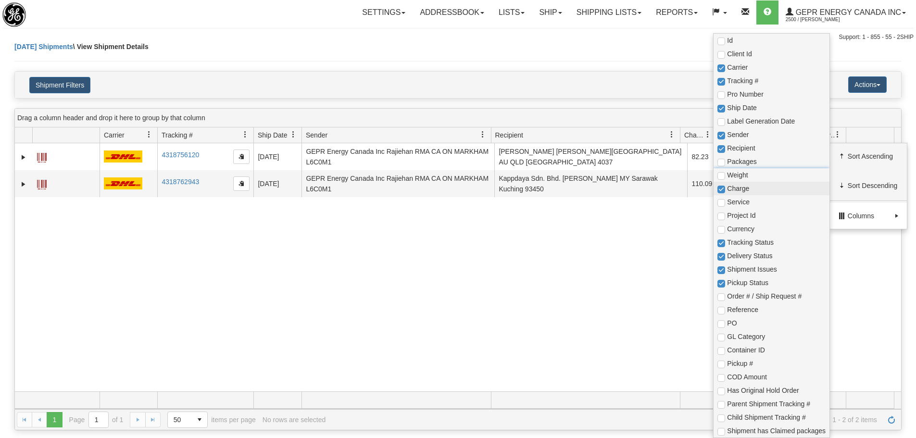
click at [755, 185] on span "Charge" at bounding box center [776, 189] width 99 height 10
checkbox input "true"
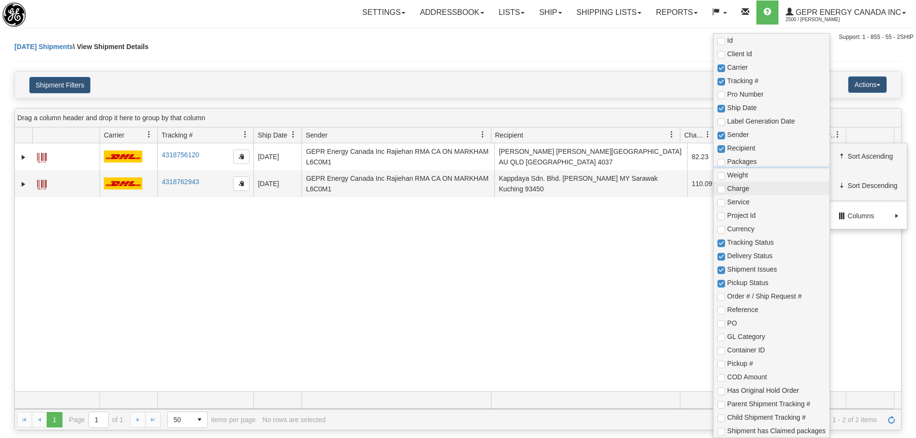
checkbox input "true"
checkbox input "false"
checkbox input "true"
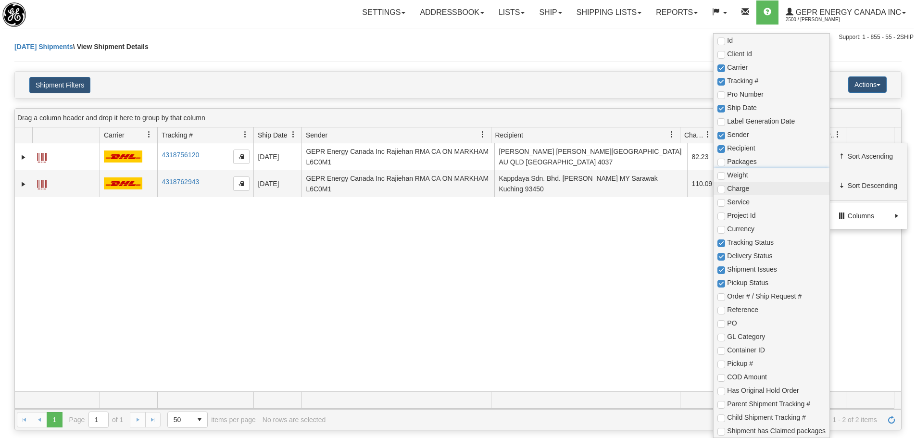
checkbox input "true"
click at [773, 242] on span "Tracking Status" at bounding box center [776, 243] width 99 height 10
checkbox input "true"
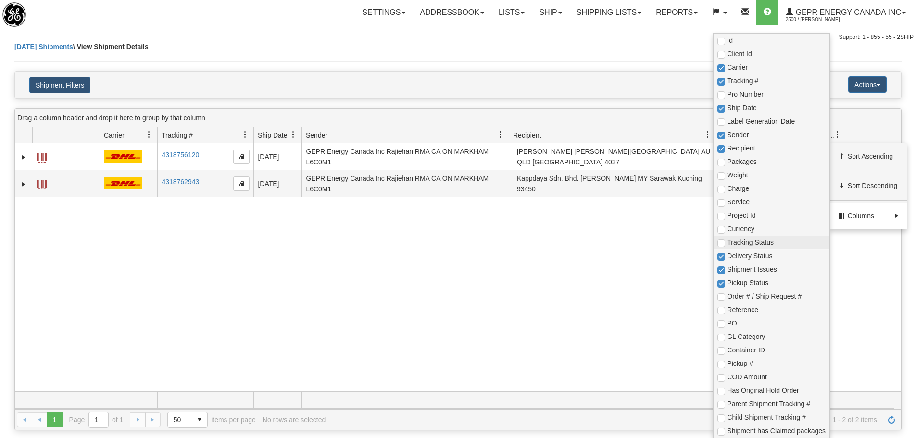
checkbox input "true"
checkbox input "false"
checkbox input "true"
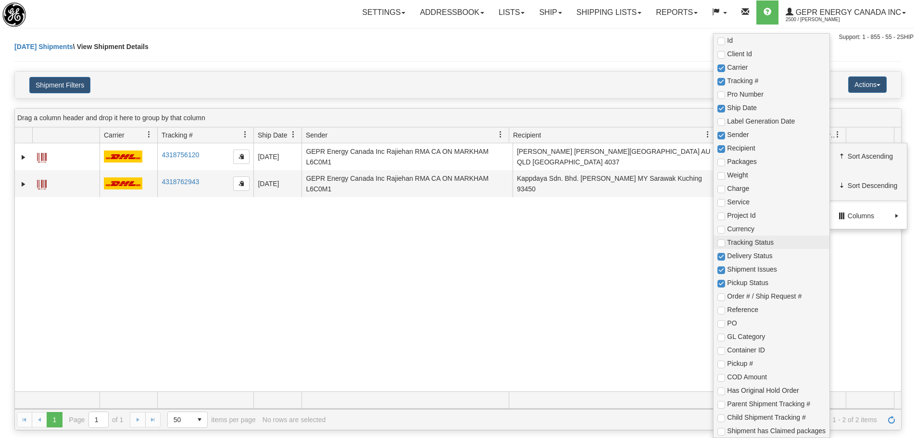
checkbox input "true"
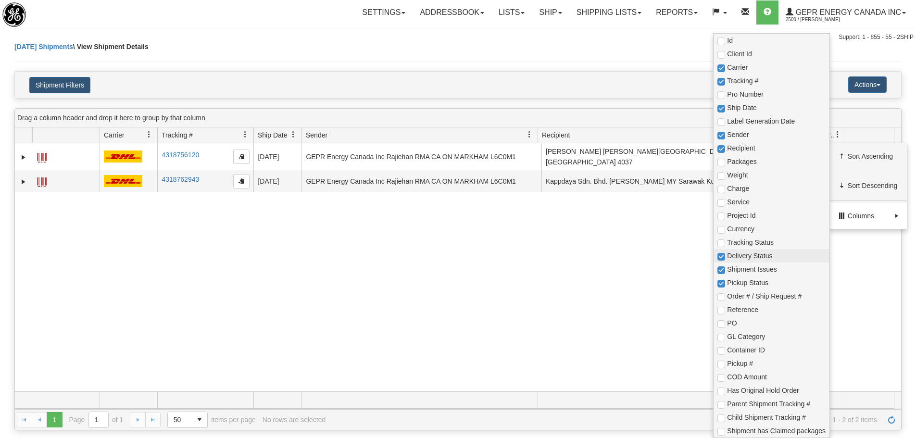
click at [764, 256] on span "Delivery Status" at bounding box center [776, 256] width 99 height 10
checkbox input "true"
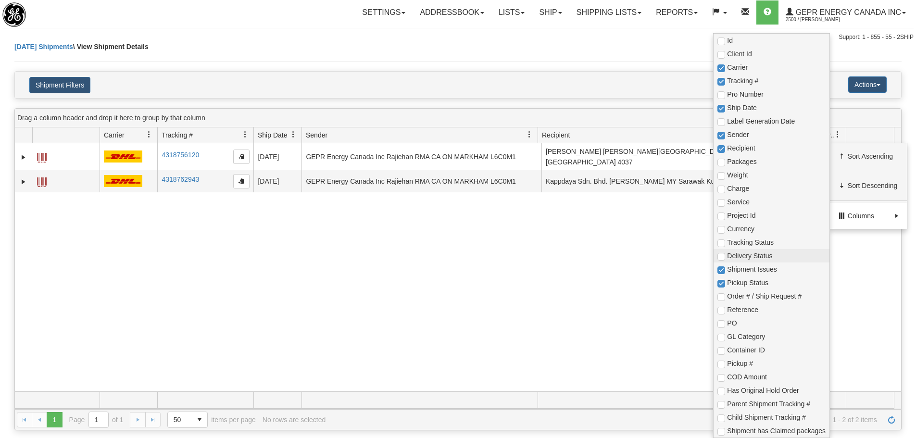
checkbox input "true"
checkbox input "false"
checkbox input "true"
click at [761, 269] on span "Shipment Issues" at bounding box center [776, 269] width 99 height 10
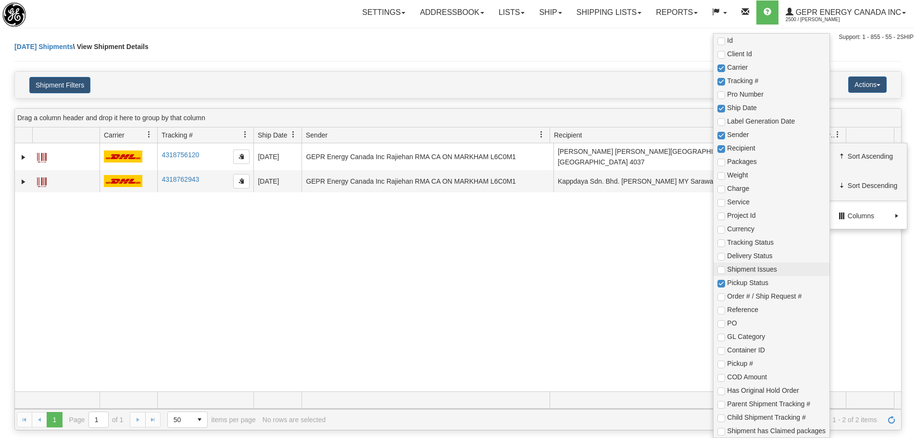
checkbox input "true"
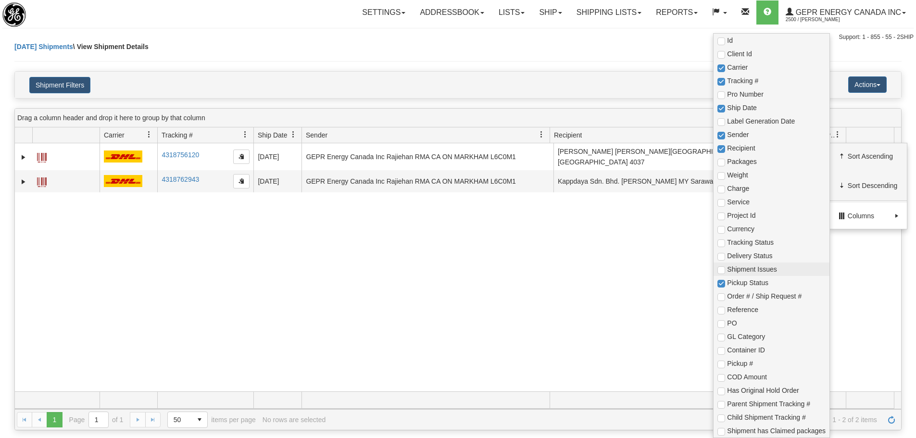
checkbox input "false"
checkbox input "true"
click at [759, 282] on span "Pickup Status" at bounding box center [776, 283] width 99 height 10
checkbox input "true"
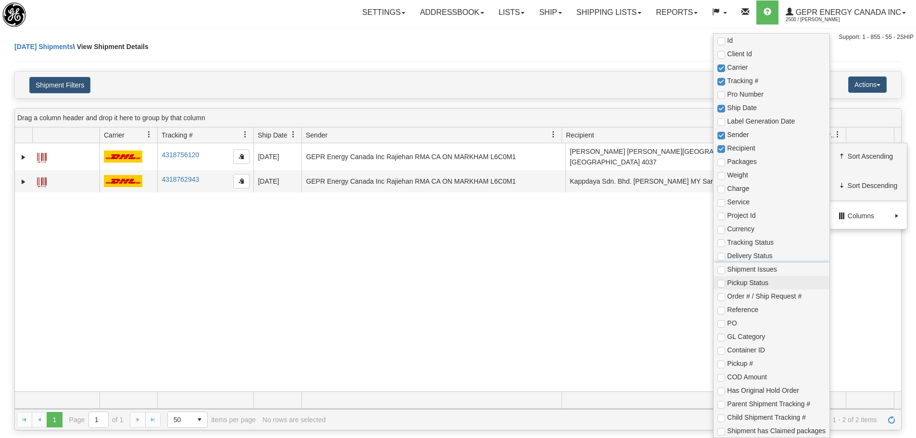
checkbox input "true"
checkbox input "false"
click at [748, 309] on span "Reference" at bounding box center [776, 310] width 99 height 10
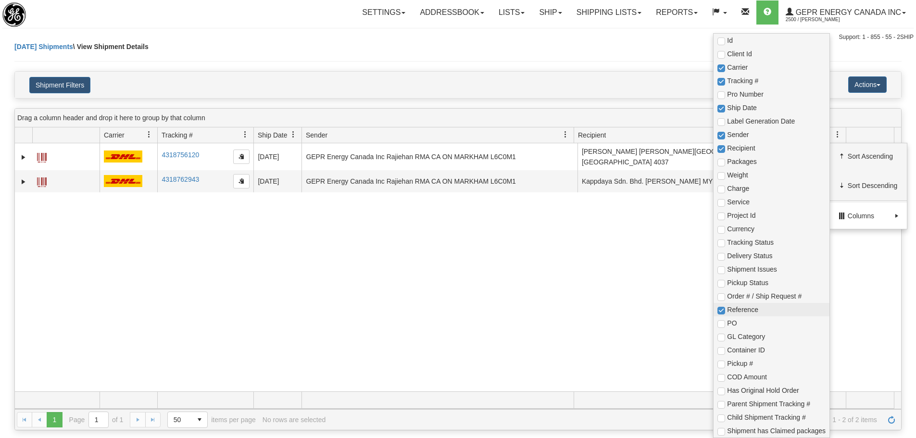
checkbox input "true"
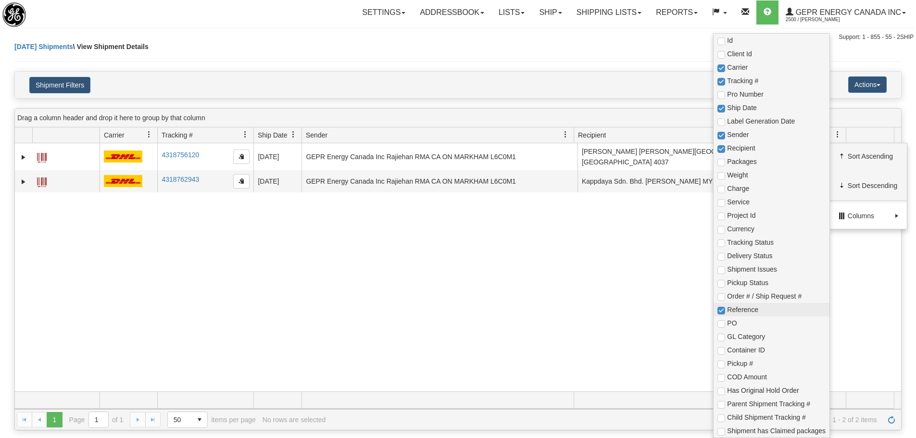
checkbox input "true"
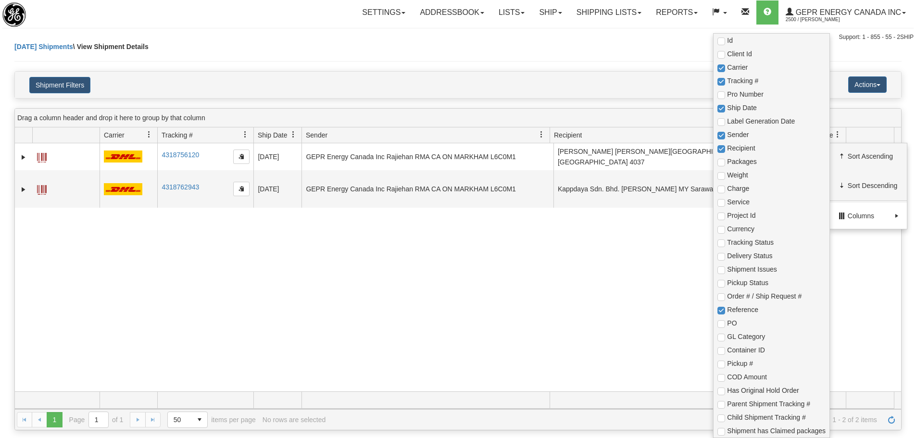
click at [630, 284] on div "31505932 2500 4318756120 4318756120 [DATE] [DATE] 01:09:54 PM GEPR Energy Canad…" at bounding box center [458, 267] width 886 height 248
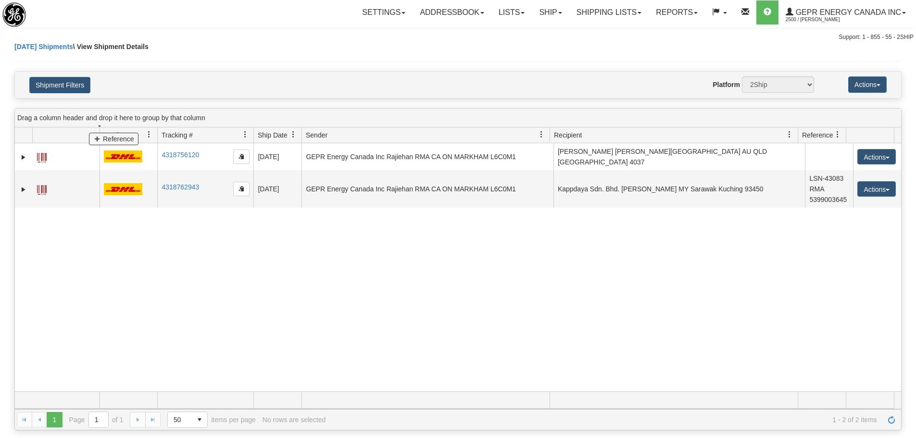
drag, startPoint x: 814, startPoint y: 135, endPoint x: 103, endPoint y: 140, distance: 710.6
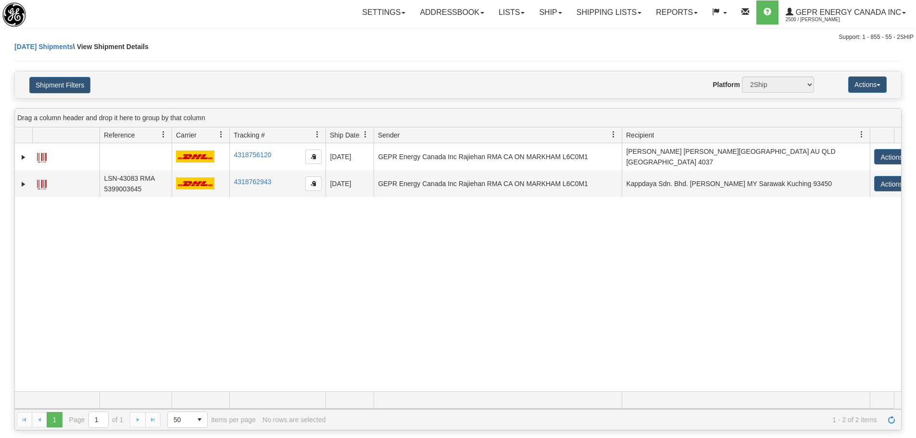
drag, startPoint x: 148, startPoint y: 136, endPoint x: 175, endPoint y: 130, distance: 27.0
click at [175, 130] on div "Id Client Id Reference Carrier Tracking # Pro Number Ship Date Label Generation…" at bounding box center [454, 134] width 879 height 15
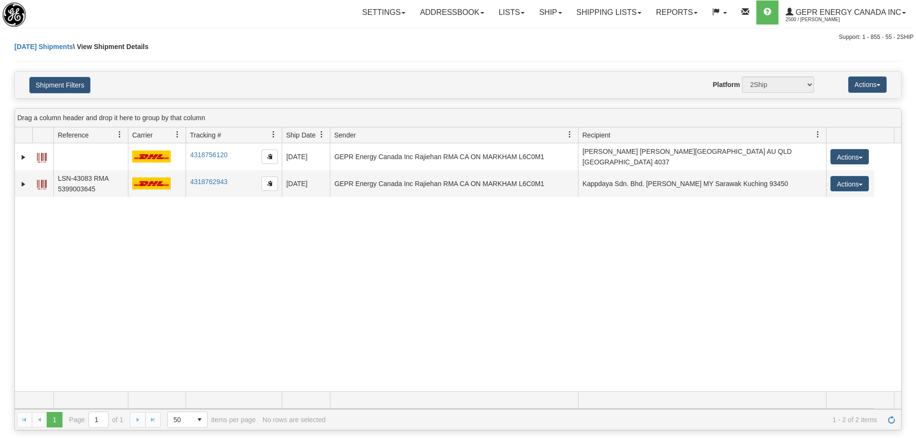
drag, startPoint x: 100, startPoint y: 134, endPoint x: 52, endPoint y: 131, distance: 47.2
click at [52, 131] on div "Id Client Id Reference Carrier Tracking # Pro Number Ship Date Label Generation…" at bounding box center [454, 134] width 879 height 15
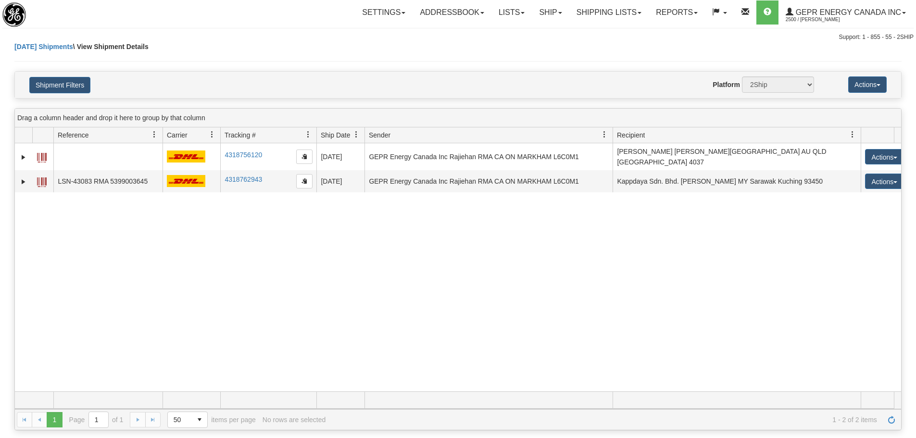
drag, startPoint x: 129, startPoint y: 132, endPoint x: 166, endPoint y: 131, distance: 37.0
click at [166, 131] on div "Id Client Id Reference Carrier Tracking # Pro Number Ship Date Label Generation…" at bounding box center [454, 134] width 879 height 15
drag, startPoint x: 612, startPoint y: 131, endPoint x: 595, endPoint y: 129, distance: 16.9
click at [595, 129] on div "Id Client Id Reference Carrier Tracking # Pro Number Ship Date Label Generation…" at bounding box center [454, 134] width 879 height 15
click at [698, 274] on div "31505932 2500 4318756120 4318756120 [DATE] [DATE] 01:09:54 PM GEPR Energy Canad…" at bounding box center [458, 267] width 886 height 248
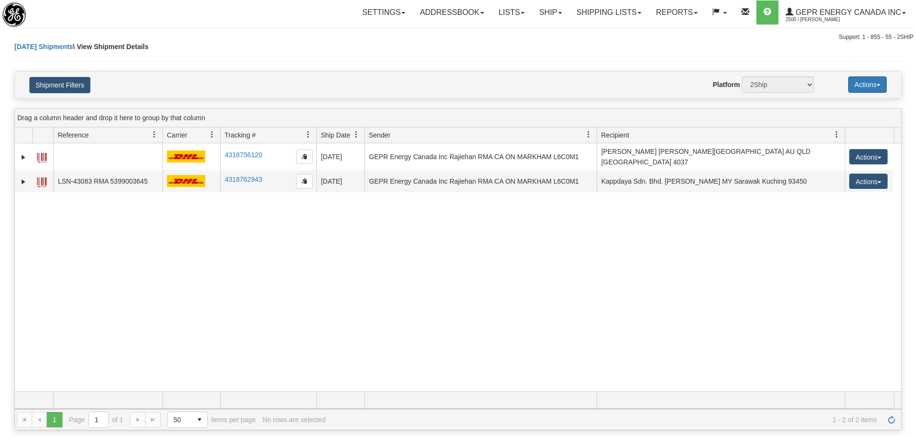
click at [861, 93] on button "Actions" at bounding box center [867, 84] width 38 height 16
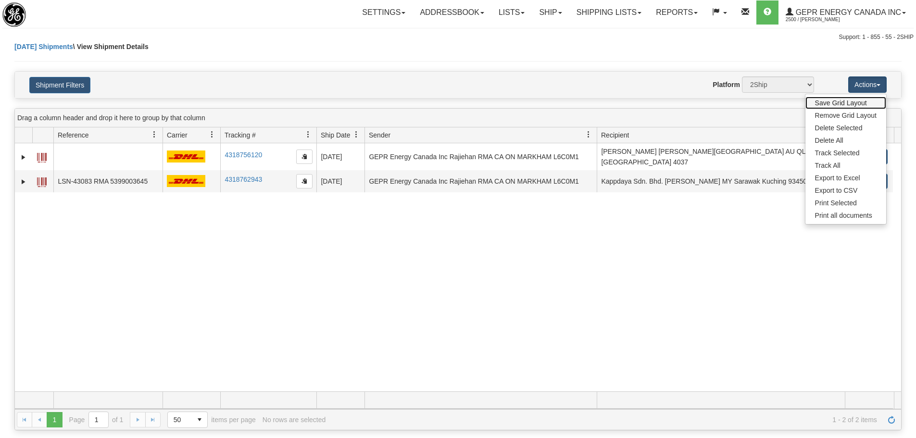
click at [843, 105] on link "Save Grid Layout" at bounding box center [845, 103] width 81 height 13
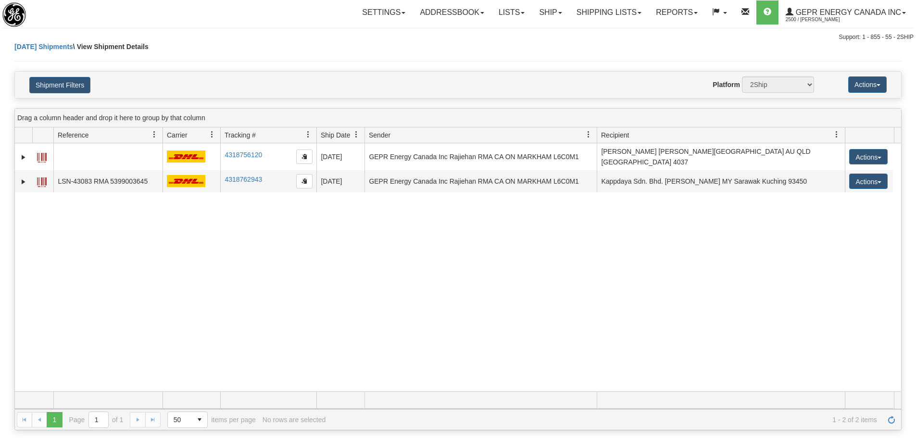
click at [202, 238] on div "31505932 2500 4318756120 4318756120 [DATE] [DATE] 01:09:54 PM GEPR Energy Canad…" at bounding box center [458, 267] width 886 height 248
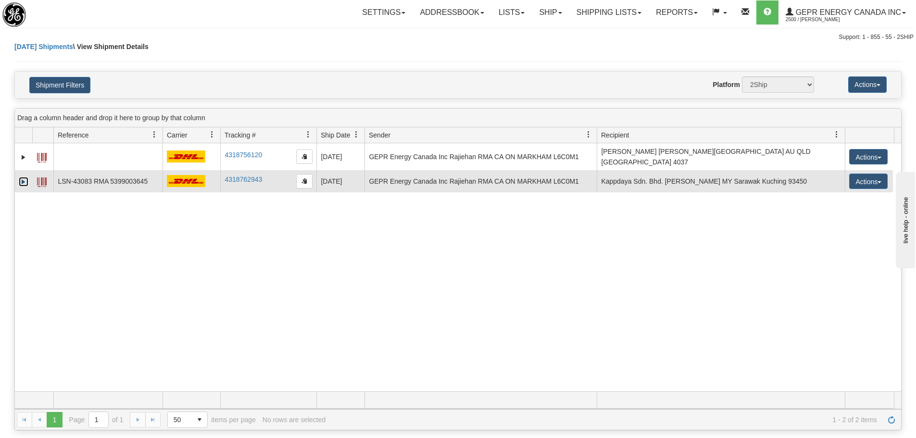
click at [26, 180] on link "Expand" at bounding box center [24, 182] width 10 height 10
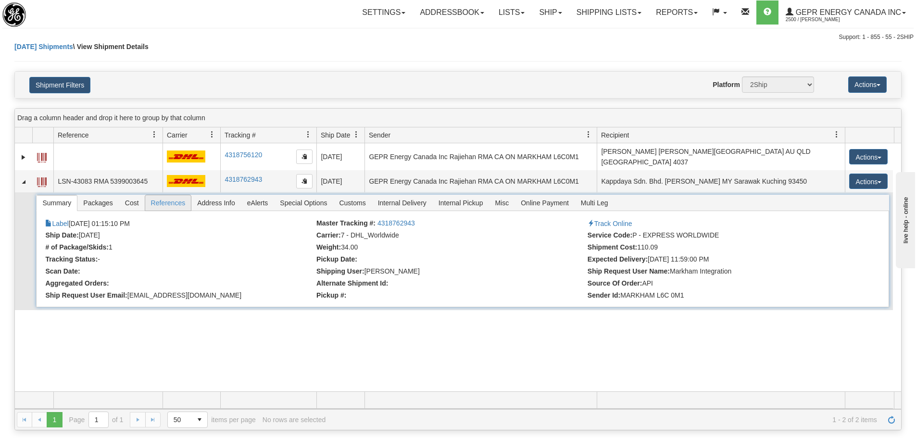
click at [152, 203] on span "References" at bounding box center [168, 202] width 46 height 15
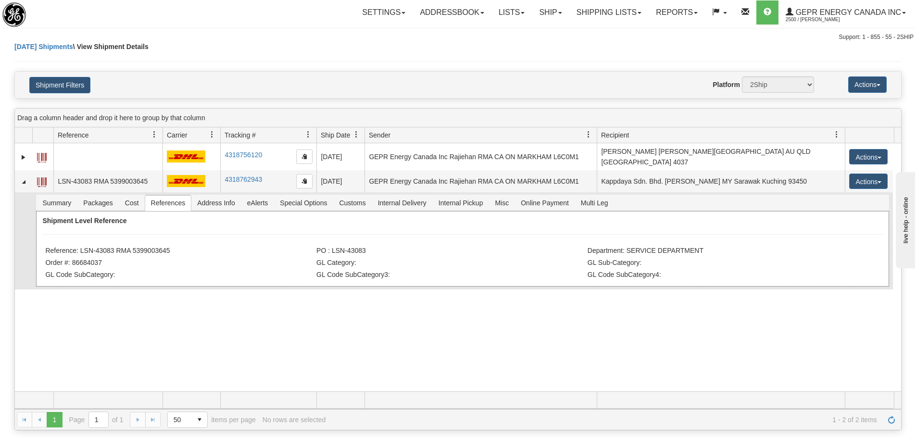
click at [112, 247] on li "Reference: LSN-43083 RMA 5399003645" at bounding box center [179, 252] width 269 height 10
drag, startPoint x: 175, startPoint y: 249, endPoint x: 81, endPoint y: 246, distance: 94.3
click at [81, 247] on li "Reference: LSN-43083 RMA 5399003645" at bounding box center [179, 252] width 269 height 10
copy li "LSN-43083 RMA 5399003645"
click at [139, 259] on li "Order #: 86684037" at bounding box center [179, 264] width 269 height 10
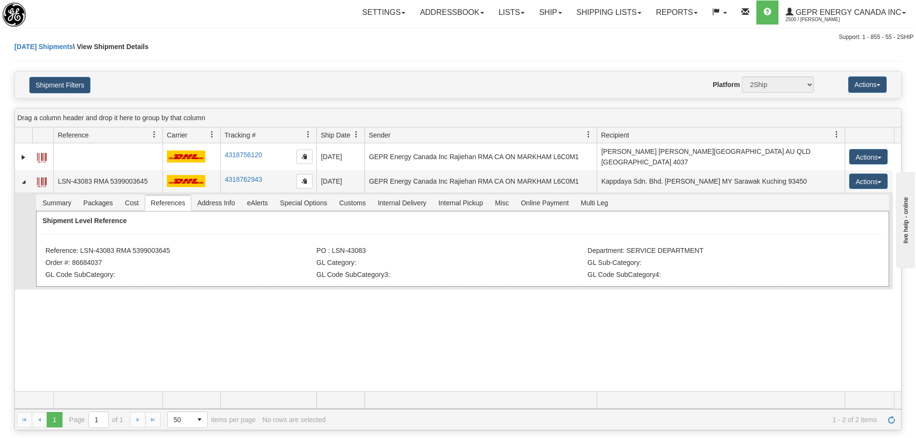
drag, startPoint x: 173, startPoint y: 247, endPoint x: 134, endPoint y: 250, distance: 39.1
click at [134, 250] on li "Reference: LSN-43083 RMA 5399003645" at bounding box center [179, 252] width 269 height 10
copy li "5399003645"
click at [86, 247] on li "Reference: LSN-43083 RMA 5399003645" at bounding box center [179, 252] width 269 height 10
drag, startPoint x: 114, startPoint y: 246, endPoint x: 93, endPoint y: 240, distance: 21.9
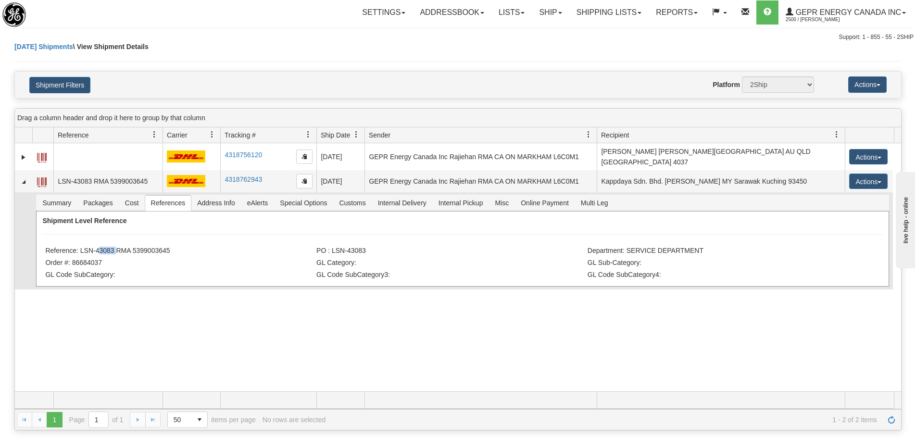
click at [95, 247] on li "Reference: LSN-43083 RMA 5399003645" at bounding box center [179, 252] width 269 height 10
click at [93, 239] on div "Shipment Level Reference Reference: LSN-43083 RMA 5399003645 PO : LSN-43083 Dep…" at bounding box center [462, 248] width 852 height 75
click at [201, 249] on li "Reference: LSN-43083 RMA 5399003645" at bounding box center [179, 252] width 269 height 10
click at [167, 247] on li "Reference: LSN-43083 RMA 5399003645" at bounding box center [179, 252] width 269 height 10
drag, startPoint x: 149, startPoint y: 244, endPoint x: 80, endPoint y: 251, distance: 69.1
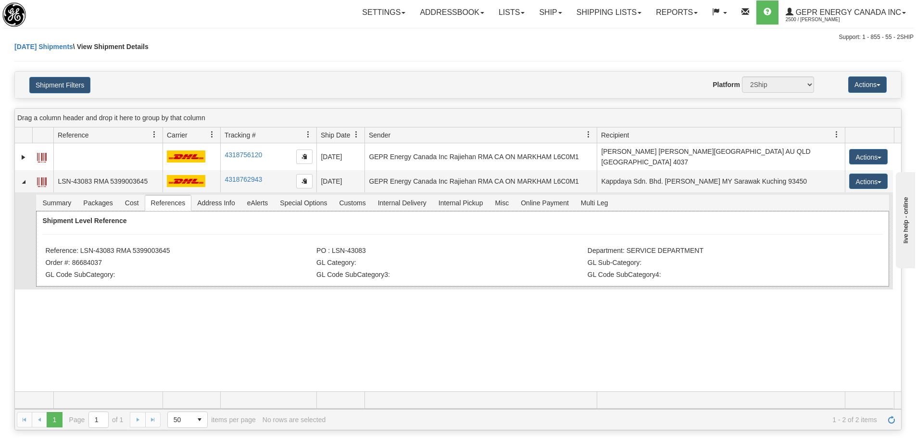
click at [80, 251] on div "Shipment Level Reference Reference: LSN-43083 RMA 5399003645 PO : LSN-43083 Dep…" at bounding box center [462, 248] width 852 height 75
click at [83, 252] on div "Shipment Level Reference Reference: LSN-43083 RMA 5399003645 PO : LSN-43083 Dep…" at bounding box center [462, 248] width 852 height 75
drag, startPoint x: 81, startPoint y: 246, endPoint x: 182, endPoint y: 245, distance: 101.0
click at [182, 247] on li "Reference: LSN-43083 RMA 5399003645" at bounding box center [179, 252] width 269 height 10
copy li "LSN-43083 RMA 5399003645"
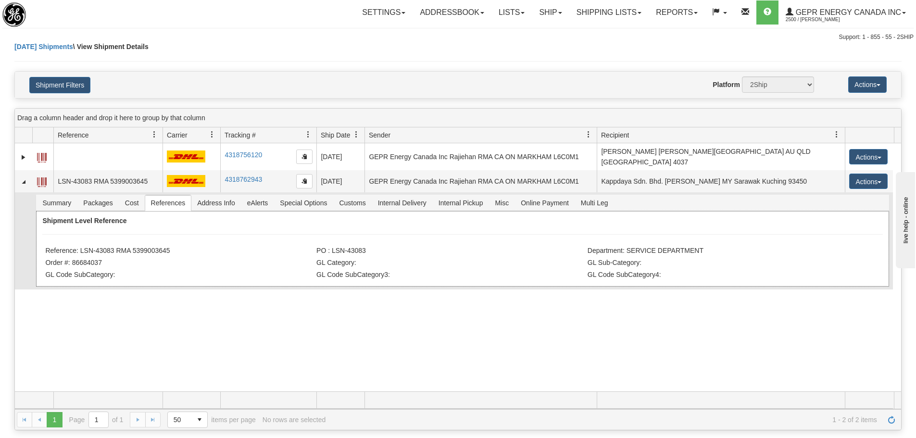
click at [124, 228] on div "Shipment Level Reference Reference: LSN-43083 RMA 5399003645 PO : LSN-43083 Dep…" at bounding box center [462, 248] width 852 height 75
click at [111, 247] on li "Reference: LSN-43083 RMA 5399003645" at bounding box center [179, 252] width 269 height 10
drag, startPoint x: 113, startPoint y: 250, endPoint x: 80, endPoint y: 247, distance: 32.3
click at [81, 248] on li "Reference: LSN-43083 RMA 5399003645" at bounding box center [179, 252] width 269 height 10
copy li "LSN-43083"
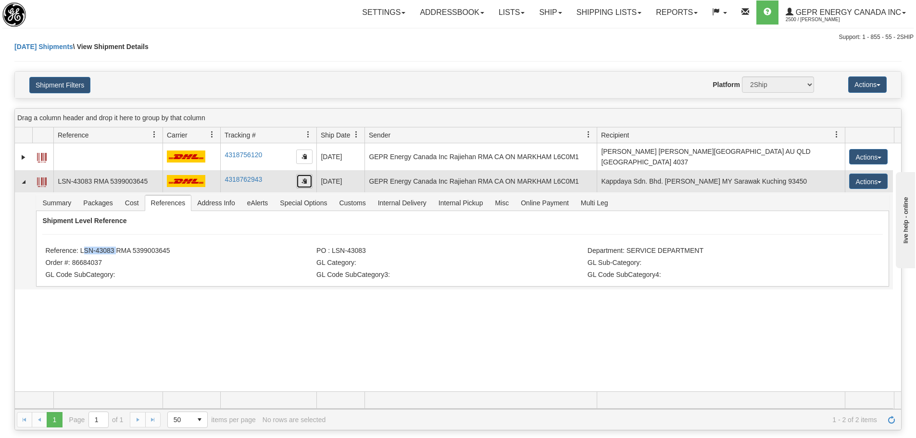
click at [309, 176] on button "button" at bounding box center [304, 181] width 16 height 14
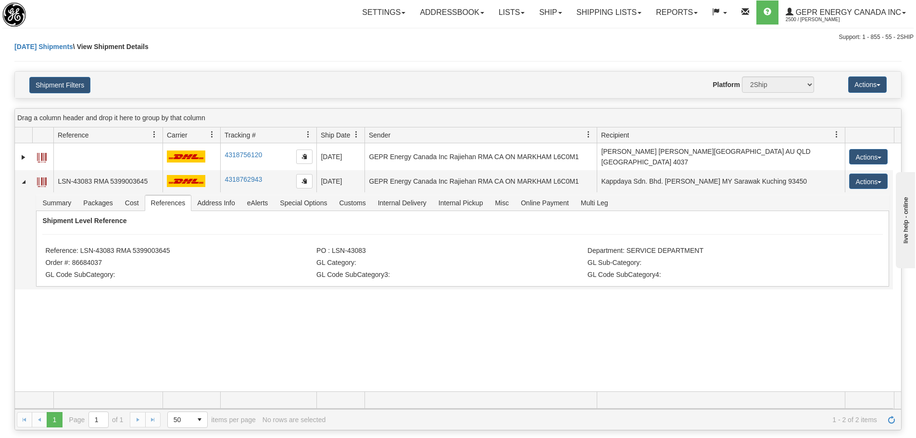
click at [179, 44] on div "[DATE] Shipments \ View Shipment Details" at bounding box center [457, 56] width 887 height 29
drag, startPoint x: 789, startPoint y: 326, endPoint x: 794, endPoint y: 330, distance: 5.8
click at [789, 325] on div "31505932 2500 4318756120 4318756120 [DATE] [DATE] 01:09:54 PM GEPR Energy Canad…" at bounding box center [458, 267] width 886 height 248
click at [894, 418] on span "Refresh" at bounding box center [892, 420] width 8 height 8
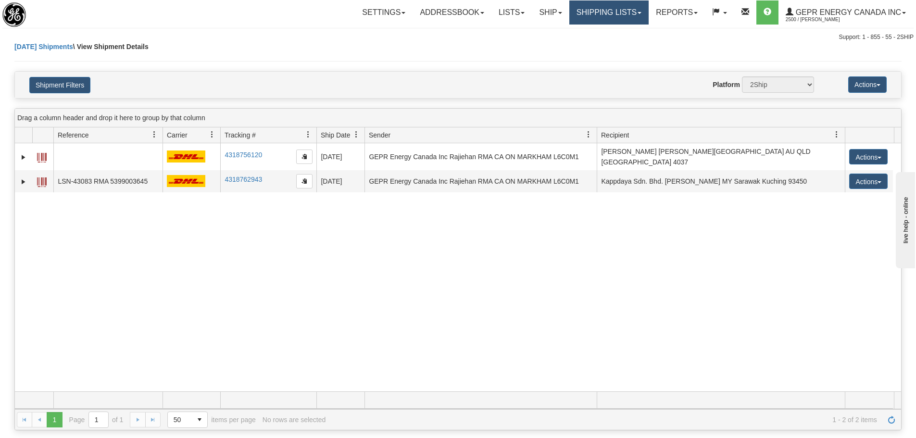
click at [619, 20] on link "Shipping lists" at bounding box center [608, 12] width 79 height 24
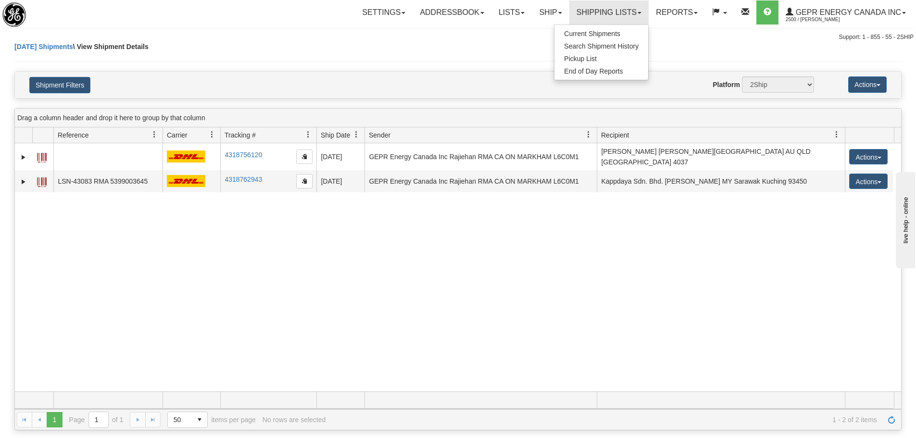
click at [275, 89] on div "Website Agent Nothing selected Client User Platform 2Ship Imported" at bounding box center [494, 84] width 654 height 16
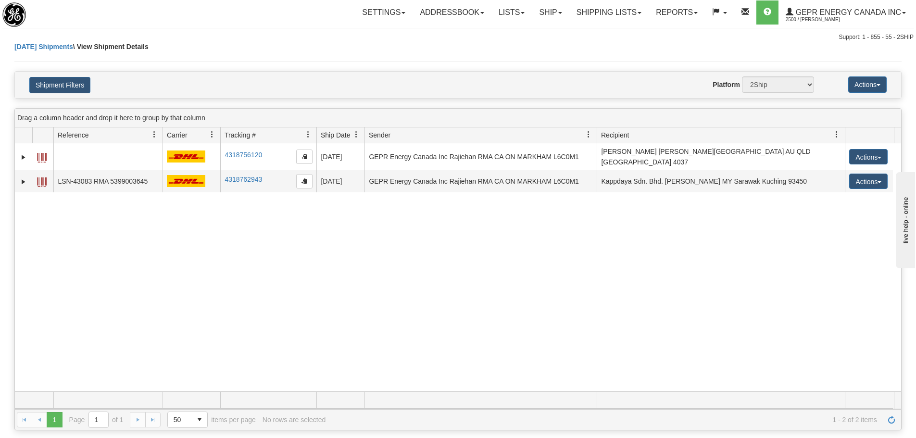
click at [383, 234] on div "31505932 2500 4318756120 4318756120 [DATE] [DATE] 01:09:54 PM GEPR Energy Canad…" at bounding box center [458, 267] width 886 height 248
click at [891, 423] on span "Refresh" at bounding box center [892, 420] width 8 height 8
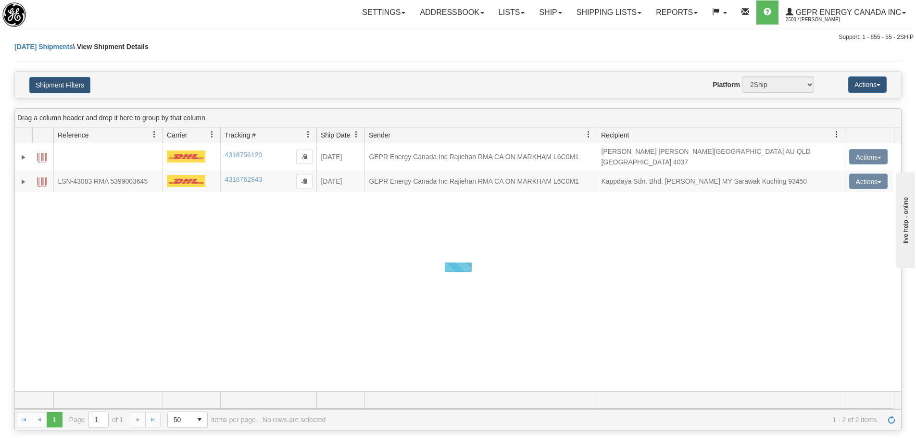
click at [245, 49] on div "[DATE] Shipments \ View Shipment Details" at bounding box center [457, 56] width 887 height 29
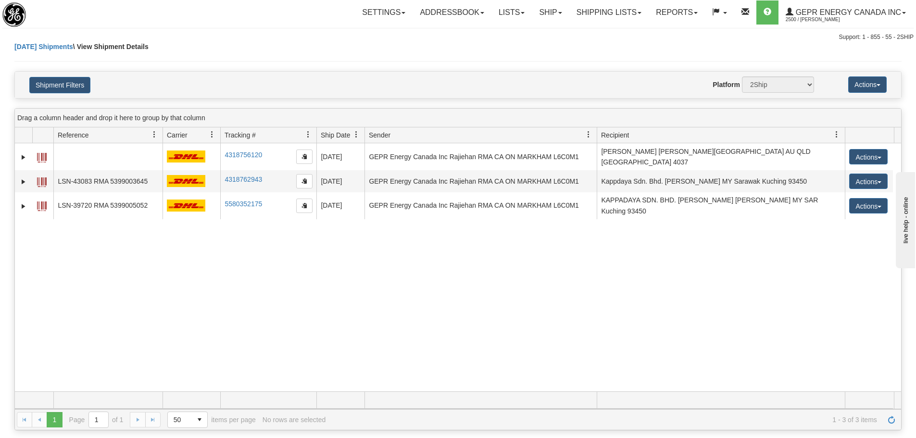
click at [264, 245] on div "31505932 2500 4318756120 4318756120 [DATE] [DATE] 01:09:54 PM GEPR Energy Canad…" at bounding box center [458, 267] width 886 height 248
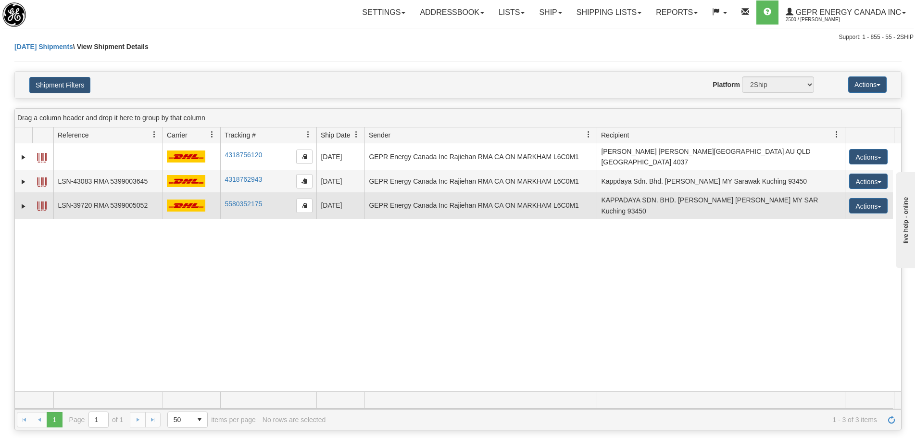
click at [24, 204] on td at bounding box center [23, 205] width 17 height 27
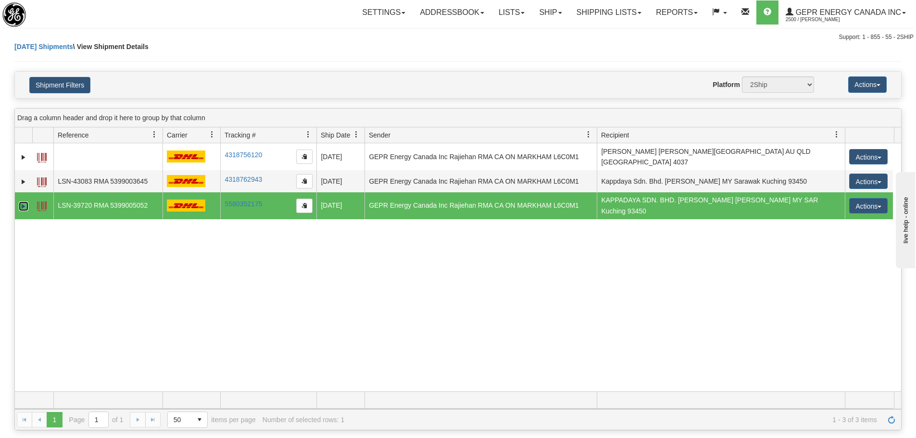
click at [24, 201] on link "Expand" at bounding box center [24, 206] width 10 height 10
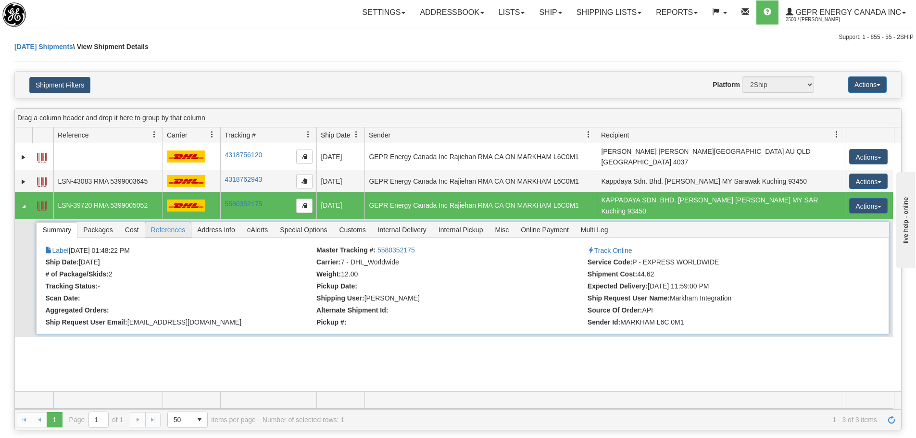
click at [174, 225] on span "References" at bounding box center [168, 229] width 46 height 15
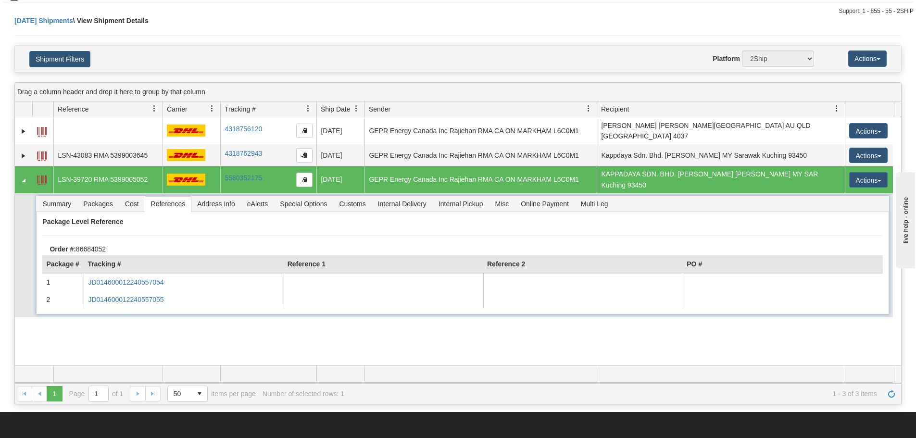
scroll to position [48, 0]
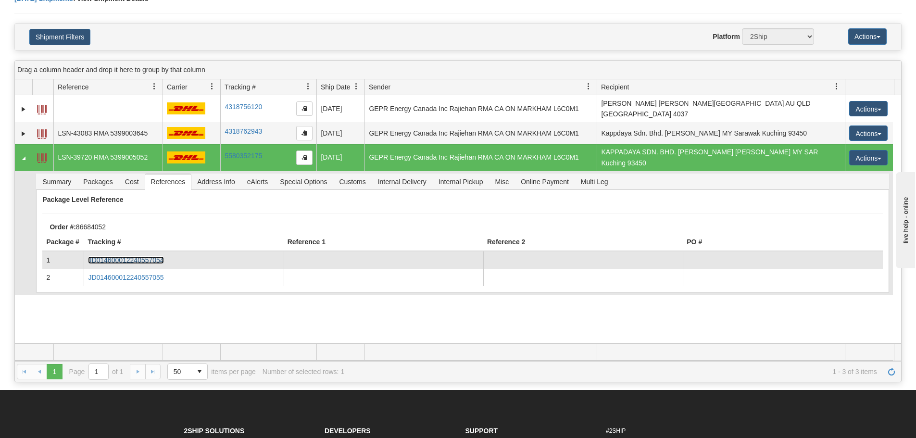
click at [144, 256] on link "JD014600012240557054" at bounding box center [125, 260] width 75 height 8
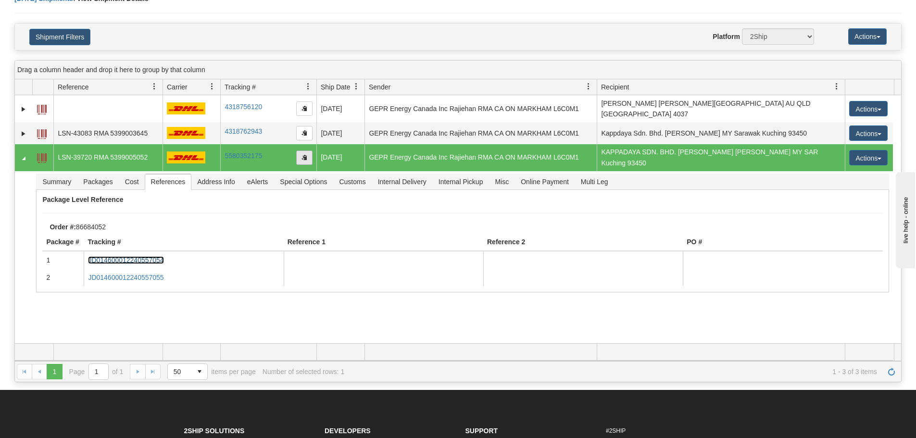
click at [303, 154] on span "button" at bounding box center [304, 157] width 6 height 6
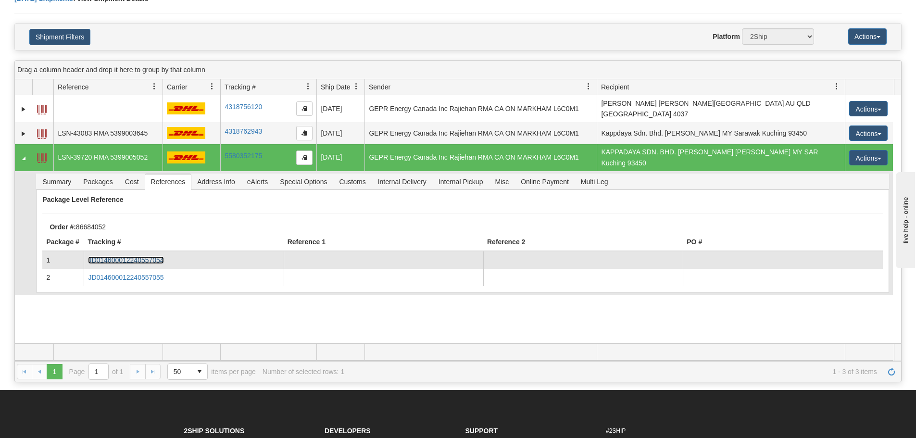
click at [162, 256] on link "JD014600012240557054" at bounding box center [125, 260] width 75 height 8
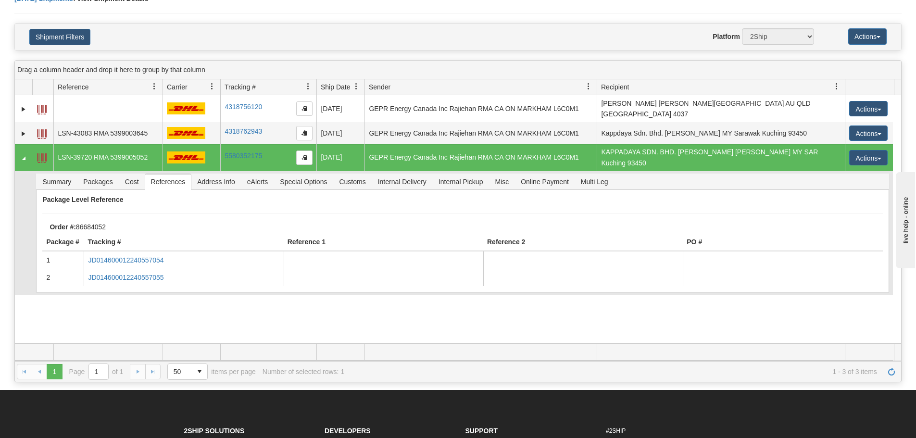
click at [277, 290] on td "Summary Packages Cost References Address Info eAlerts Special Options Customs C…" at bounding box center [462, 233] width 861 height 124
click at [259, 198] on div "Package Level Reference Order #: 86684052 Package # Tracking # Reference 1 Refe…" at bounding box center [462, 241] width 852 height 102
click at [237, 204] on div "Package Level Reference Order #: 86684052 Package # Tracking # Reference 1 Refe…" at bounding box center [462, 241] width 852 height 102
drag, startPoint x: 153, startPoint y: 38, endPoint x: 131, endPoint y: 56, distance: 29.0
click at [153, 38] on h4 "Shipment Filters" at bounding box center [94, 36] width 145 height 17
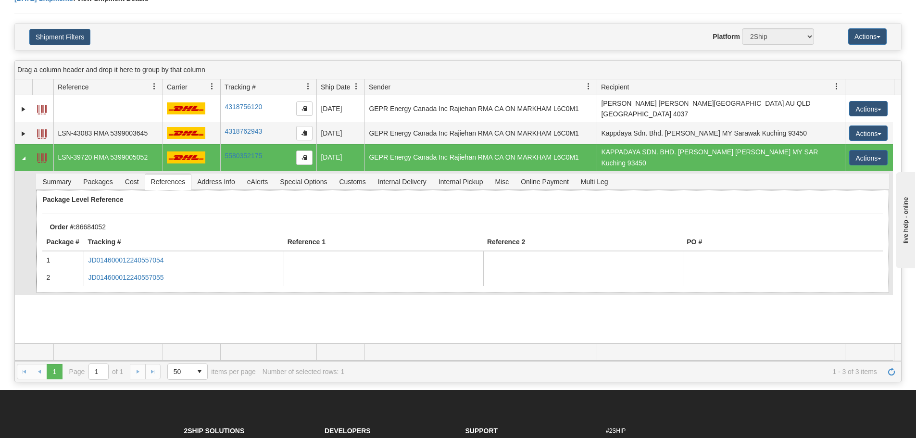
click at [268, 210] on div "Package Level Reference Order #: 86684052 Package # Tracking # Reference 1 Refe…" at bounding box center [462, 241] width 852 height 102
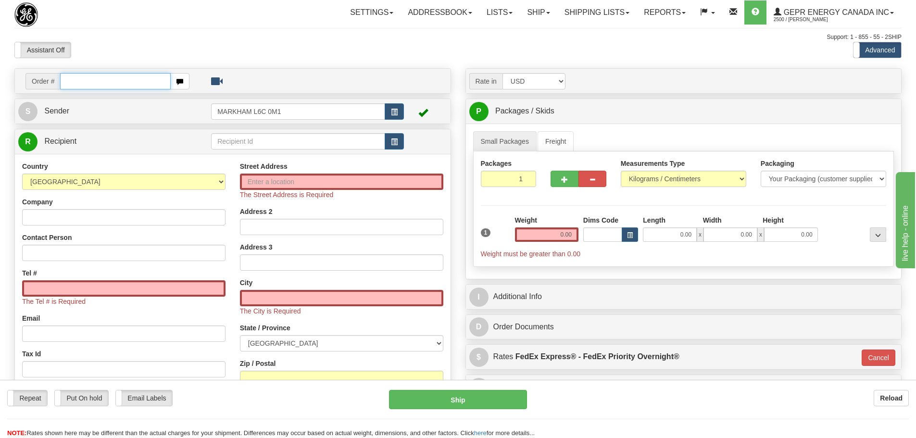
click at [152, 82] on input "text" at bounding box center [115, 81] width 111 height 16
paste input "86684052"
type input "86684052"
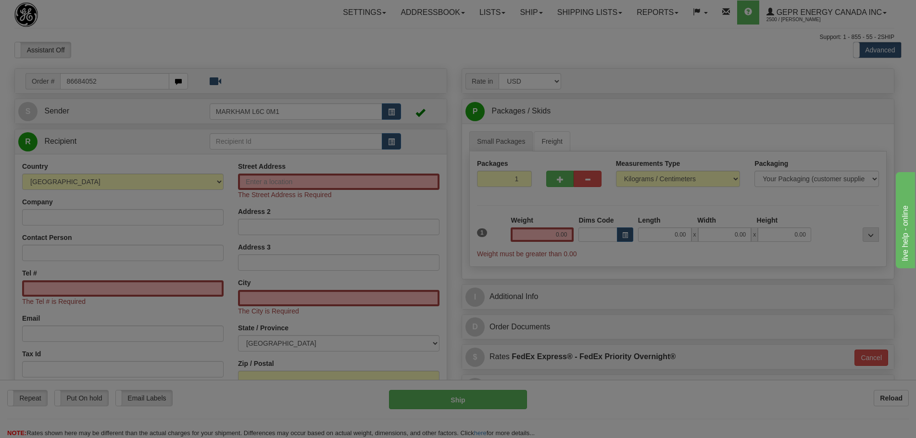
click at [168, 47] on body "Training Course Close Toggle navigation Settings Shipping Preferences New Recip…" at bounding box center [458, 219] width 916 height 438
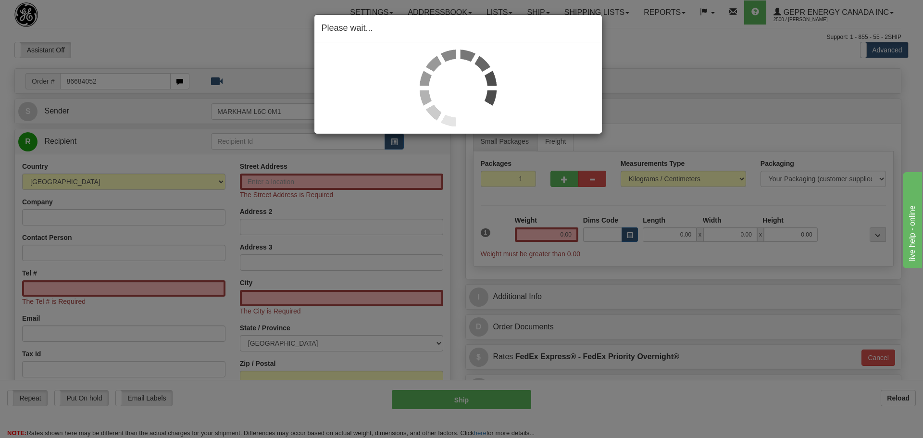
click at [182, 23] on div "Please wait..." at bounding box center [461, 219] width 923 height 438
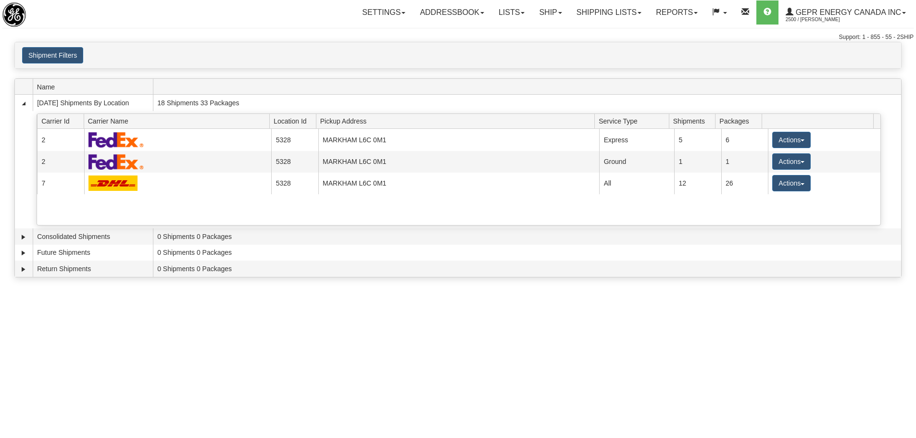
click at [389, 64] on div "Shipment Filters Website Agent Client User" at bounding box center [458, 55] width 886 height 26
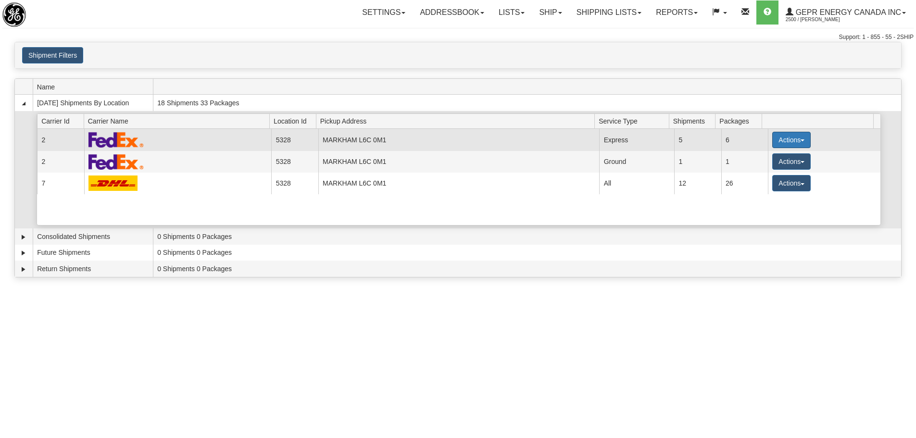
click at [775, 137] on button "Actions" at bounding box center [791, 140] width 38 height 16
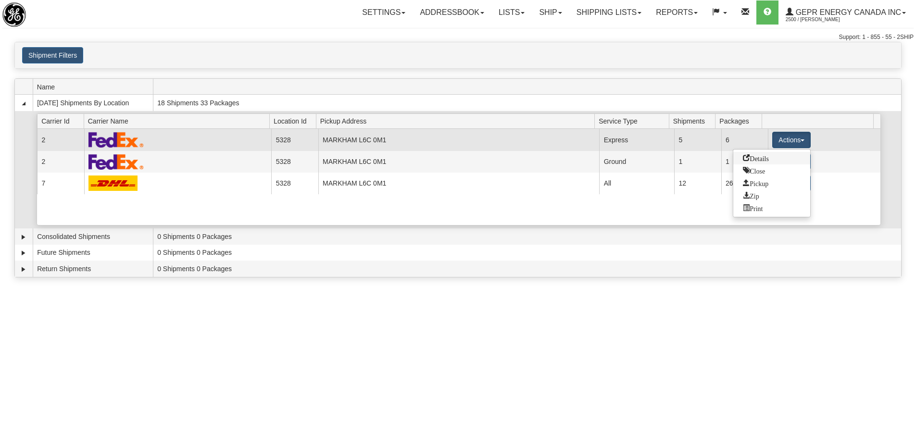
click at [764, 159] on span "Details" at bounding box center [756, 157] width 26 height 7
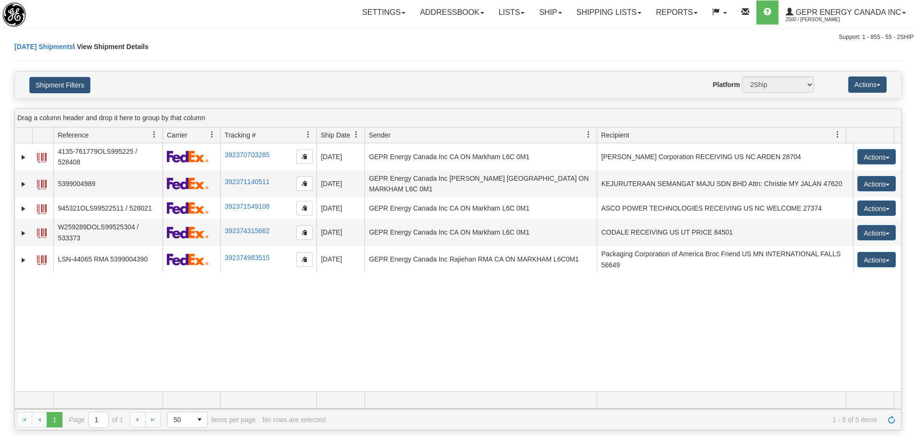
click at [408, 301] on div "31502865 2500 4135-761779OLS995225 / 528408 392370703285 08/21/2025 08/21/2025 …" at bounding box center [458, 267] width 886 height 248
click at [50, 86] on button "Shipment Filters" at bounding box center [59, 85] width 61 height 16
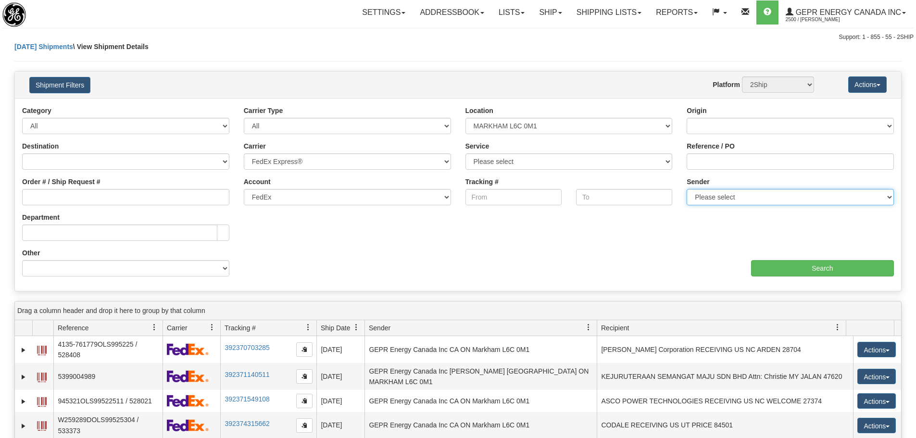
click at [736, 203] on select "Please select GEPR Energy Canada Inc , Rajiehan RMA, (CA)" at bounding box center [790, 197] width 207 height 16
select select "206864"
click at [687, 189] on select "Please select GEPR Energy Canada Inc , Rajiehan RMA, (CA)" at bounding box center [790, 197] width 207 height 16
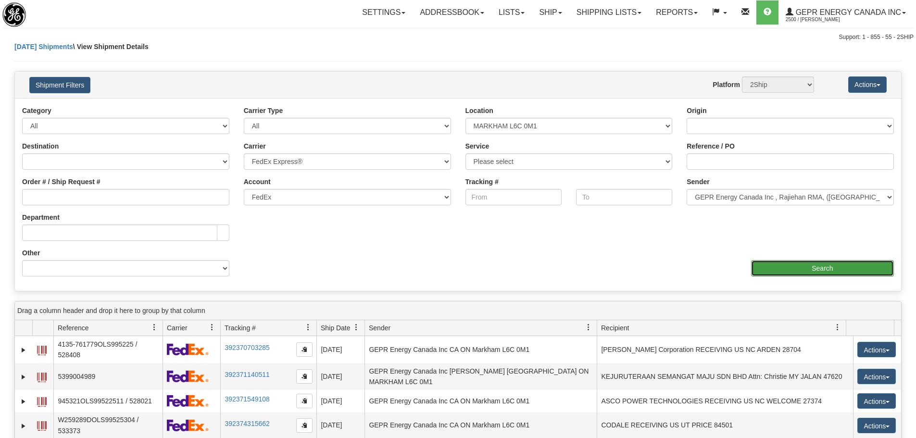
click at [774, 263] on input "Search" at bounding box center [822, 268] width 143 height 16
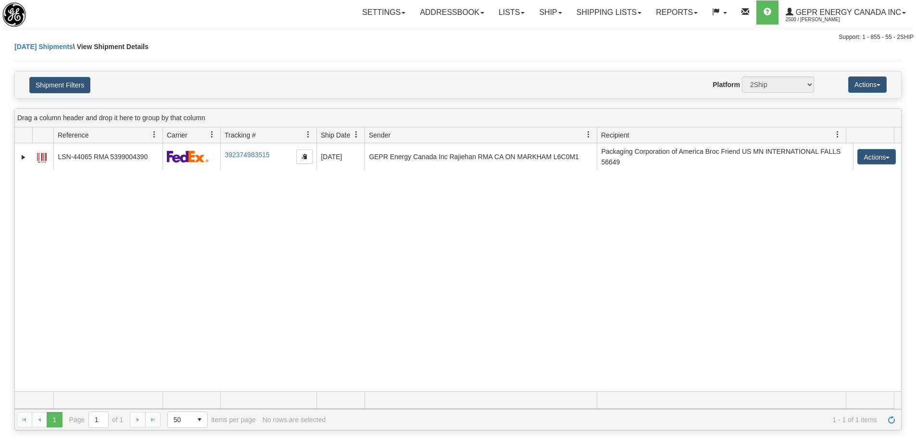
click at [381, 297] on div "31506394 2500 LSN-44065 RMA 5399004390 392374983515 08/21/2025 08/21/2025 01:27…" at bounding box center [458, 267] width 886 height 248
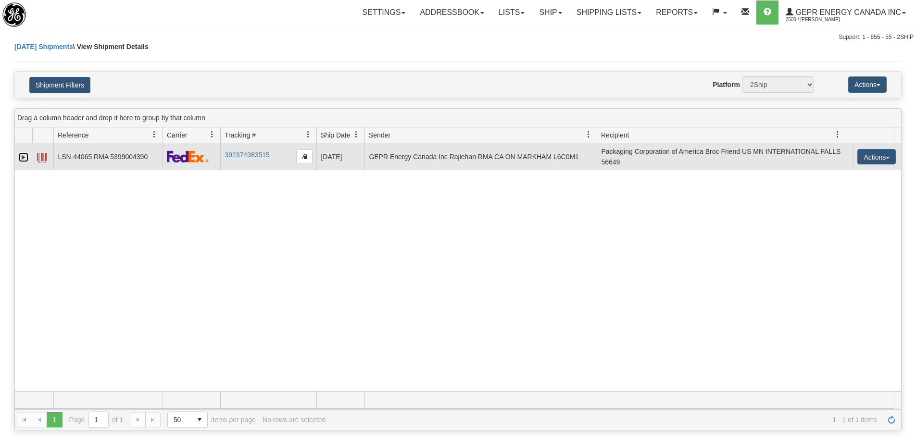
click at [28, 155] on link "Expand" at bounding box center [24, 157] width 10 height 10
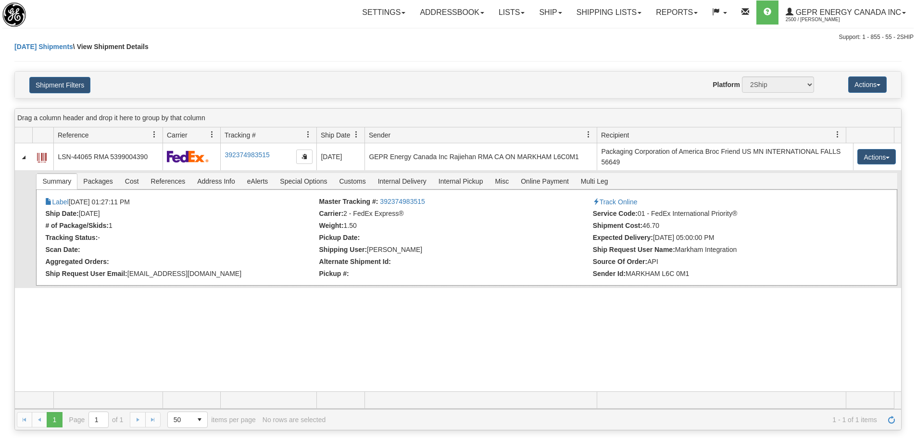
click at [147, 190] on div "× Attached Images Close Label 08/21/2025 01:27:11 PM Master Tracking #: 3923749…" at bounding box center [466, 237] width 861 height 96
click at [160, 186] on span "References" at bounding box center [168, 181] width 46 height 15
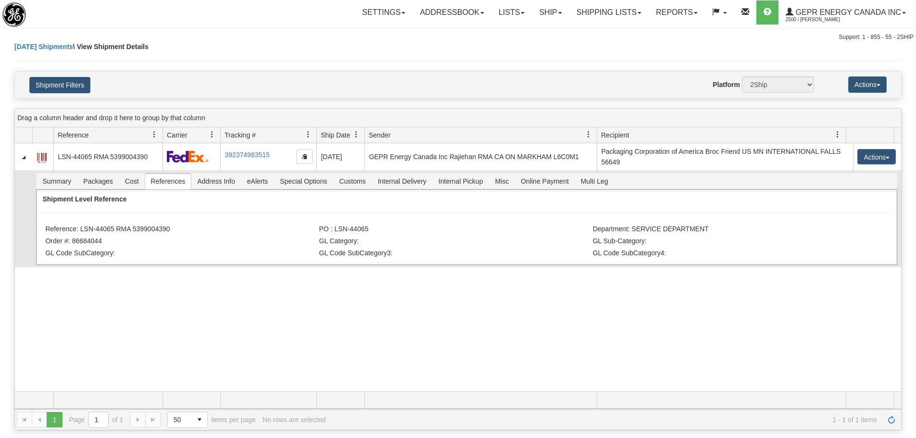
click at [112, 232] on li "Reference: LSN-44065 RMA 5399004390" at bounding box center [180, 230] width 271 height 10
drag, startPoint x: 112, startPoint y: 231, endPoint x: 93, endPoint y: 231, distance: 18.8
click at [93, 232] on li "Reference: LSN-44065 RMA 5399004390" at bounding box center [180, 230] width 271 height 10
click at [89, 228] on li "Reference: LSN-44065 RMA 5399004390" at bounding box center [180, 230] width 271 height 10
drag, startPoint x: 81, startPoint y: 225, endPoint x: 114, endPoint y: 229, distance: 33.5
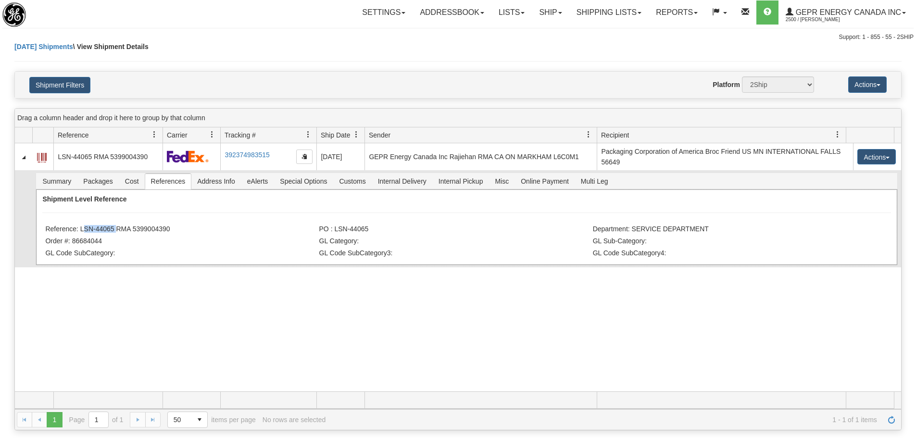
click at [114, 229] on li "Reference: LSN-44065 RMA 5399004390" at bounding box center [180, 230] width 271 height 10
copy li "LSN-44065"
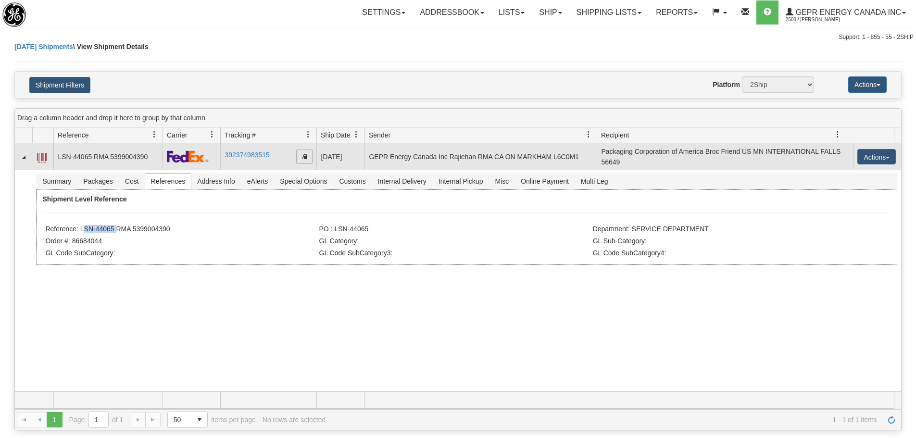
click at [303, 155] on span "button" at bounding box center [304, 156] width 6 height 6
copy li "LSN-44065"
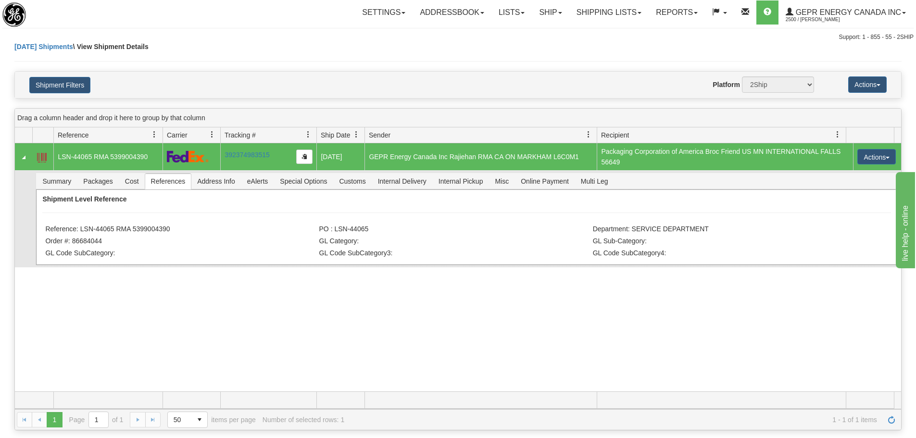
click at [185, 240] on li "Order #: 86684044" at bounding box center [180, 242] width 271 height 10
drag, startPoint x: 174, startPoint y: 235, endPoint x: 142, endPoint y: 237, distance: 31.8
click at [142, 237] on div "Shipment Level Reference Reference: LSN-44065 RMA 5399004390 PO : LSN-44065 Dep…" at bounding box center [466, 226] width 861 height 75
click at [135, 233] on li "Reference: LSN-44065 RMA 5399004390" at bounding box center [180, 230] width 271 height 10
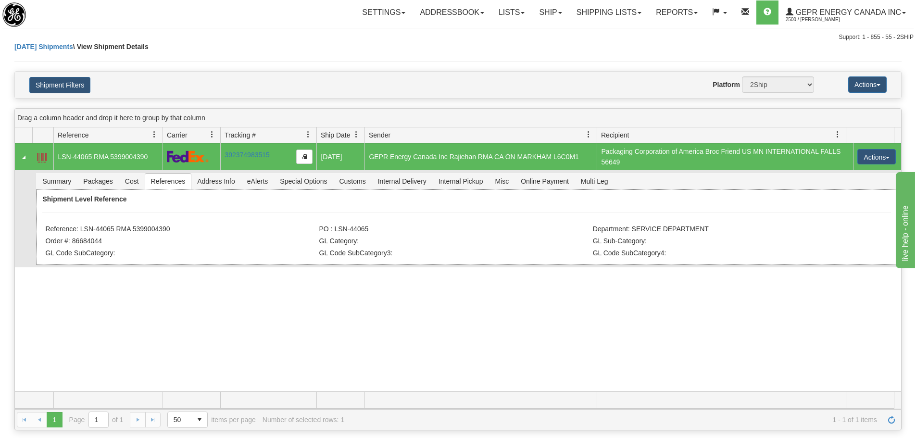
drag, startPoint x: 134, startPoint y: 229, endPoint x: 169, endPoint y: 226, distance: 35.7
click at [169, 226] on li "Reference: LSN-44065 RMA 5399004390" at bounding box center [180, 230] width 271 height 10
copy li "5399004390"
drag, startPoint x: 215, startPoint y: 201, endPoint x: 205, endPoint y: 218, distance: 20.0
click at [215, 201] on div "Shipment Level Reference Reference: LSN-44065 RMA 5399004390 PO : LSN-44065 Dep…" at bounding box center [466, 226] width 861 height 75
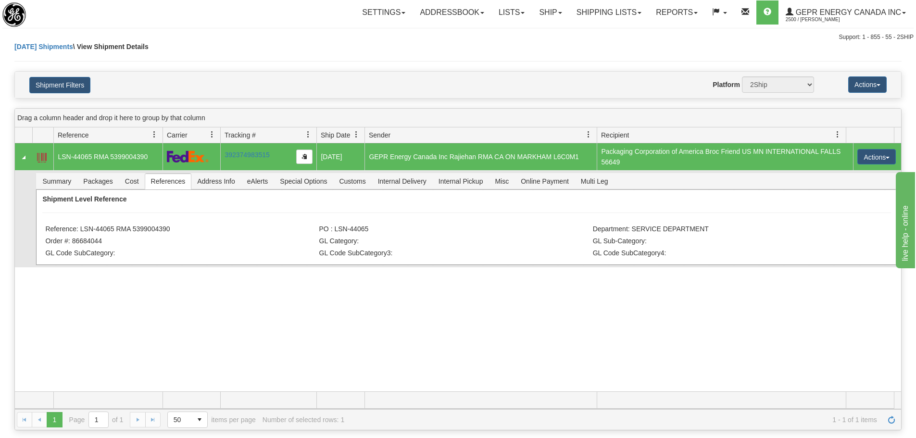
drag, startPoint x: 158, startPoint y: 228, endPoint x: 81, endPoint y: 234, distance: 77.6
click at [81, 234] on li "Reference: LSN-44065 RMA 5399004390" at bounding box center [180, 230] width 271 height 10
copy li "LSN-44065 RMA 5399004390"
click at [136, 237] on li "Order #: 86684044" at bounding box center [180, 242] width 271 height 10
drag, startPoint x: 115, startPoint y: 230, endPoint x: 81, endPoint y: 227, distance: 33.8
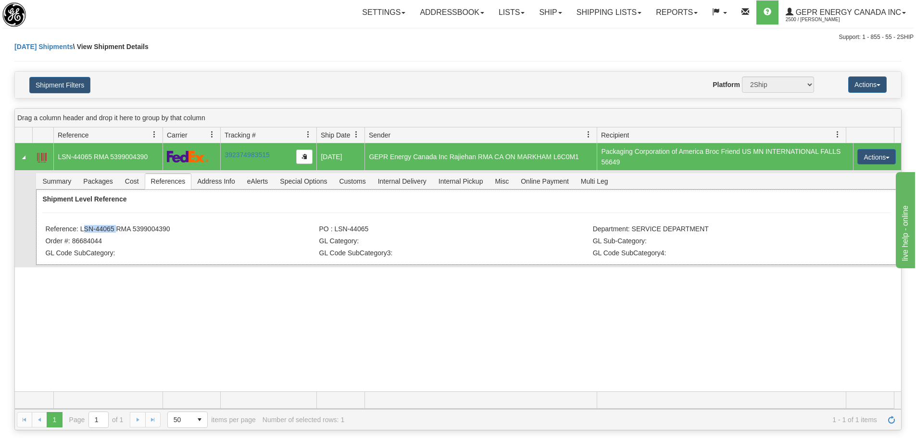
click at [81, 227] on li "Reference: LSN-44065 RMA 5399004390" at bounding box center [180, 230] width 271 height 10
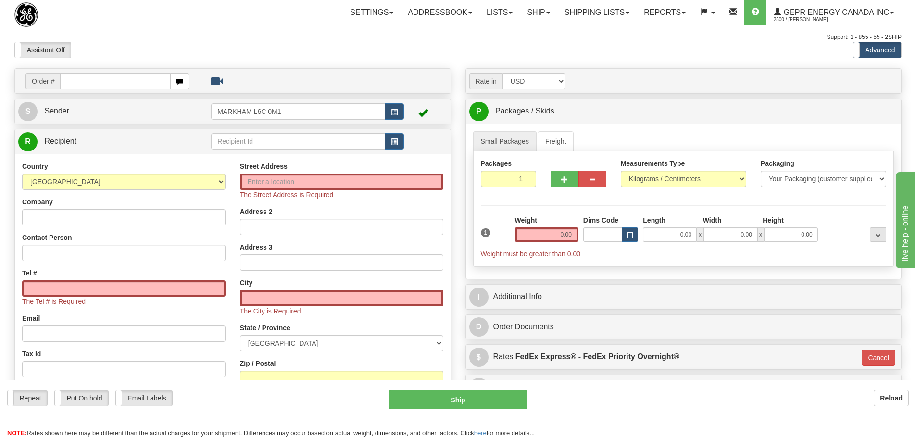
click at [216, 39] on div "Support: 1 - 855 - 55 - 2SHIP" at bounding box center [457, 37] width 887 height 8
click at [143, 82] on input "text" at bounding box center [115, 81] width 111 height 16
paste input "86684052"
type input "86684052"
click at [130, 45] on div "Assistant On Assistant Off Do a return Do a return" at bounding box center [195, 50] width 376 height 16
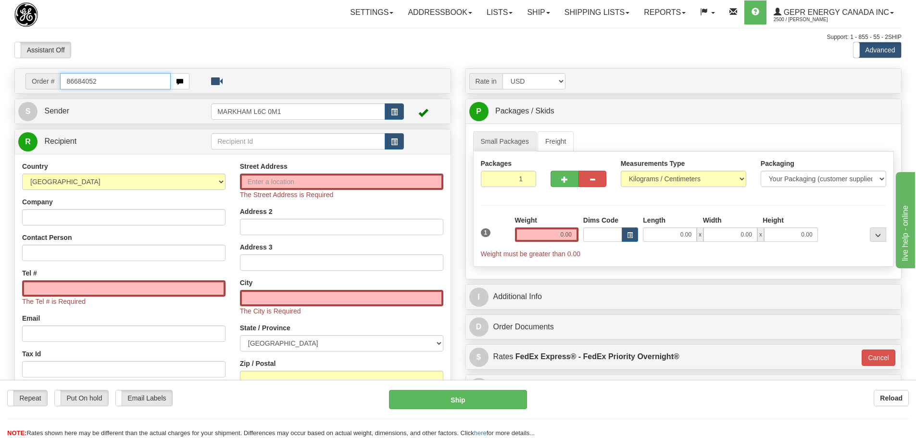
click at [133, 85] on input "86684052" at bounding box center [115, 81] width 111 height 16
drag, startPoint x: 124, startPoint y: 76, endPoint x: -130, endPoint y: 89, distance: 253.7
click at [0, 89] on html "Training Course Close Toggle navigation Settings Shipping Preferences New Sende…" at bounding box center [458, 219] width 916 height 438
paste input "86684052"
type input "86684052"
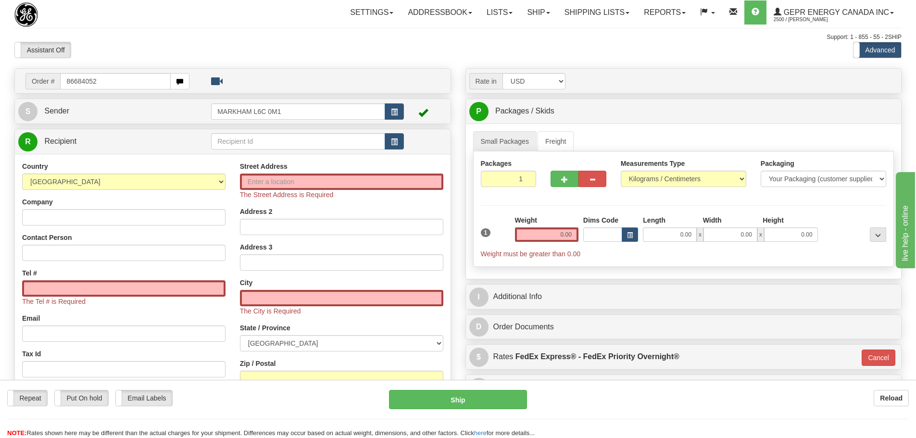
click at [169, 44] on div "Assistant On Assistant Off Do a return Do a return" at bounding box center [195, 50] width 376 height 16
click at [225, 45] on div "Assistant On Assistant Off Do a return Do a return" at bounding box center [195, 50] width 376 height 16
click at [111, 81] on input "text" at bounding box center [115, 81] width 111 height 16
type input "86684052"
click at [157, 57] on body "Training Course Close Toggle navigation Settings Shipping Preferences New Recip…" at bounding box center [458, 219] width 916 height 438
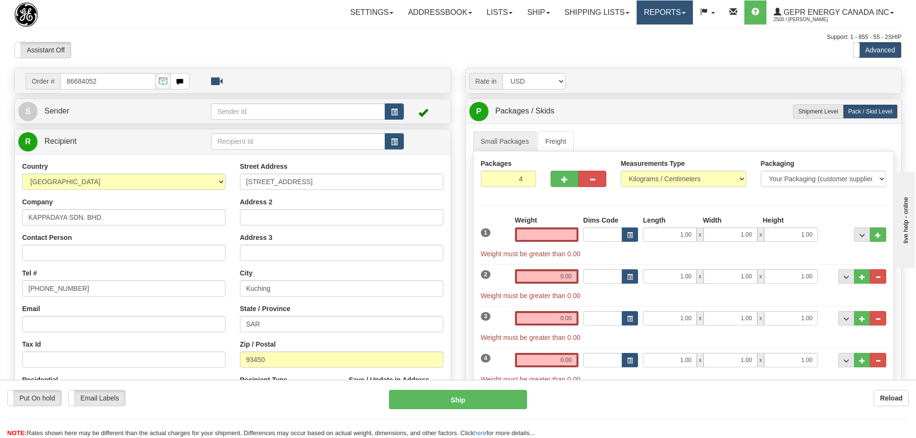
type input "0.00"
click at [465, 44] on div "Assistant On Assistant Off Do a return Do a return Previous Next Standard Advan…" at bounding box center [457, 50] width 901 height 16
click at [402, 117] on button "button" at bounding box center [394, 111] width 19 height 16
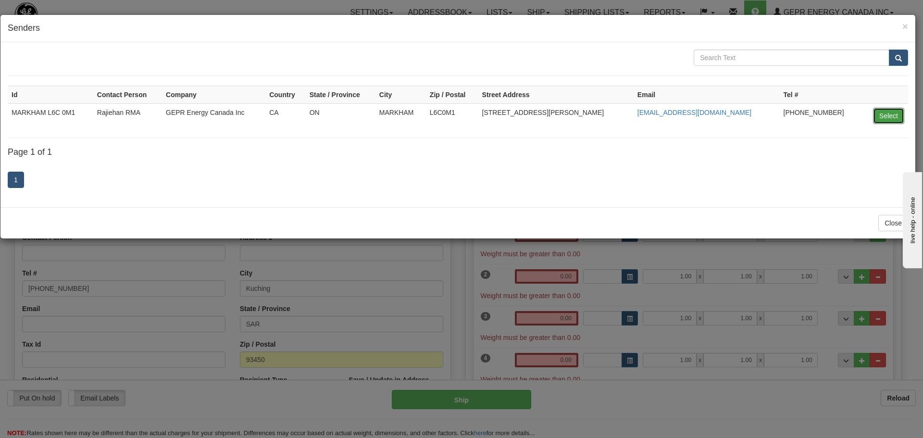
click at [875, 116] on button "Select" at bounding box center [888, 116] width 31 height 16
type input "MARKHAM L6C 0M1"
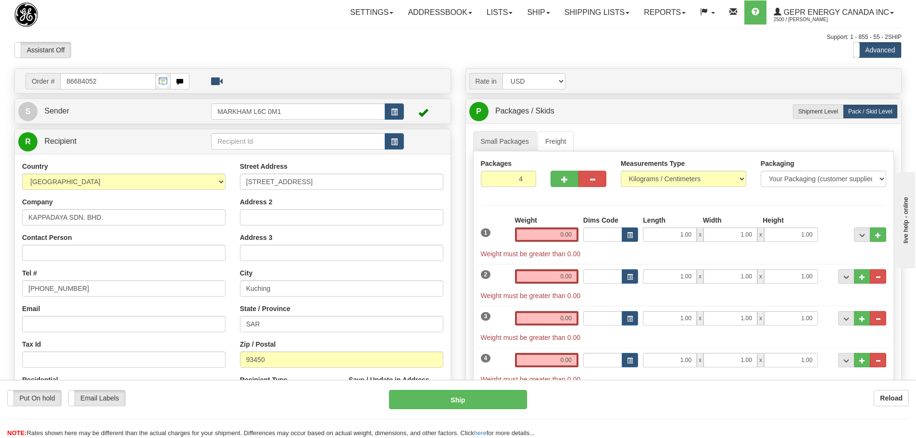
click at [537, 32] on div "Toggle navigation Settings Shipping Preferences Fields Preferences New" at bounding box center [458, 320] width 916 height 640
click at [72, 257] on input "Contact Person" at bounding box center [123, 253] width 203 height 16
paste input "Mr. Chan Seng Hai"
type input "Mr. Chan Seng Hai"
click at [115, 227] on div "Country AFGHANISTAN ALAND ISLANDS ALBANIA ALGERIA AMERICAN SAMOA ANDORRA ANGOLA…" at bounding box center [124, 286] width 218 height 249
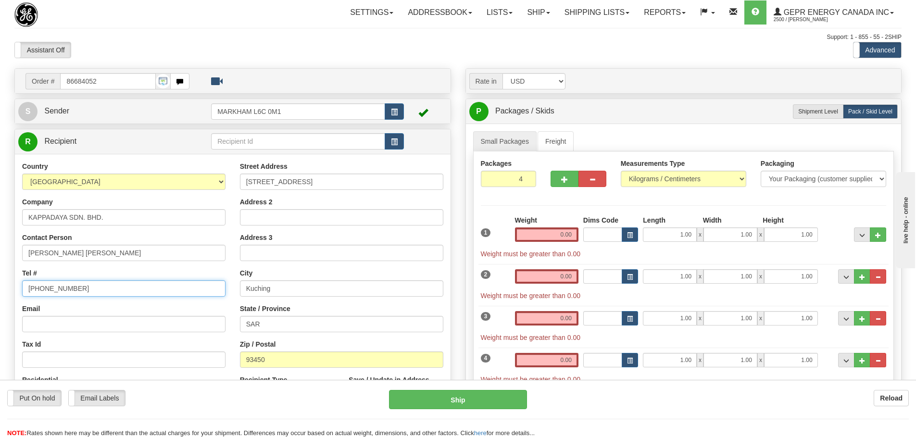
drag, startPoint x: 71, startPoint y: 294, endPoint x: -53, endPoint y: 304, distance: 123.9
click at [0, 304] on html "Training Course Close Toggle navigation Settings Shipping Preferences New Sende…" at bounding box center [458, 219] width 916 height 438
paste input "+60198865588"
type input "+60198865588"
click at [474, 45] on div "Assistant On Assistant Off Do a return Do a return Previous Next Standard Advan…" at bounding box center [457, 50] width 901 height 16
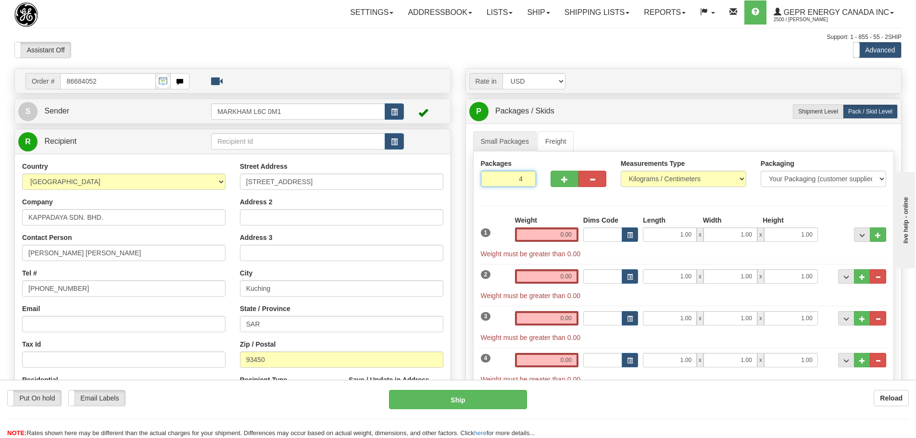
click at [522, 176] on input "4" at bounding box center [509, 179] width 56 height 16
click at [535, 187] on input "5" at bounding box center [509, 179] width 56 height 16
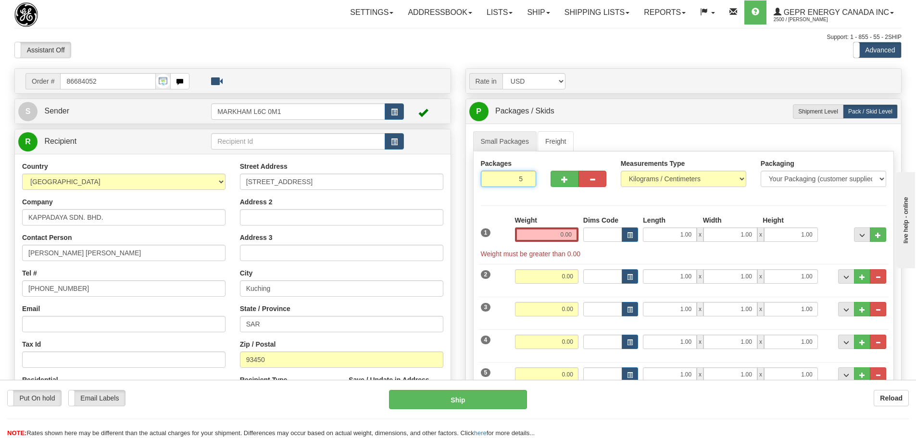
drag, startPoint x: 515, startPoint y: 181, endPoint x: 527, endPoint y: 184, distance: 12.5
click at [527, 184] on input "5" at bounding box center [509, 179] width 56 height 16
type input "2"
click at [534, 210] on div "Packages 2 5 Measurements Type" at bounding box center [683, 274] width 421 height 246
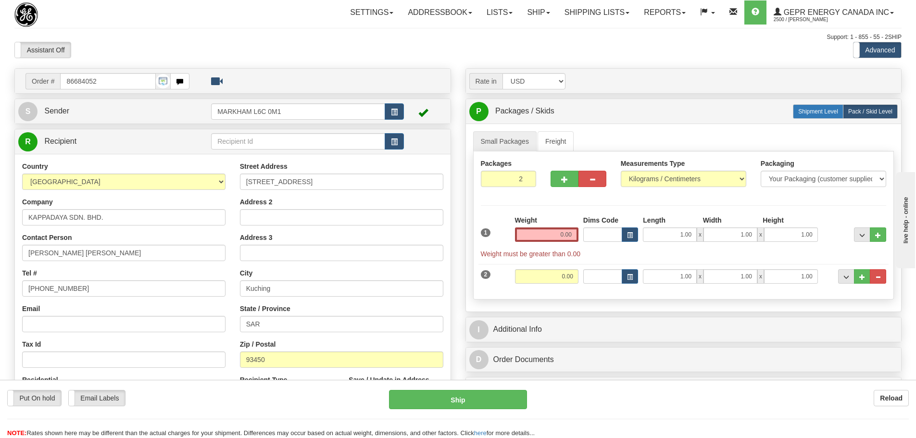
click at [839, 116] on label "Shipment Level Shipm." at bounding box center [818, 111] width 50 height 14
radio input "true"
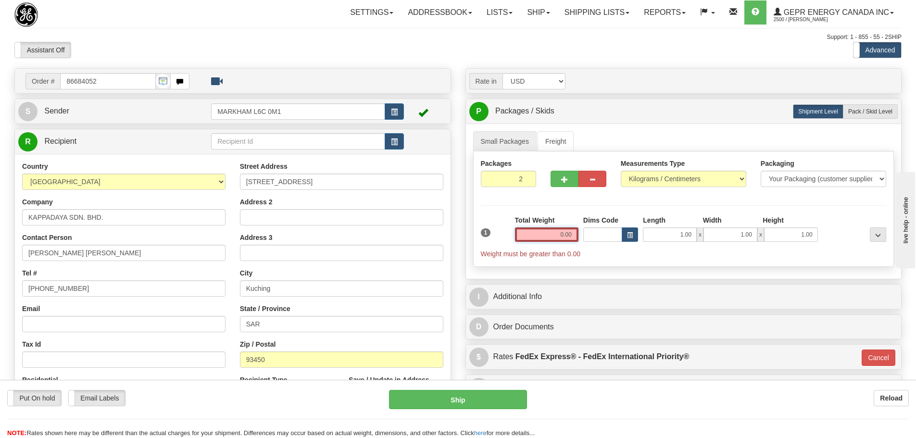
click at [539, 234] on input "0.00" at bounding box center [546, 234] width 63 height 14
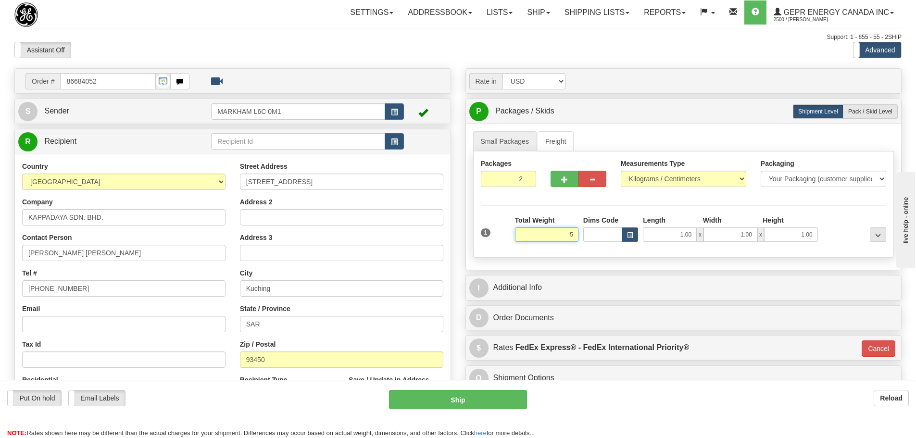
type input "5"
type input "01"
type input "5.00"
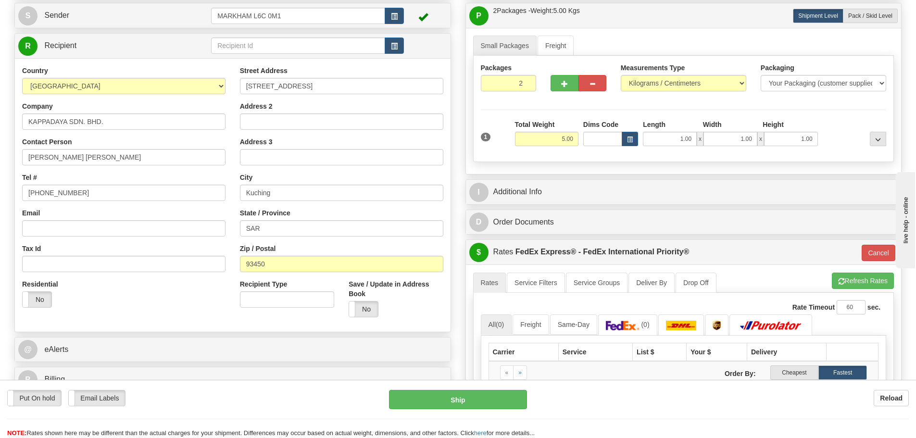
scroll to position [96, 0]
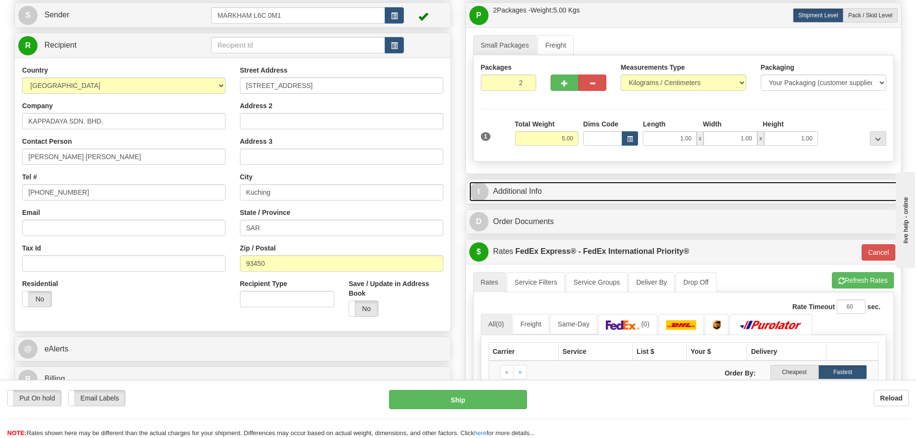
click at [566, 198] on link "I Additional Info" at bounding box center [683, 192] width 429 height 20
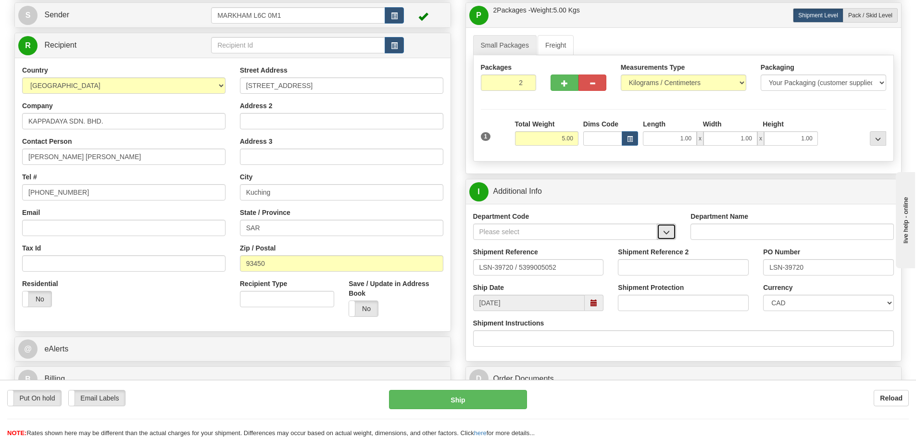
click at [666, 227] on button "button" at bounding box center [666, 232] width 19 height 16
click at [589, 244] on div "SER" at bounding box center [563, 246] width 175 height 11
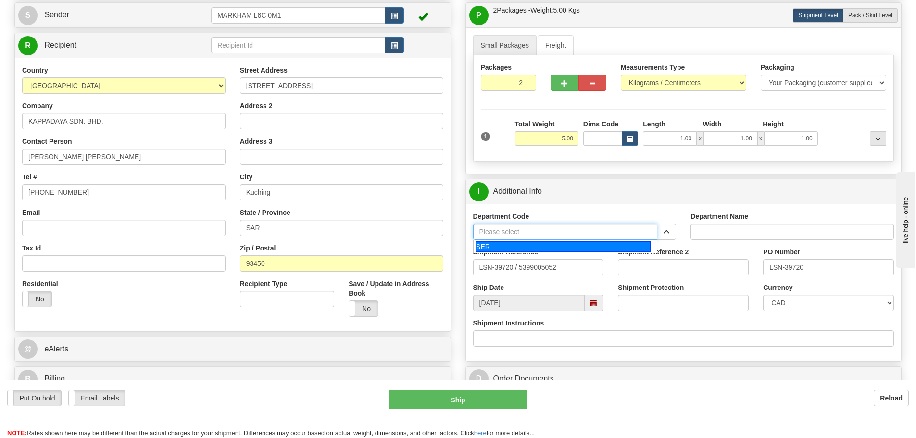
type input "SER"
type input "SERVICE DEPARTMENT"
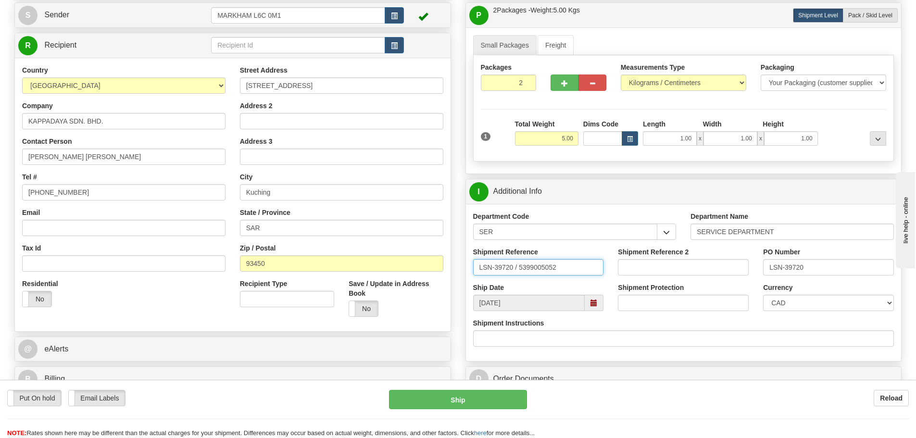
drag, startPoint x: 515, startPoint y: 264, endPoint x: 519, endPoint y: 275, distance: 11.4
click at [519, 275] on input "LSN-39720 / 5399005052" at bounding box center [538, 267] width 131 height 16
type input "LSN-39720 RMA 5399005052"
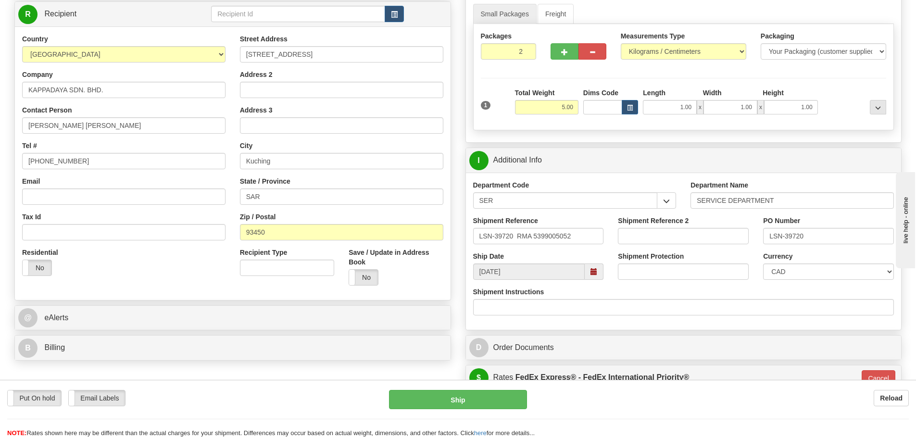
scroll to position [144, 0]
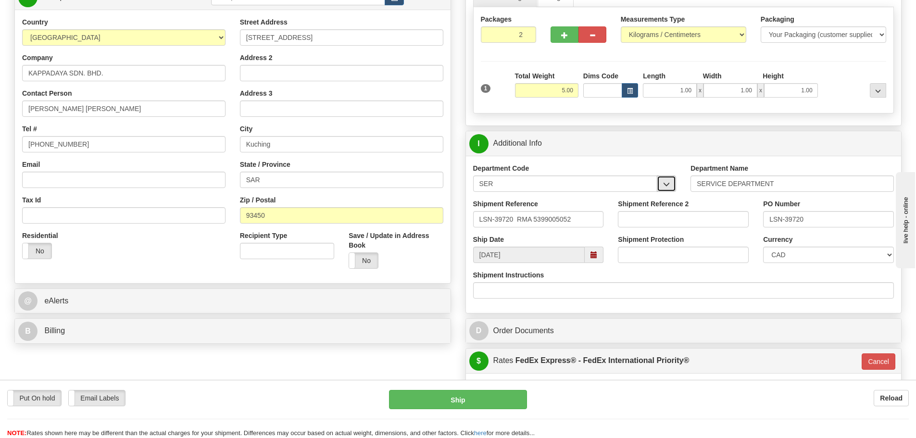
click at [666, 183] on span "button" at bounding box center [666, 184] width 7 height 6
click at [576, 195] on div "SER" at bounding box center [563, 198] width 175 height 11
click at [811, 252] on select "CAD USD EUR ZAR RON ANG ARN AUD AUS AWG BBD BFR BGN BHD BMD BND BRC BRL CHP CKZ…" at bounding box center [828, 255] width 131 height 16
select select "1"
click at [763, 247] on select "CAD USD EUR ZAR RON ANG ARN AUD AUS AWG BBD BFR BGN BHD BMD BND BRC BRL CHP CKZ…" at bounding box center [828, 255] width 131 height 16
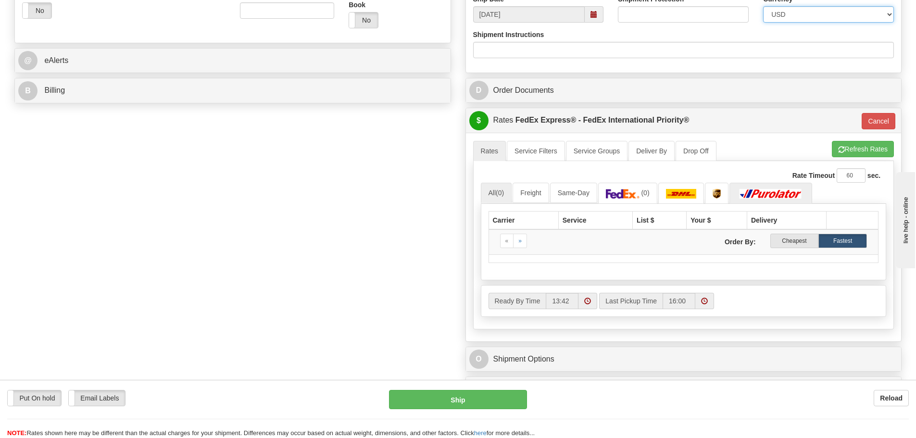
scroll to position [433, 0]
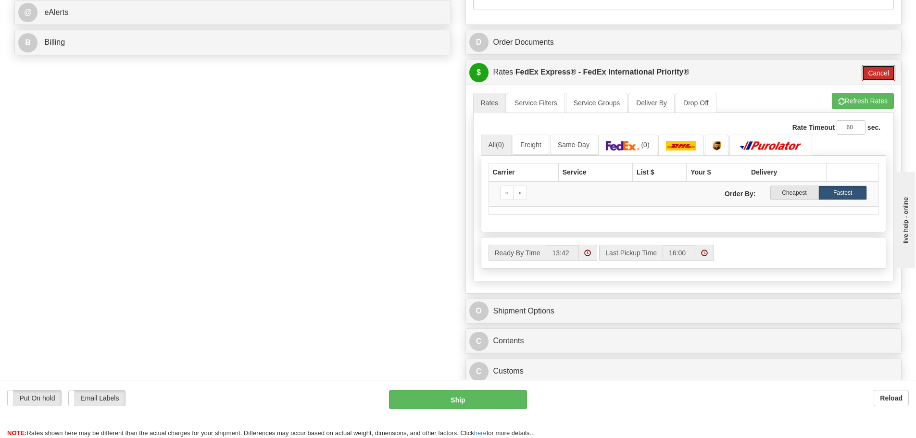
click at [872, 75] on button "Cancel" at bounding box center [879, 73] width 34 height 16
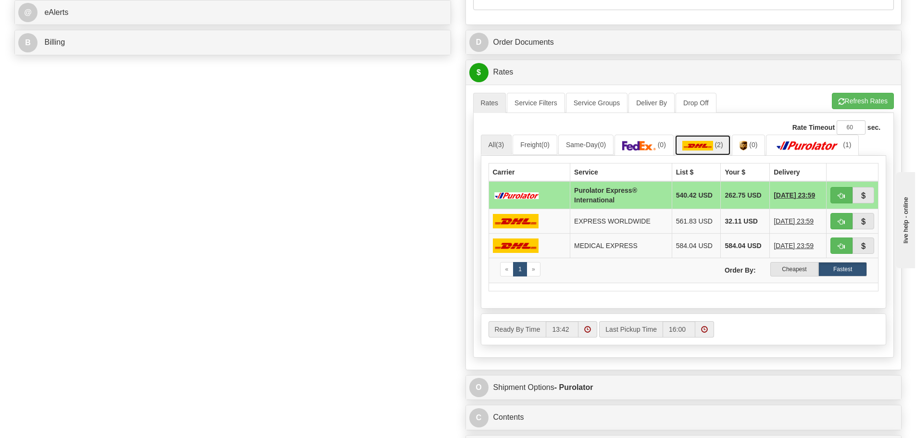
click at [697, 142] on img at bounding box center [697, 146] width 31 height 10
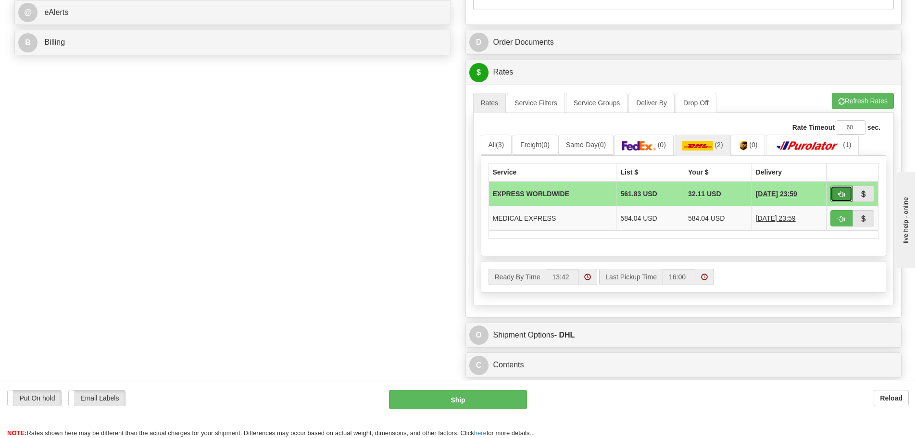
click at [839, 189] on button "button" at bounding box center [841, 194] width 22 height 16
type input "P"
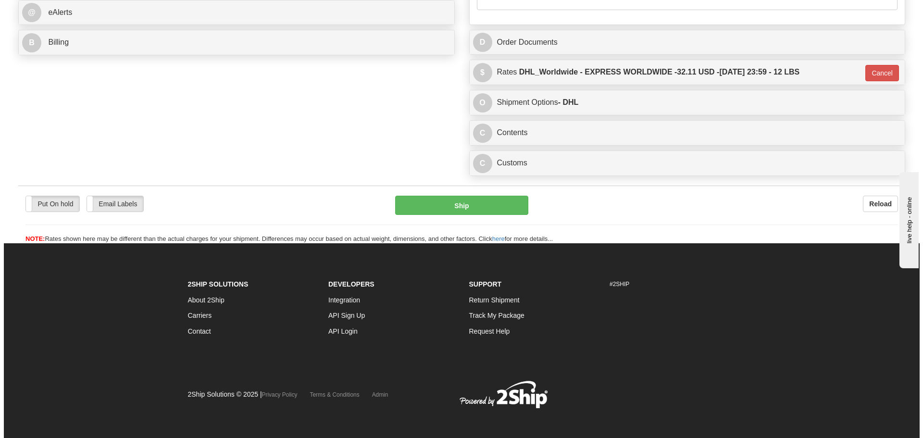
scroll to position [432, 0]
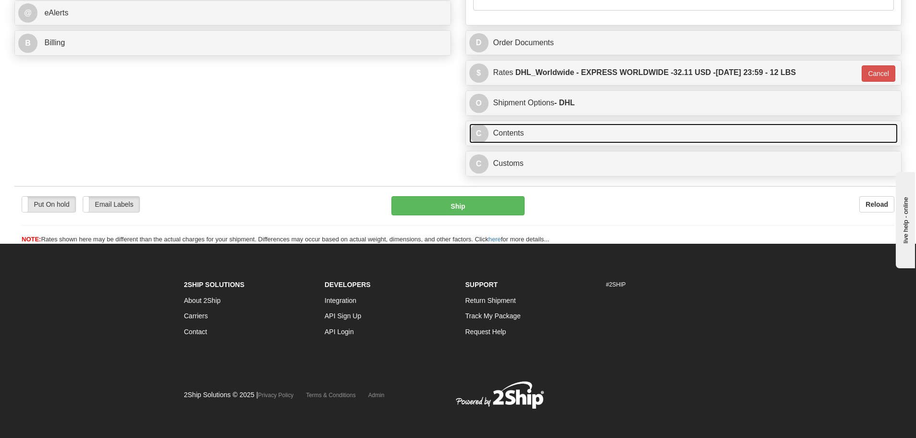
click at [549, 141] on link "C Contents" at bounding box center [683, 134] width 429 height 20
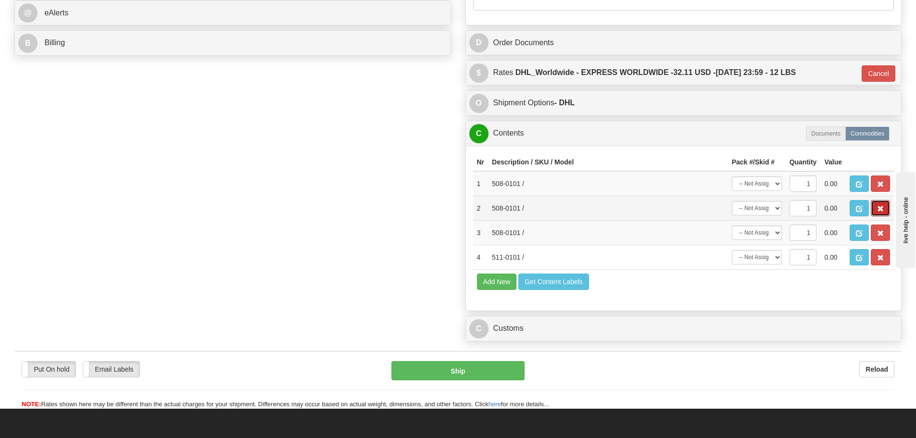
click at [881, 204] on button "button" at bounding box center [880, 208] width 19 height 16
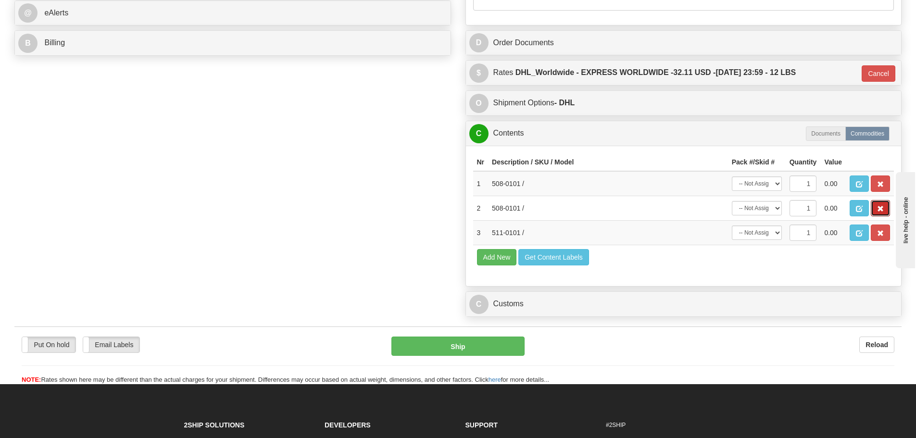
click at [881, 204] on button "button" at bounding box center [880, 208] width 19 height 16
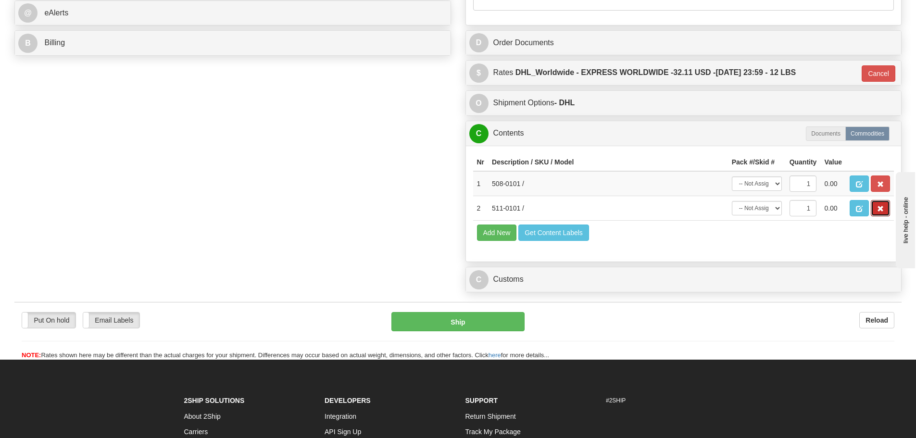
click at [881, 204] on button "button" at bounding box center [880, 208] width 19 height 16
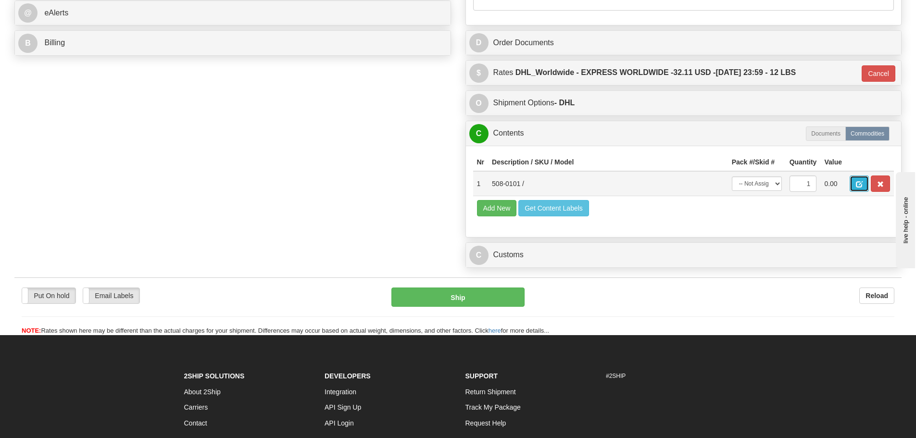
click at [857, 187] on span "button" at bounding box center [859, 184] width 7 height 6
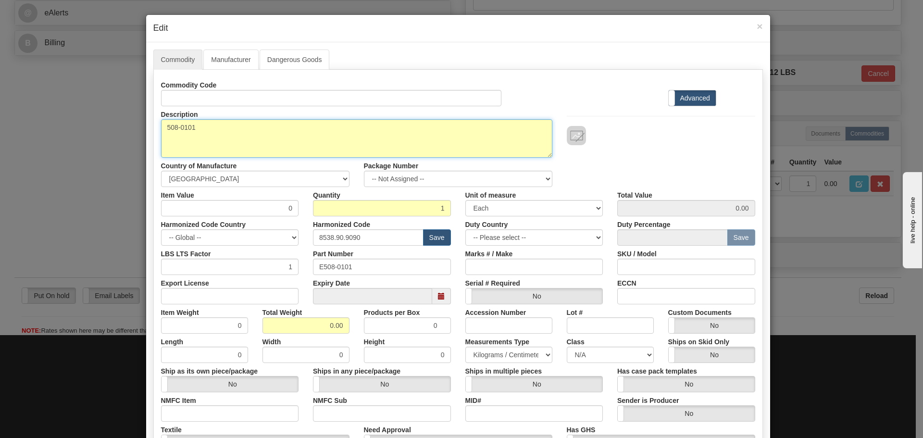
drag, startPoint x: 225, startPoint y: 129, endPoint x: 122, endPoint y: 130, distance: 102.9
click at [122, 130] on div "× Edit Commodity Manufacturer Dangerous Goods Commodity Code Standard Advanced …" at bounding box center [461, 219] width 923 height 438
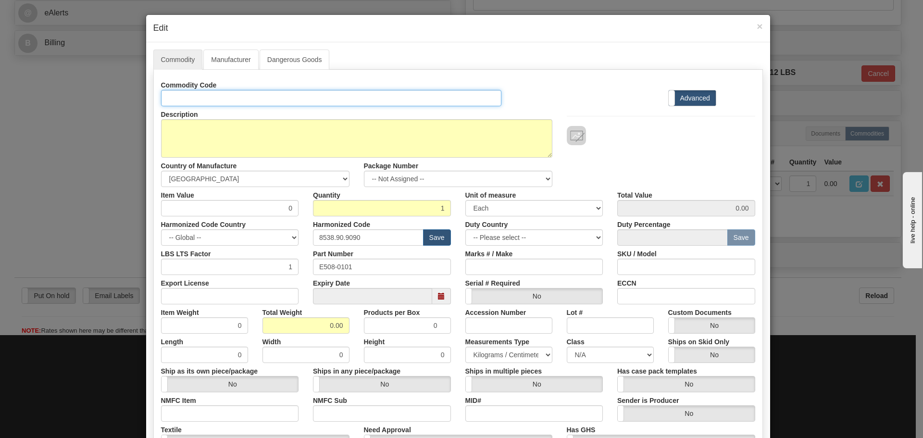
click at [183, 95] on input "Id" at bounding box center [331, 98] width 341 height 16
paste input "508-0101"
click at [212, 104] on input "508-0101" at bounding box center [331, 98] width 341 height 16
type input "508-0101"
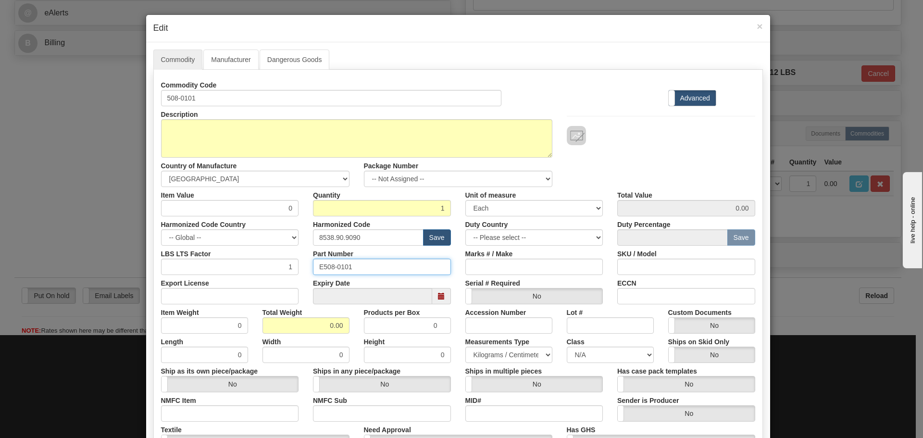
drag, startPoint x: 376, startPoint y: 269, endPoint x: 257, endPoint y: 284, distance: 120.1
click at [257, 284] on div "Commodity Code 508-0101 Standard Advanced Description 508-0101 Country of Manuf…" at bounding box center [458, 278] width 594 height 403
paste input "text"
type input "508-0101"
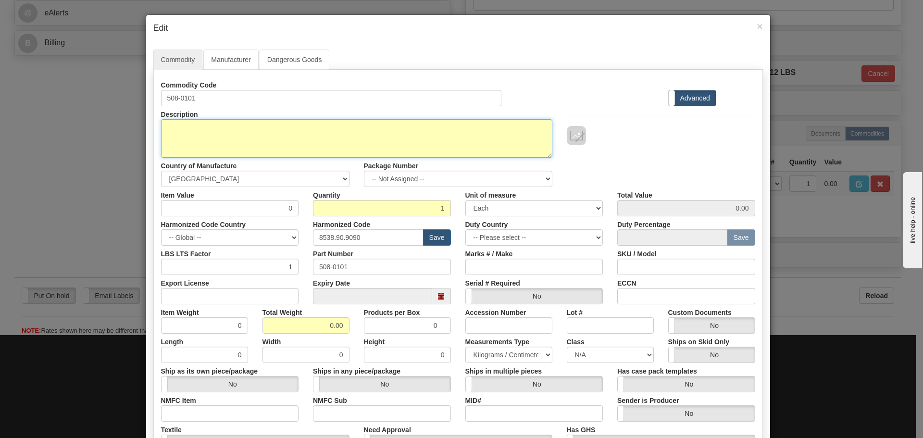
click at [237, 139] on textarea "508-0101" at bounding box center [356, 138] width 391 height 38
paste textarea "WESDAC D20K TYPE 1 VERSION 1"
type textarea "WESDAC D20K TYPE 1 VERSION 1"
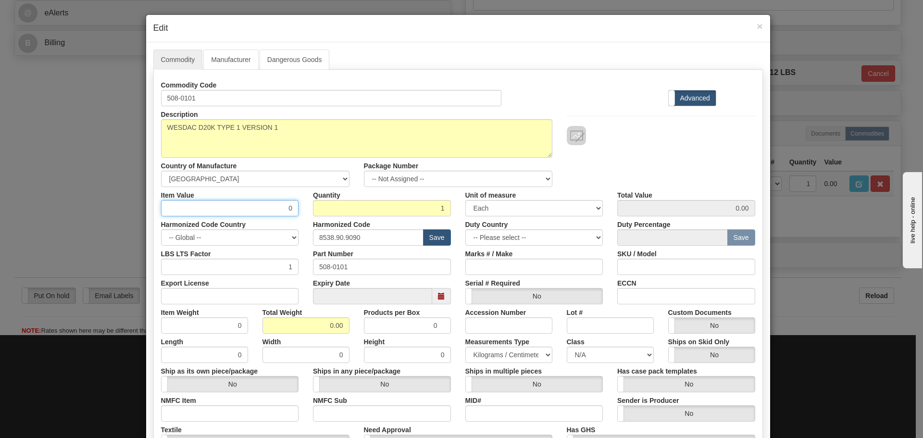
drag, startPoint x: 279, startPoint y: 216, endPoint x: 295, endPoint y: 218, distance: 16.5
click at [295, 218] on div "Commodity Code 508-0101 Standard Advanced Description 508-0101 Country of Manuf…" at bounding box center [458, 278] width 594 height 403
type input "75"
type input "75.00"
type input "4"
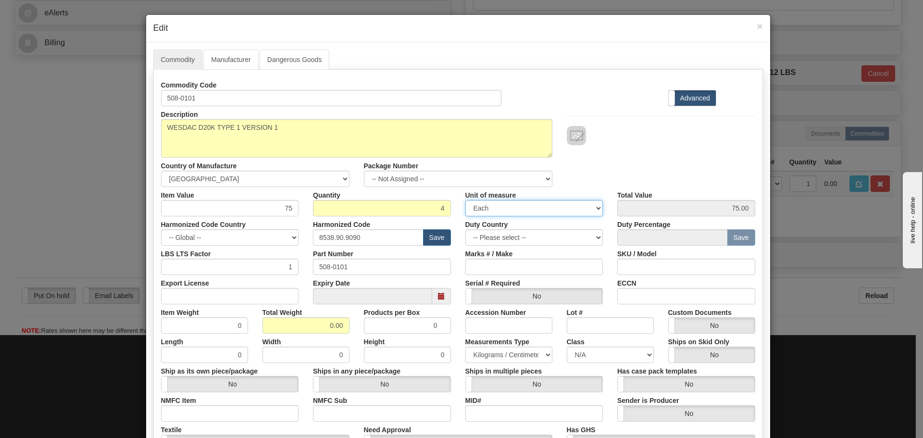
type input "300.00"
drag, startPoint x: 345, startPoint y: 247, endPoint x: 257, endPoint y: 255, distance: 88.9
click at [257, 255] on div "Commodity Code 508-0101 Standard Advanced Description 508-0101 Country of Manuf…" at bounding box center [458, 278] width 594 height 403
click at [331, 228] on label "Harmonized Code" at bounding box center [341, 222] width 57 height 13
click at [331, 238] on input "text" at bounding box center [368, 237] width 111 height 16
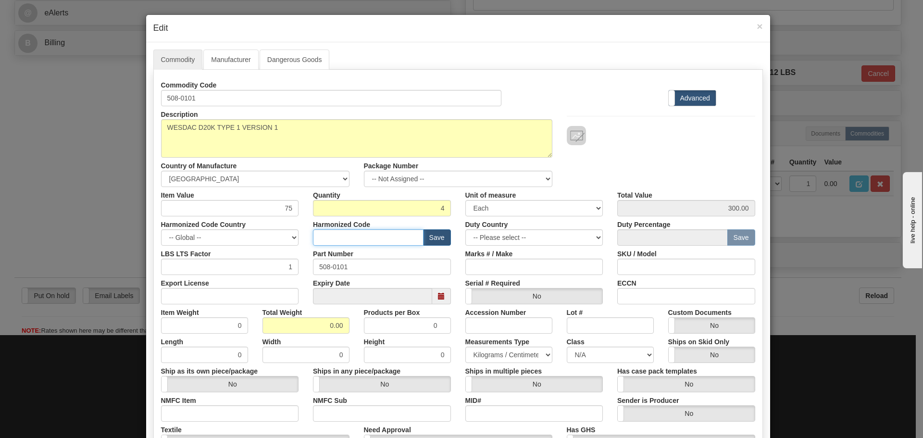
type input "8536.49.0080"
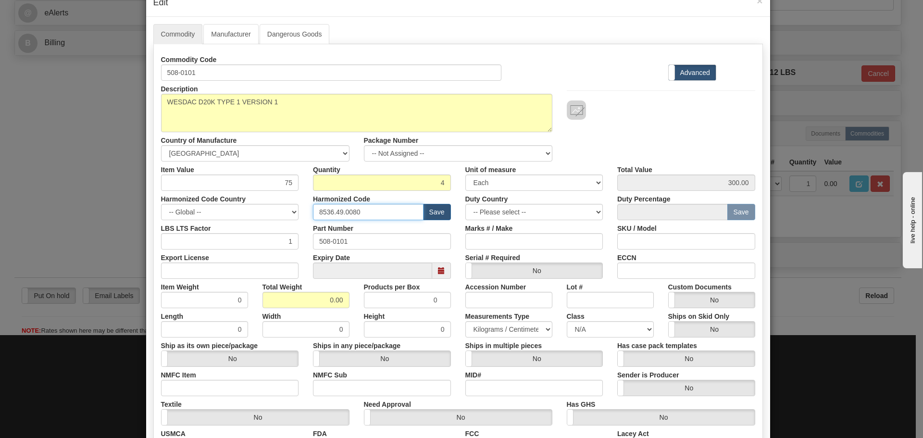
scroll to position [48, 0]
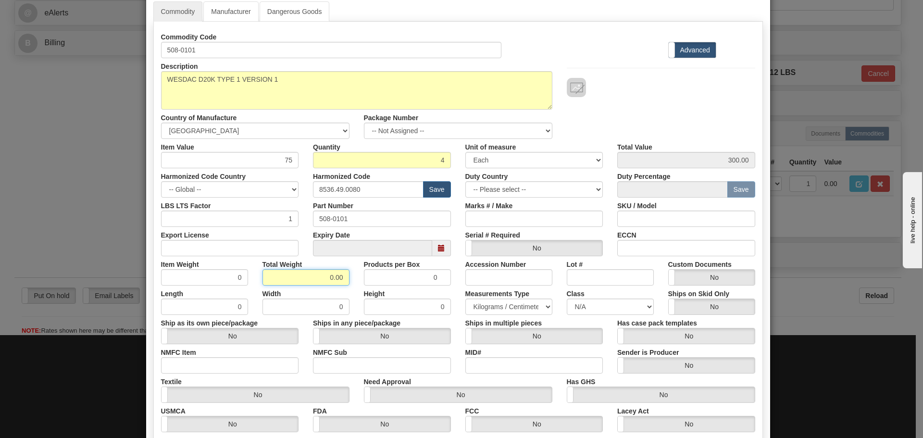
drag, startPoint x: 326, startPoint y: 278, endPoint x: 365, endPoint y: 278, distance: 38.9
click at [365, 278] on div "Item Weight 0 Total Weight 0.00 Products per Box 0 Accession Number Lot # Custo…" at bounding box center [458, 270] width 609 height 29
type input "5"
type input "1.2500"
click at [357, 279] on div "Products per Box 0" at bounding box center [407, 270] width 101 height 29
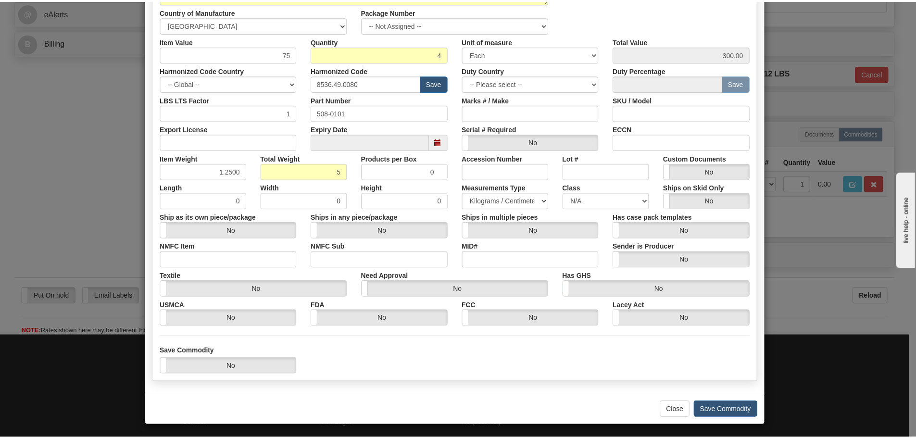
scroll to position [156, 0]
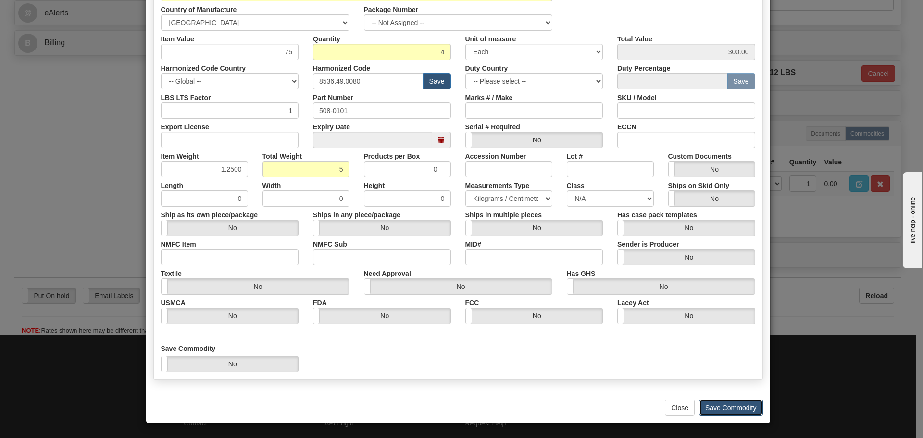
click at [746, 406] on button "Save Commodity" at bounding box center [731, 408] width 64 height 16
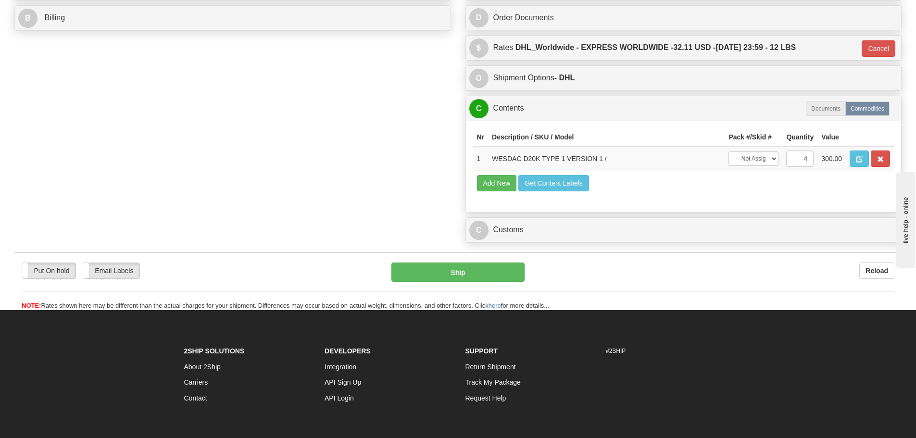
scroll to position [480, 0]
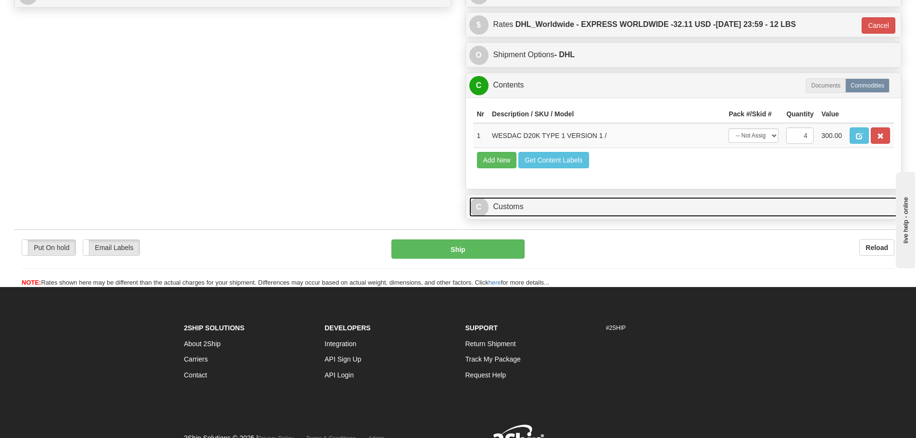
click at [522, 213] on link "C Customs" at bounding box center [683, 207] width 429 height 20
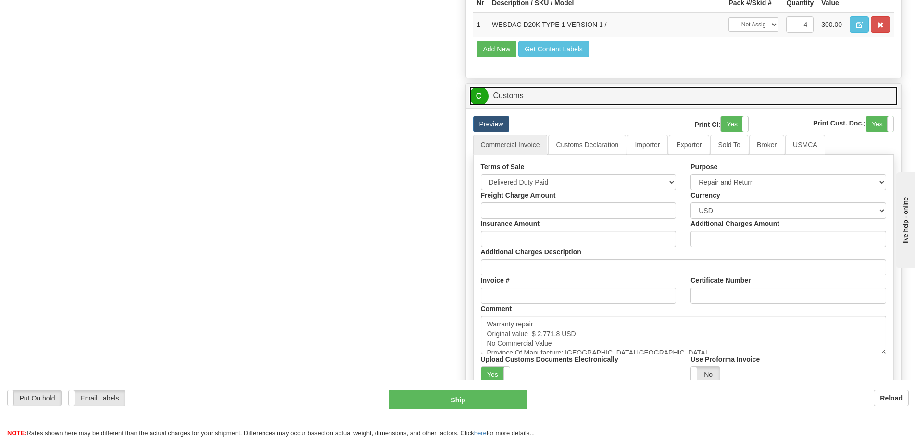
scroll to position [625, 0]
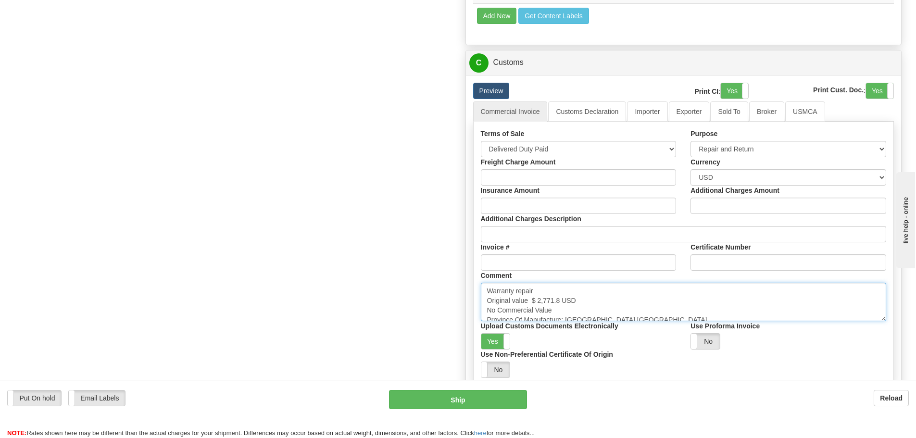
click at [620, 308] on textarea "Warranty repair Original value $ 2,771.8 USD No Commercial Value Province Of Ma…" at bounding box center [684, 302] width 406 height 38
click at [584, 302] on textarea "Warranty repair Original value $ 2,771.8 USD No Commercial Value Province Of Ma…" at bounding box center [684, 302] width 406 height 38
type textarea "Warranty repair Original value $ 2,771.8 USD No Commercial Value Province Of Ma…"
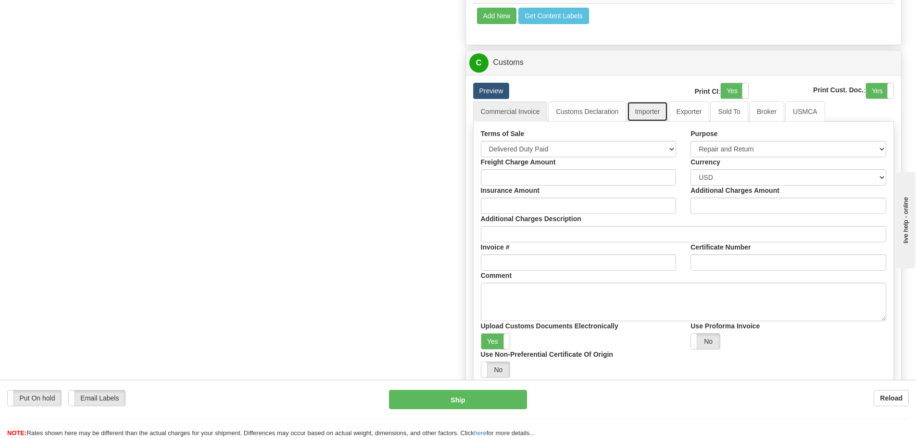
click at [661, 107] on link "Importer" at bounding box center [647, 111] width 40 height 20
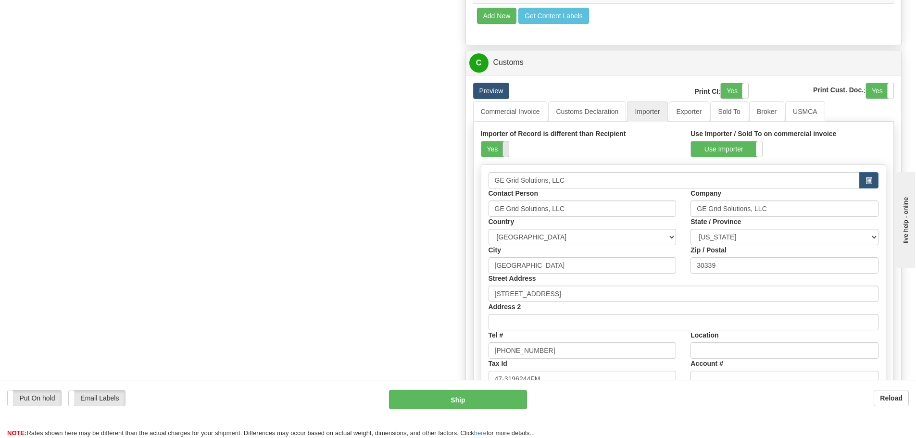
click at [502, 150] on span at bounding box center [508, 148] width 13 height 15
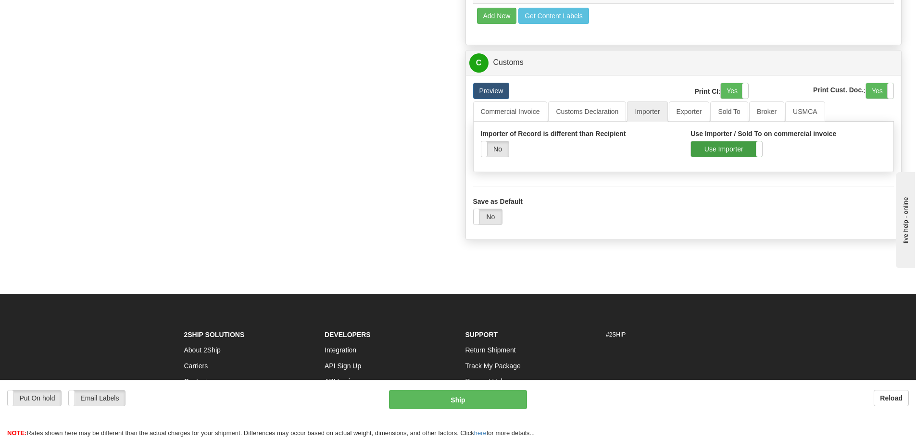
click at [735, 151] on label "Use Importer" at bounding box center [726, 148] width 71 height 15
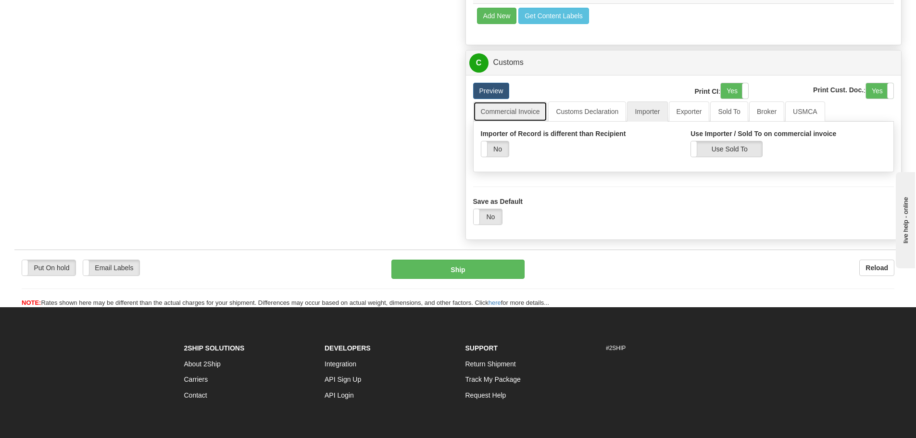
click at [495, 115] on link "Commercial Invoice" at bounding box center [510, 111] width 75 height 20
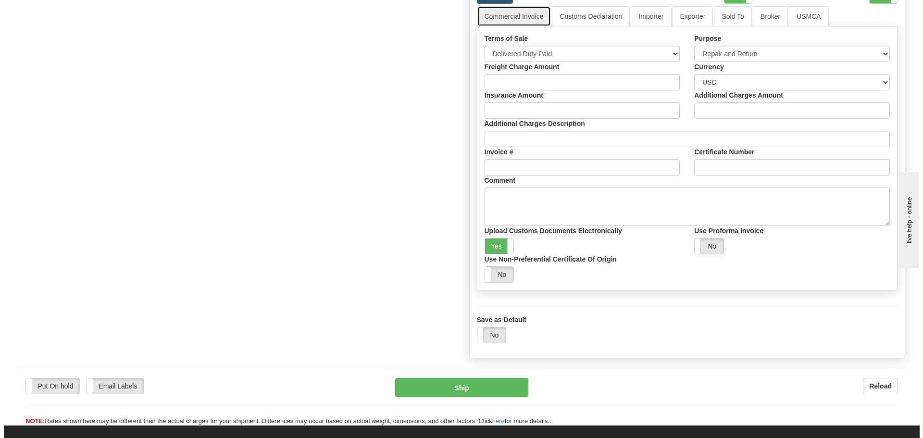
scroll to position [721, 0]
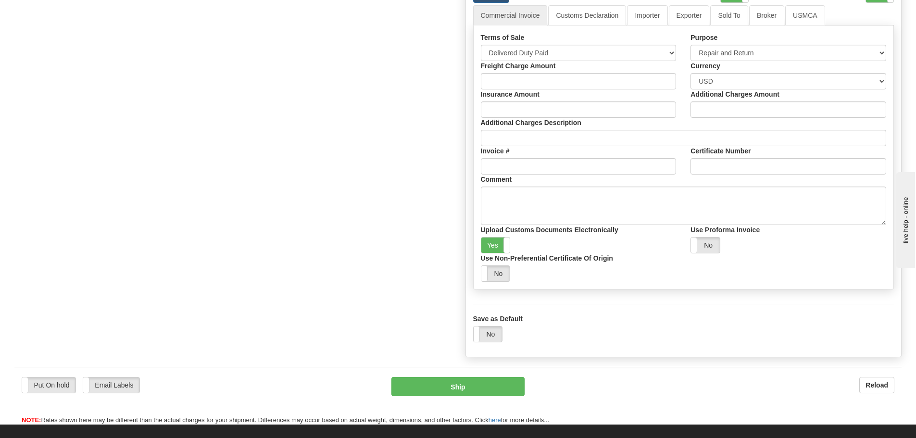
click at [390, 386] on div "Ship" at bounding box center [458, 386] width 148 height 19
click at [395, 386] on button "Ship" at bounding box center [457, 386] width 133 height 19
